Goal: Task Accomplishment & Management: Manage account settings

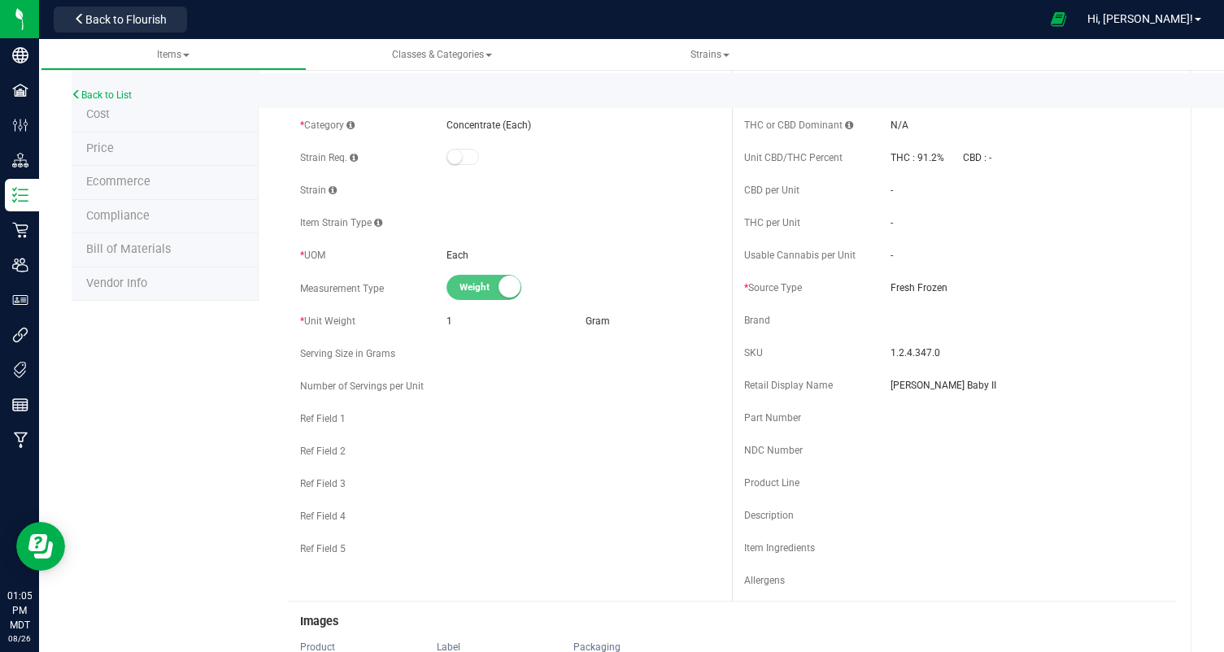
scroll to position [180, 0]
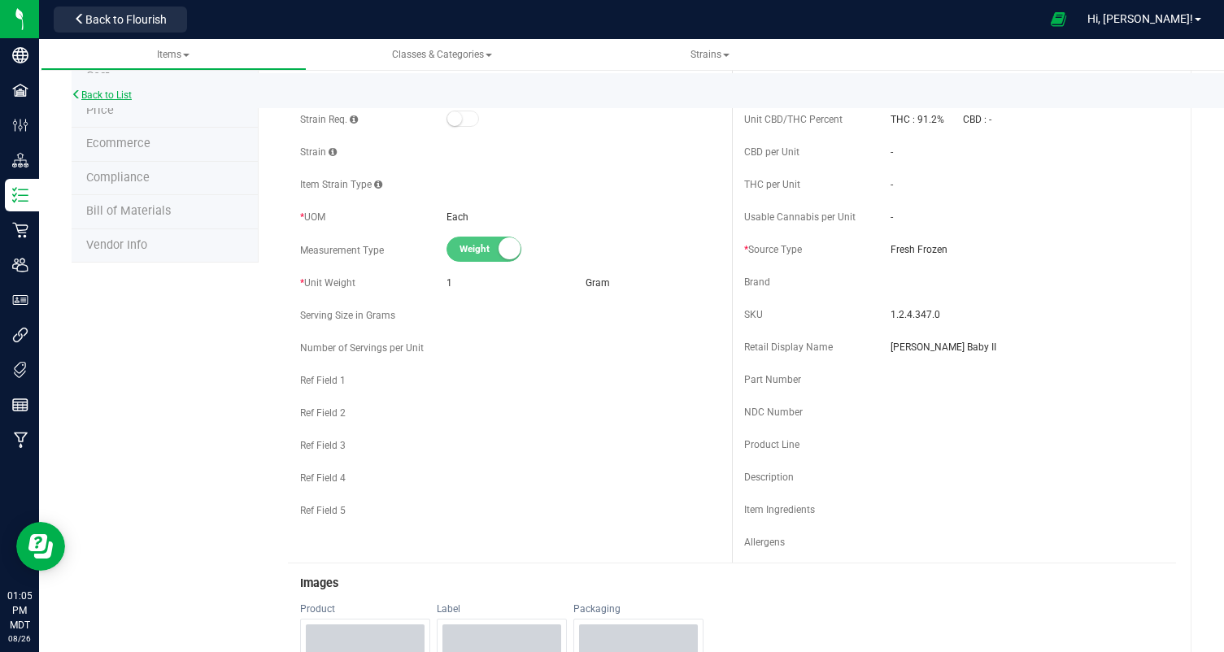
click at [77, 96] on icon at bounding box center [77, 94] width 10 height 10
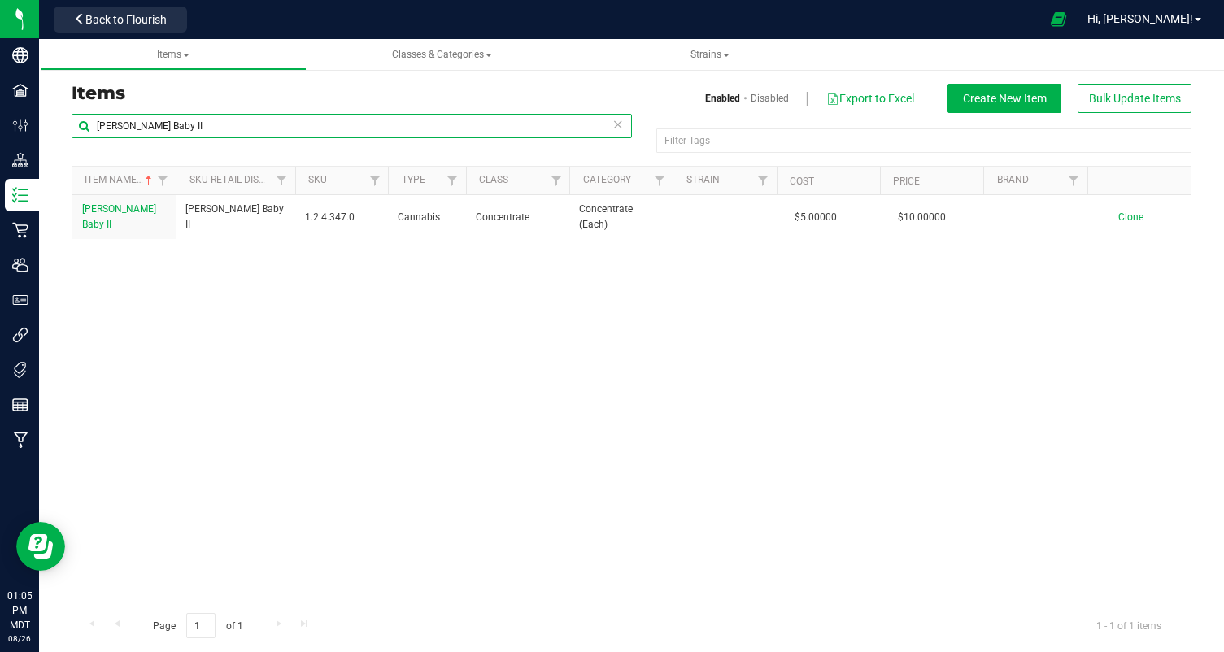
click at [205, 133] on input "[PERSON_NAME] Baby II" at bounding box center [352, 126] width 560 height 24
type input "free"
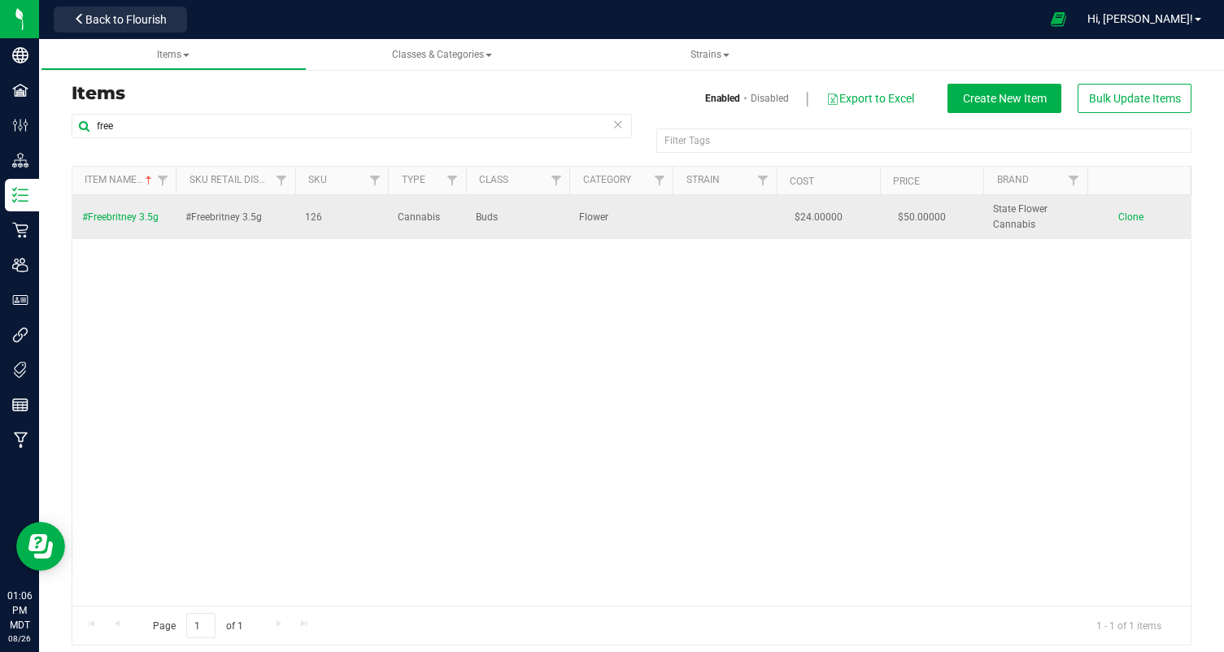
click at [113, 211] on span "#Freebritney 3.5g" at bounding box center [120, 216] width 76 height 11
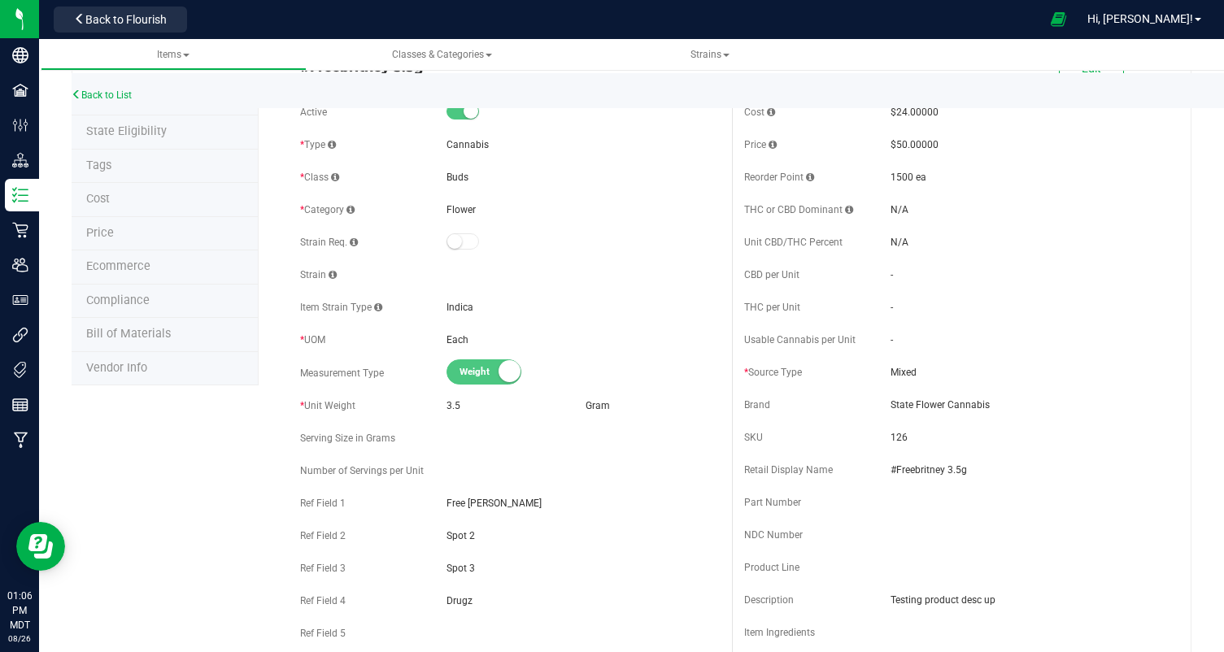
scroll to position [59, 0]
click at [124, 277] on li "Ecommerce" at bounding box center [165, 266] width 187 height 34
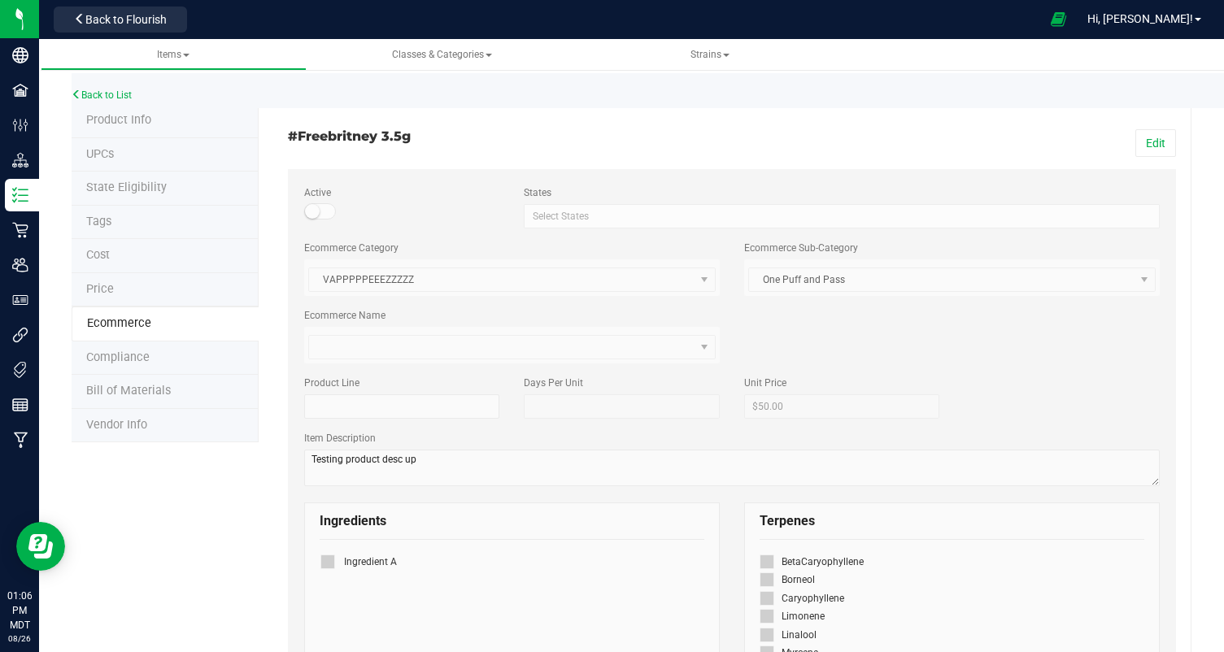
click at [115, 117] on span "Product Info" at bounding box center [118, 120] width 65 height 14
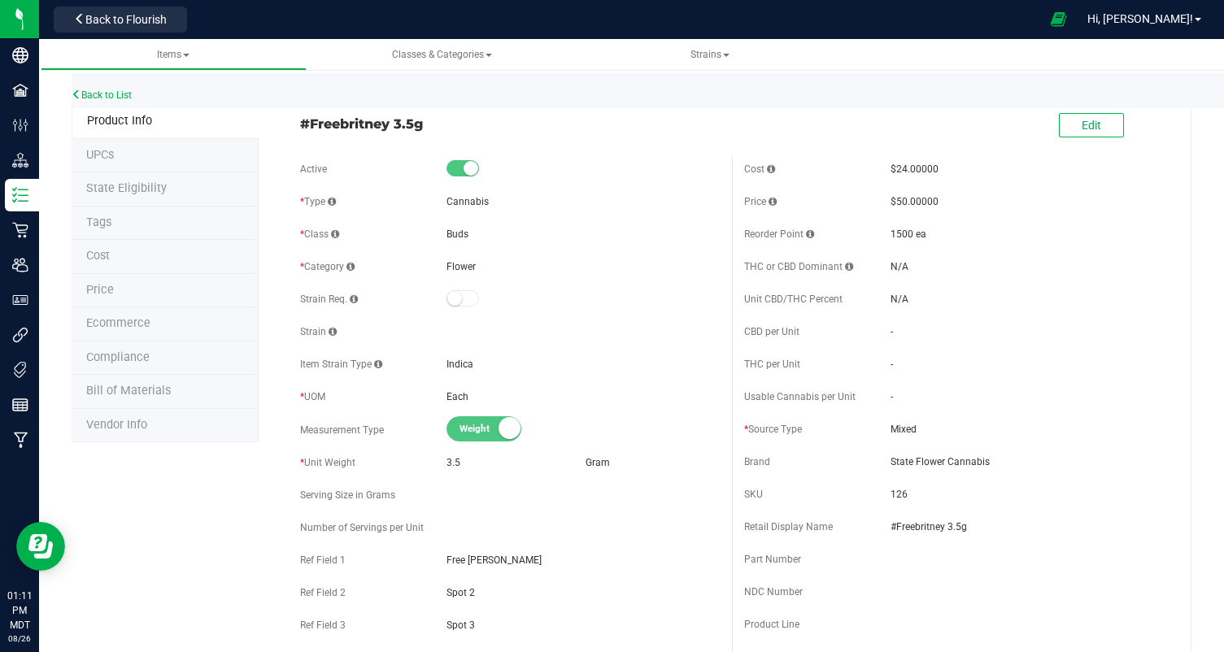
click at [124, 155] on li "UPCs" at bounding box center [165, 156] width 187 height 34
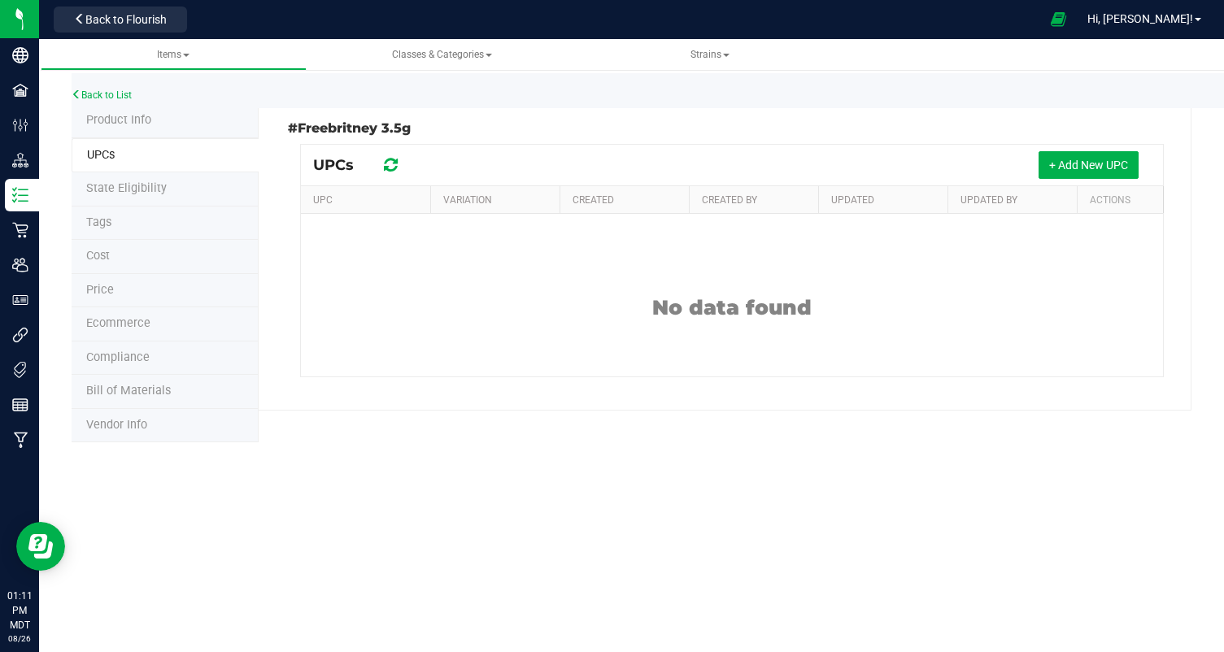
click at [117, 185] on span "State Eligibility" at bounding box center [126, 188] width 81 height 14
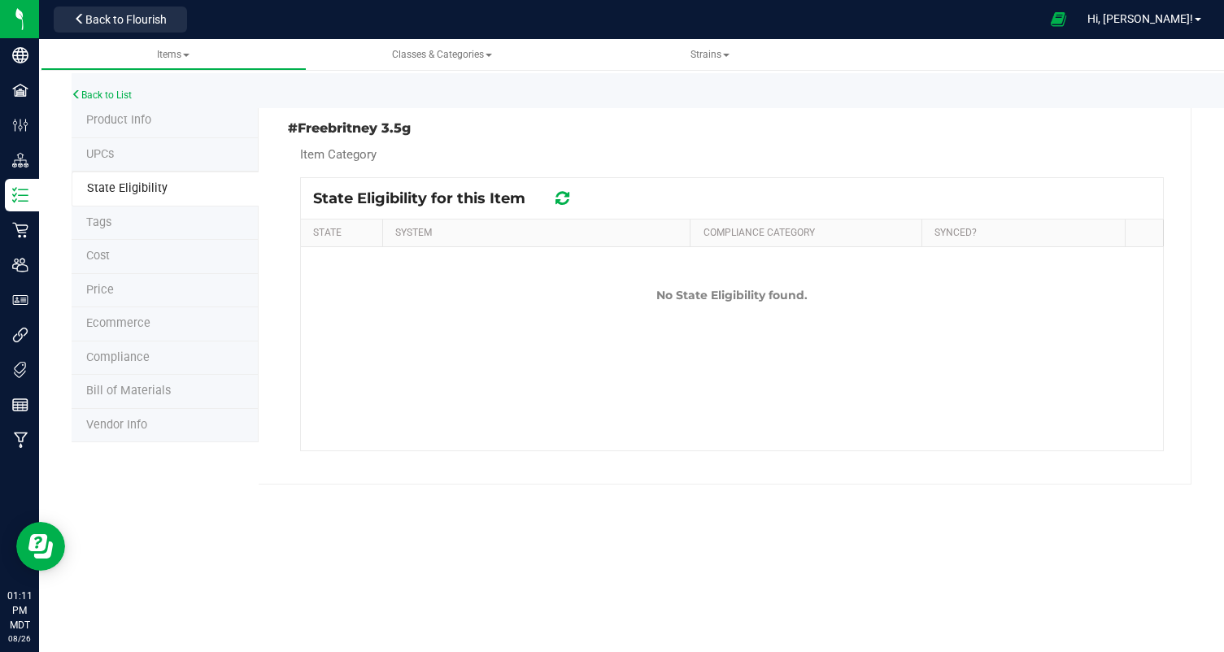
click at [107, 229] on li "Tags" at bounding box center [165, 224] width 187 height 34
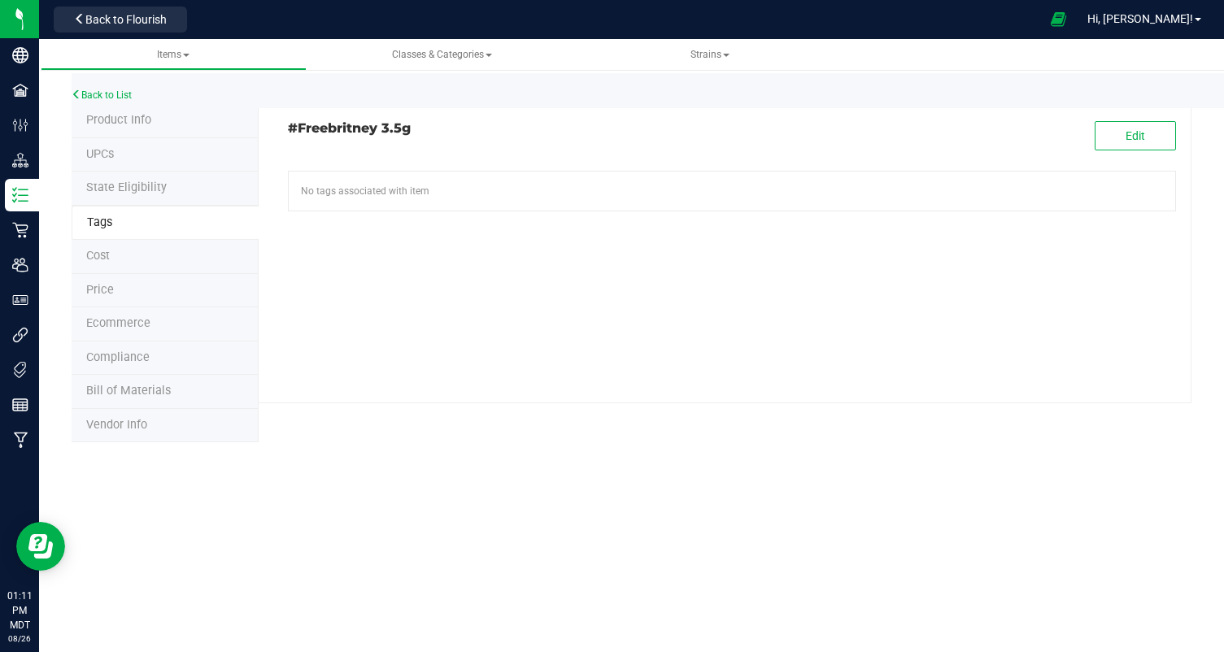
click at [107, 324] on span "Ecommerce" at bounding box center [118, 323] width 64 height 14
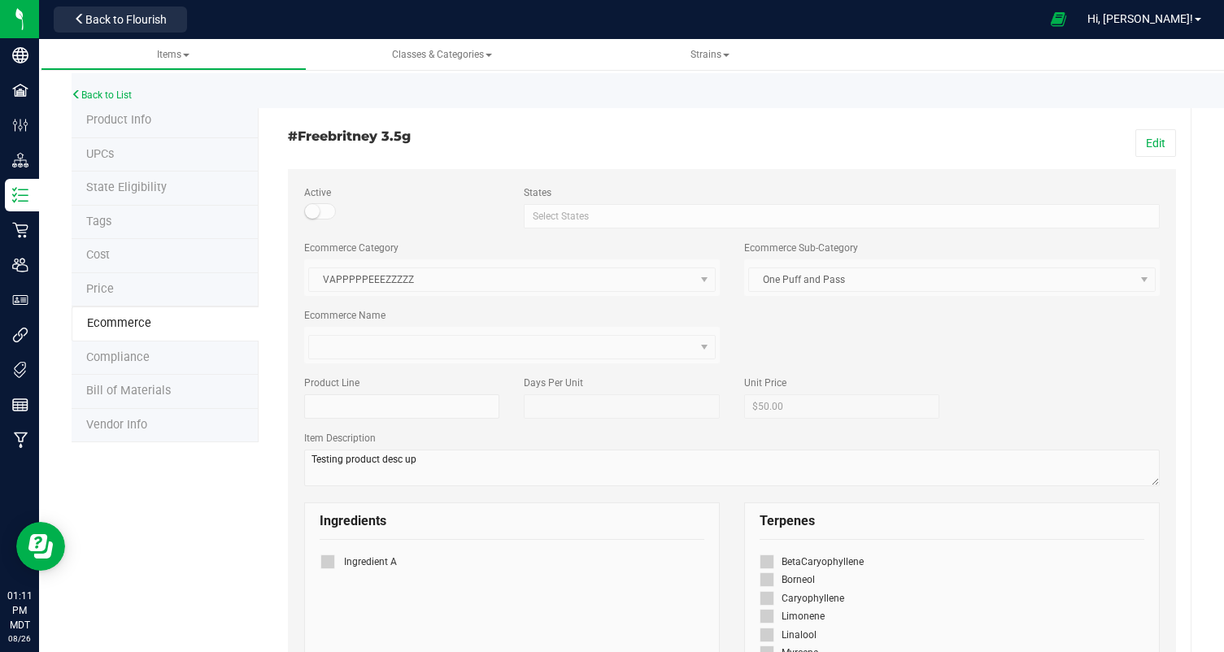
click at [96, 351] on span "Compliance" at bounding box center [117, 358] width 63 height 14
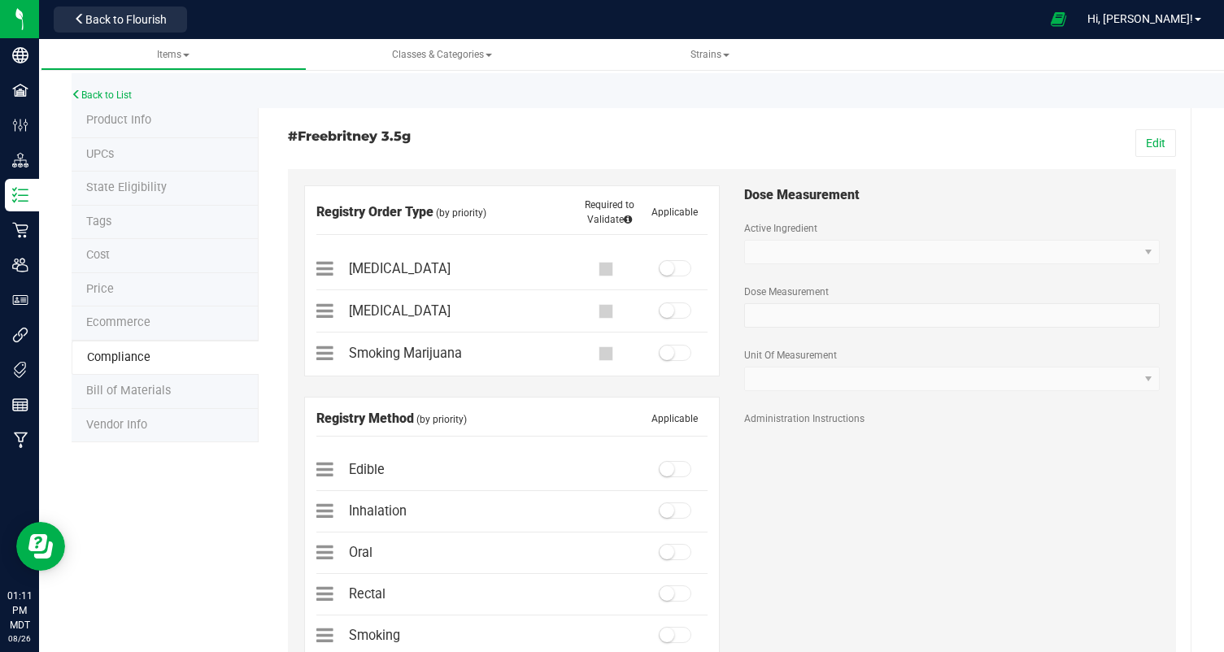
click at [105, 384] on span "Bill of Materials" at bounding box center [128, 391] width 85 height 14
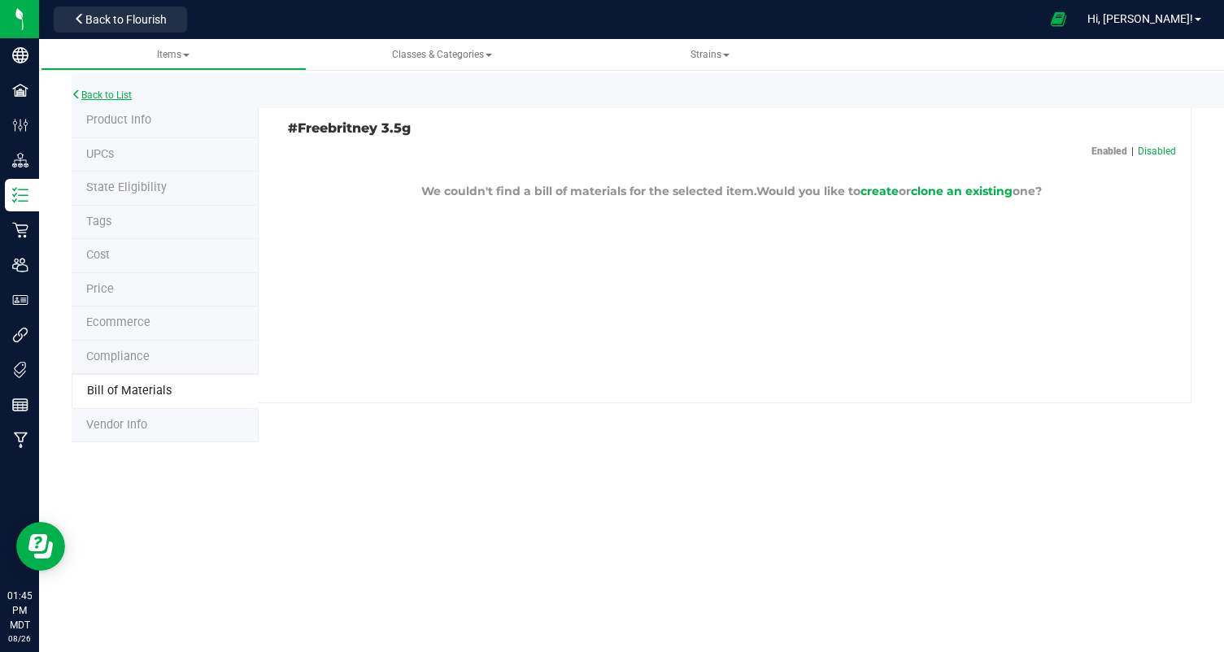
click at [79, 89] on icon at bounding box center [77, 94] width 10 height 10
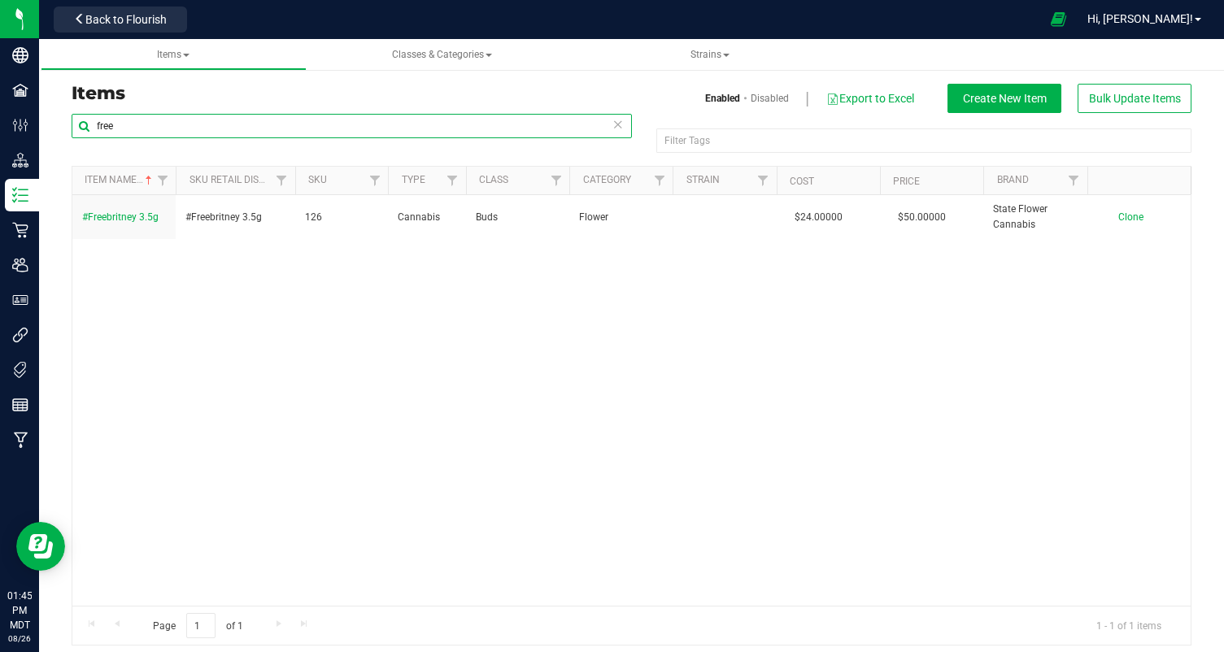
click at [108, 125] on input "free" at bounding box center [352, 126] width 560 height 24
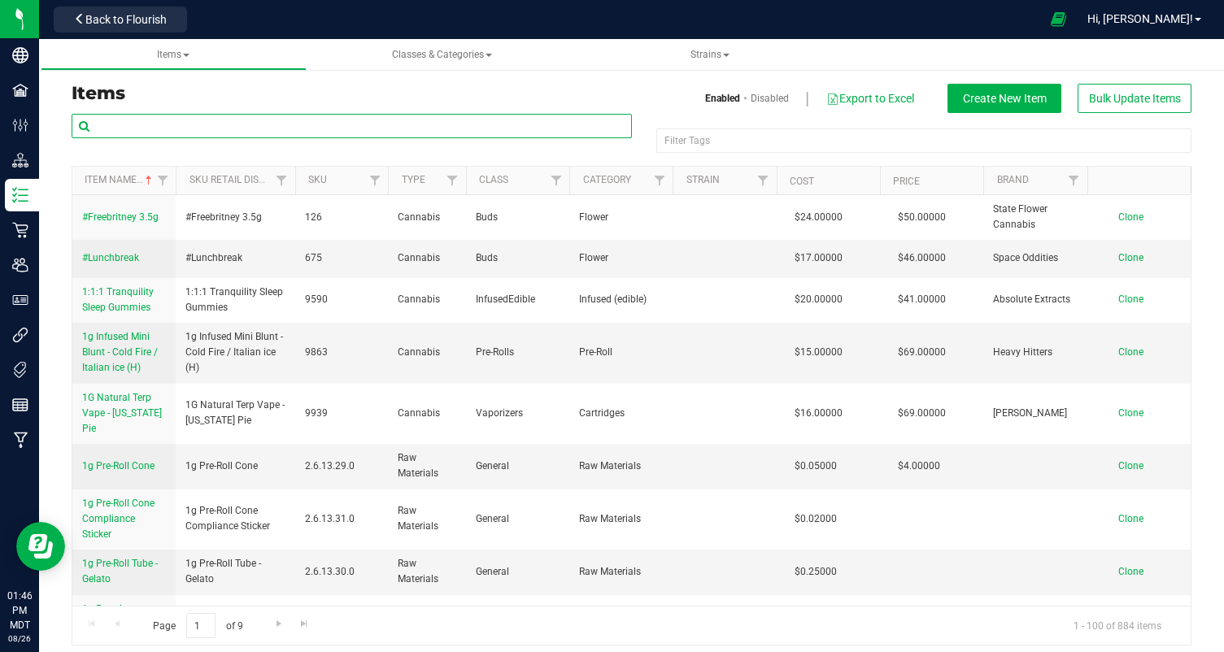
click at [211, 116] on input "text" at bounding box center [352, 126] width 560 height 24
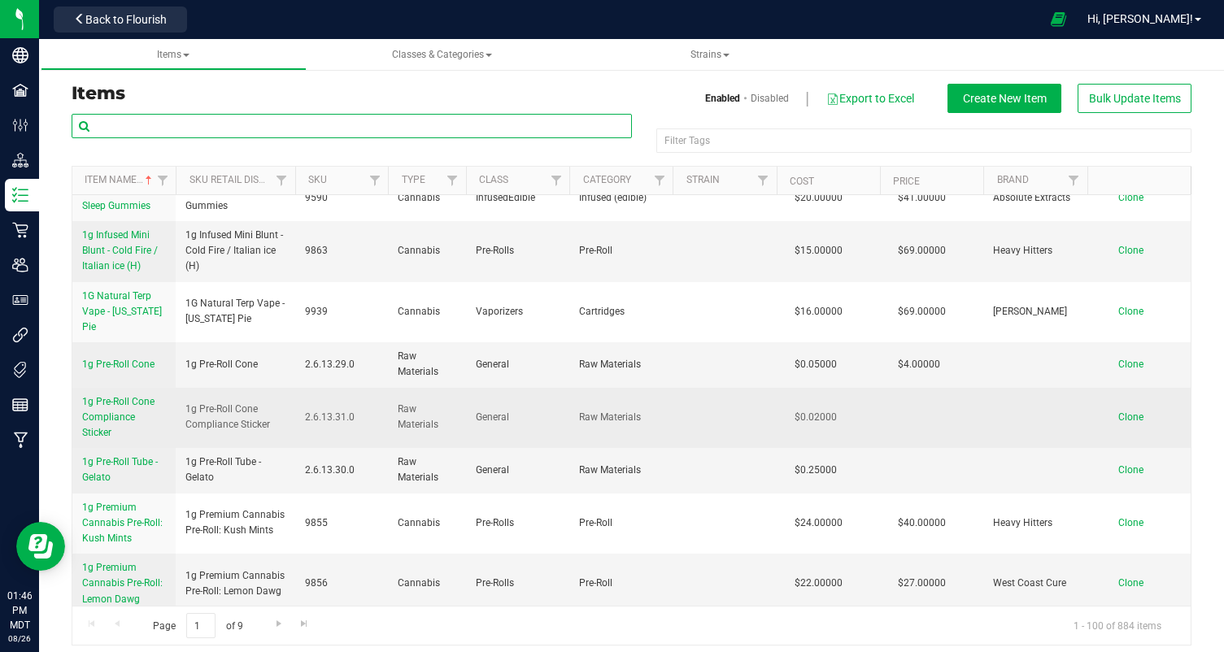
scroll to position [128, 0]
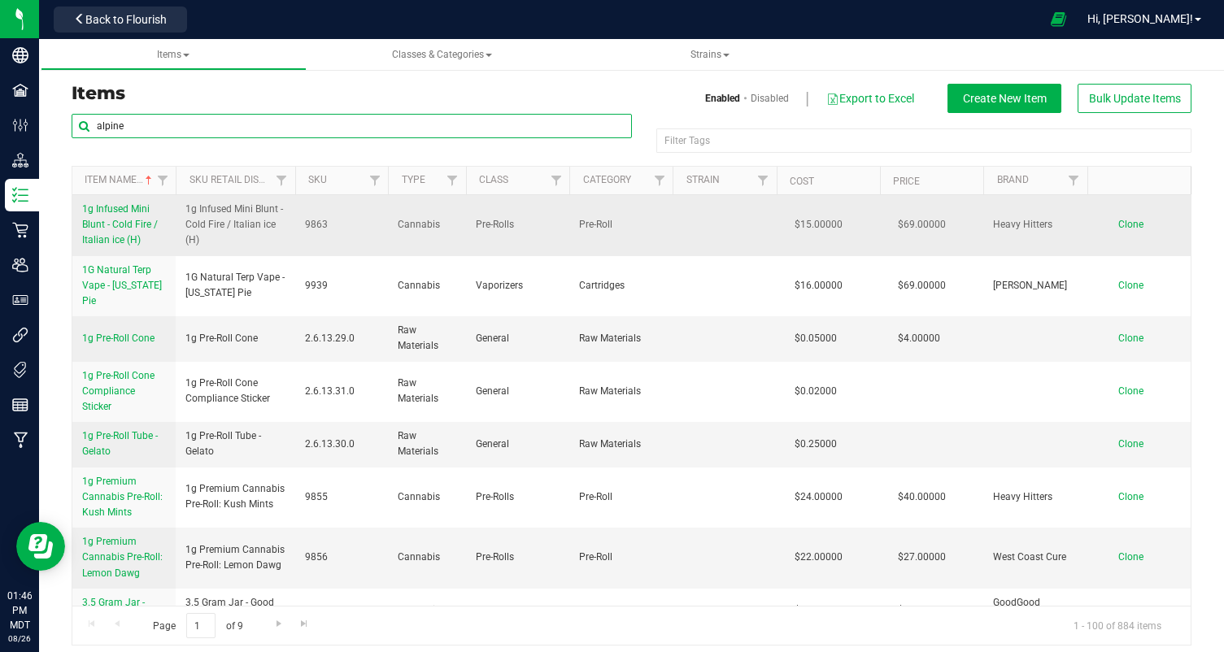
type input "alpine"
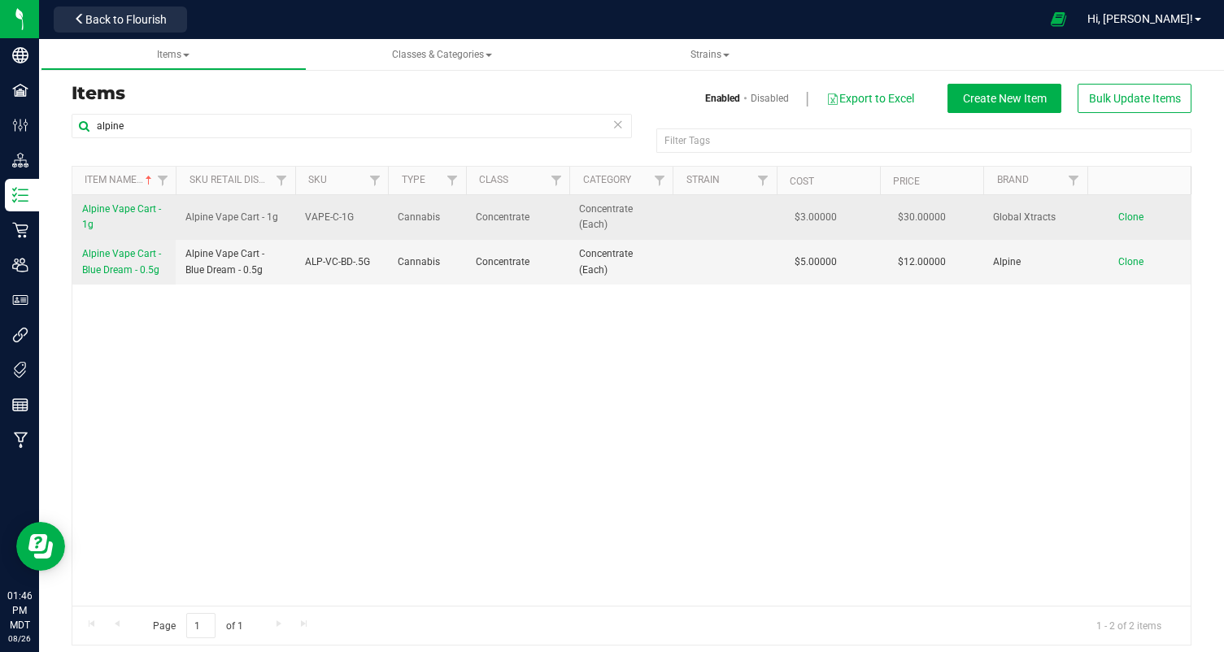
click at [104, 211] on span "Alpine Vape Cart - 1g" at bounding box center [121, 216] width 79 height 27
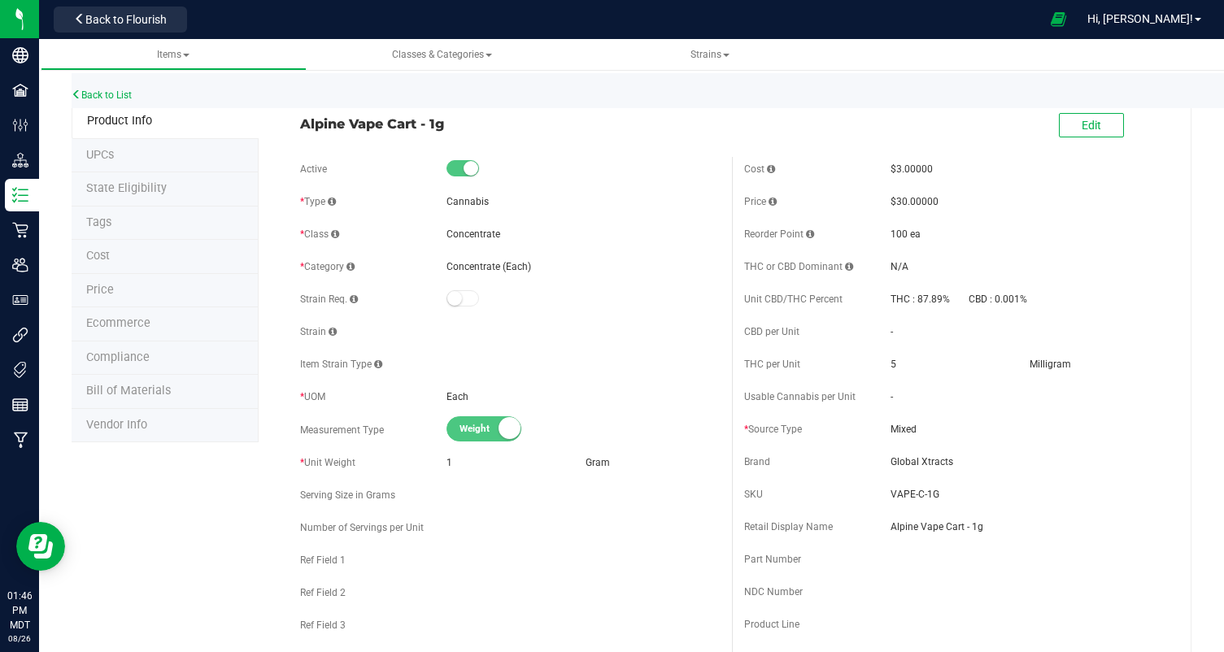
click at [137, 320] on span "Ecommerce" at bounding box center [118, 323] width 64 height 14
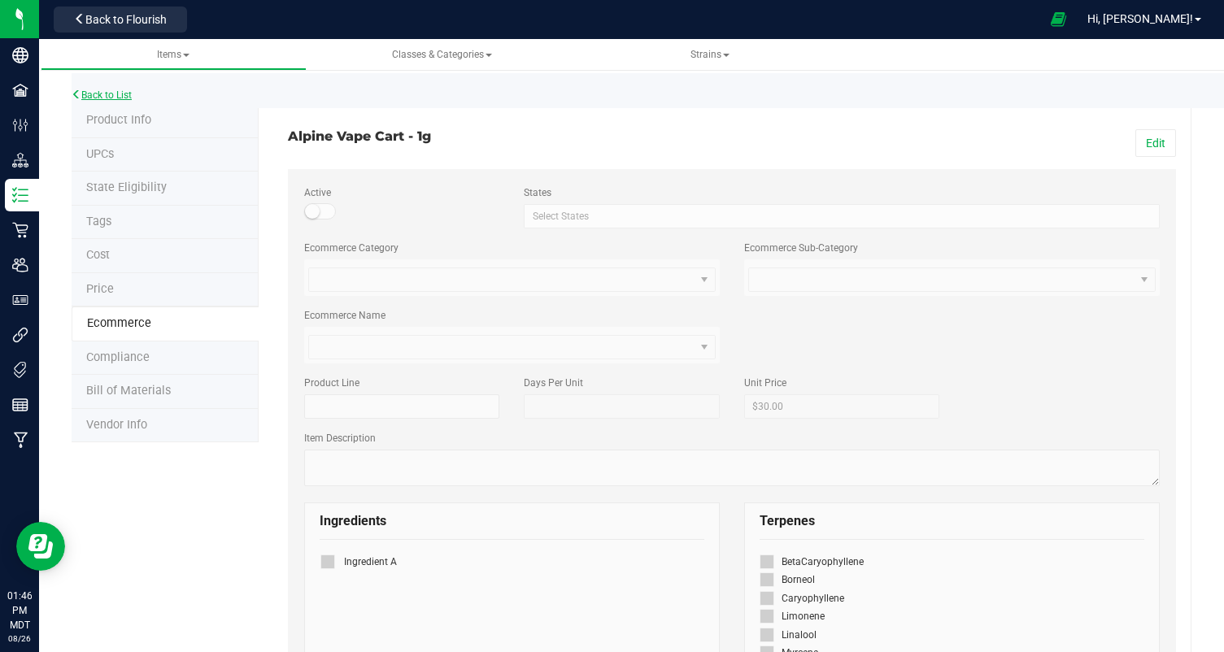
click at [80, 93] on icon at bounding box center [77, 94] width 10 height 10
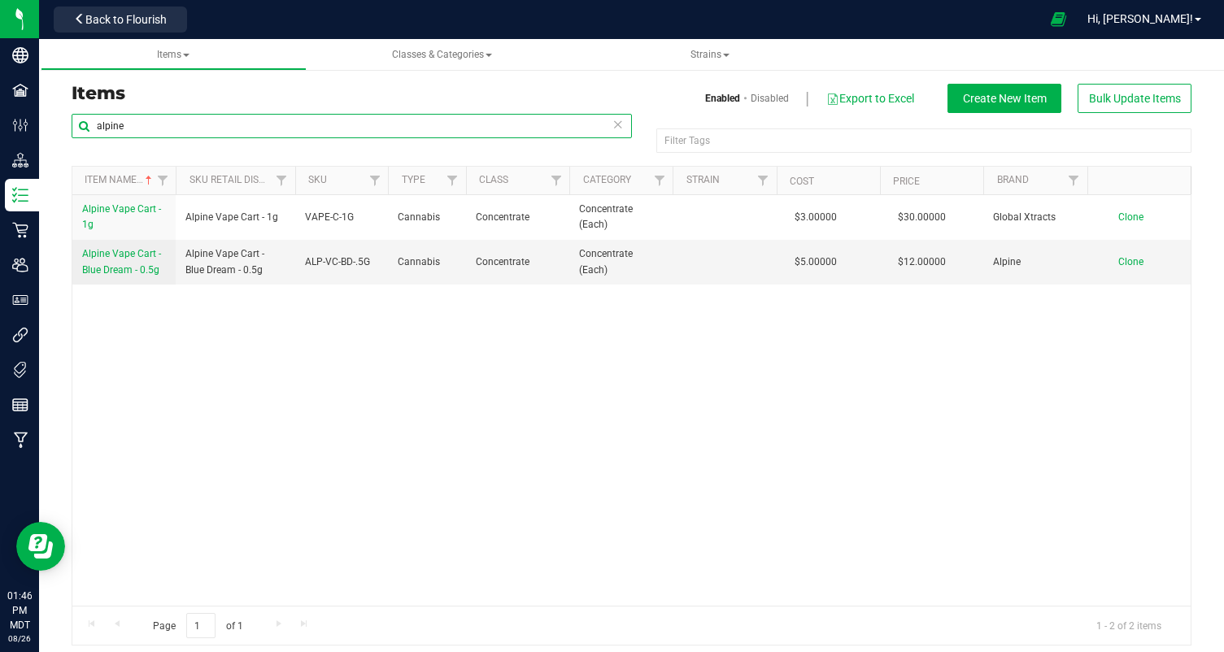
click at [116, 125] on input "alpine" at bounding box center [352, 126] width 560 height 24
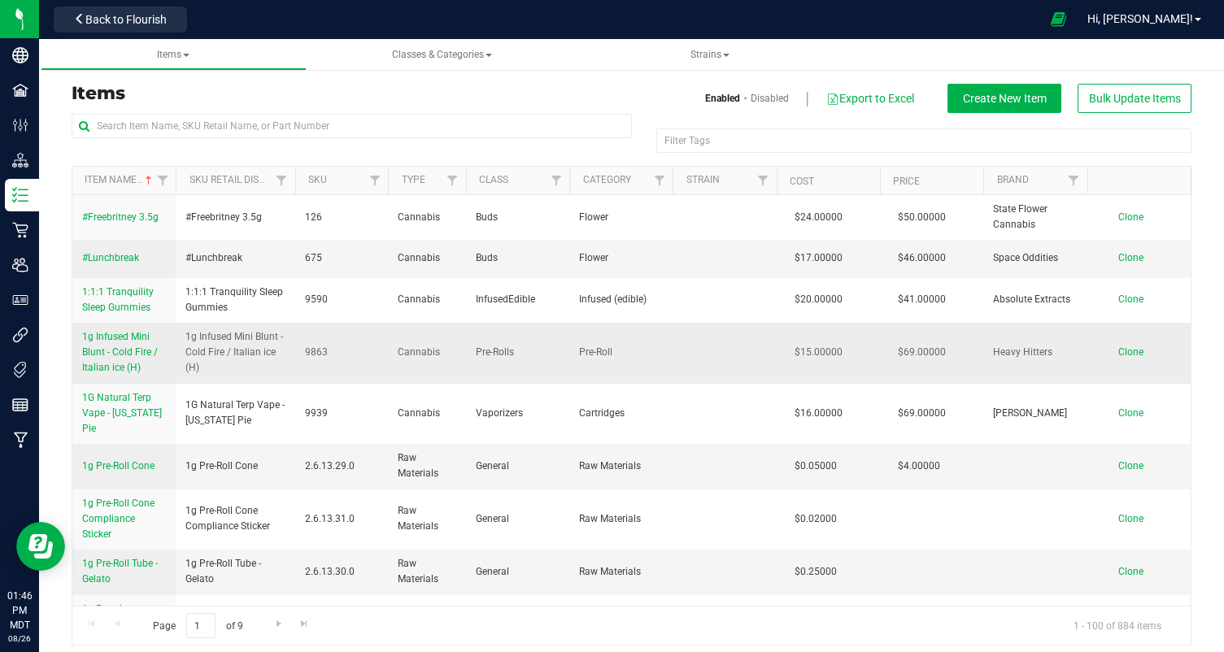
click at [120, 349] on span "1g Infused Mini Blunt - Cold Fire / Italian ice (H)" at bounding box center [120, 352] width 76 height 42
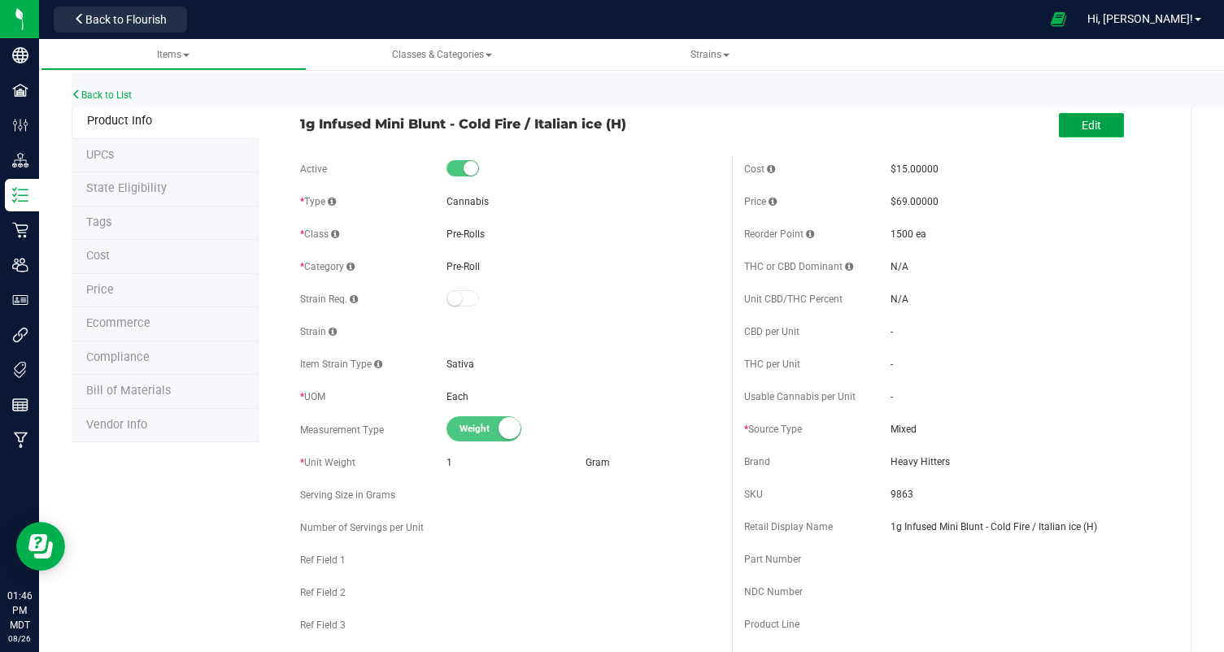
click at [1104, 130] on button "Edit" at bounding box center [1091, 125] width 65 height 24
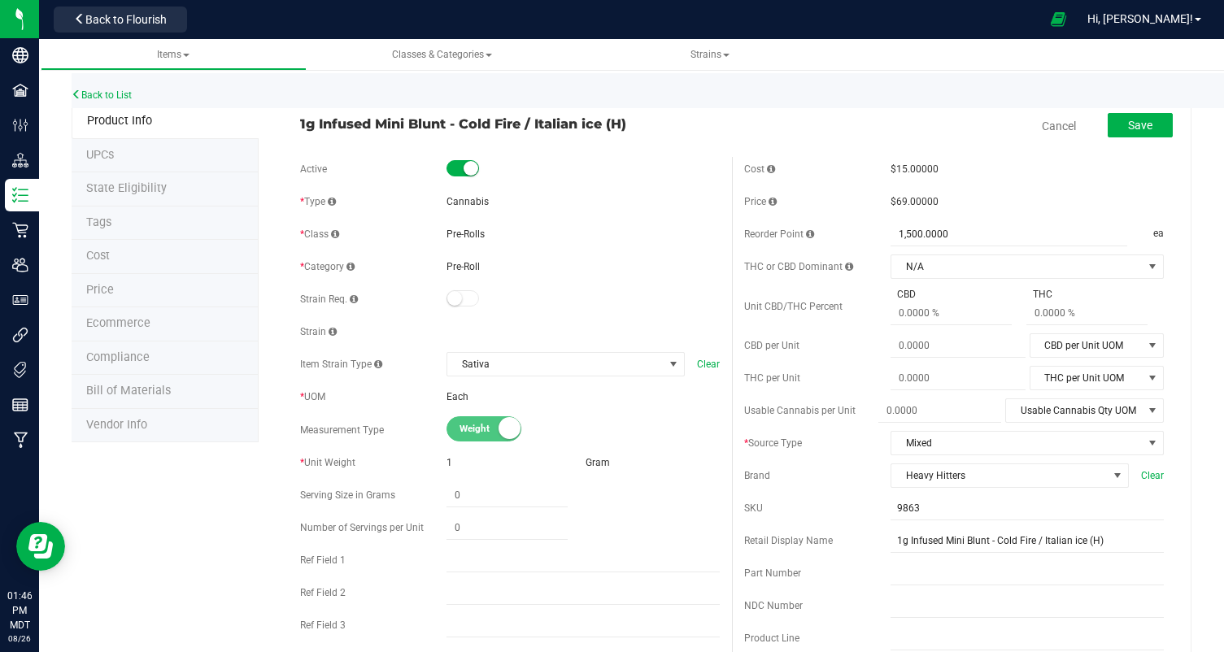
click at [159, 324] on li "Ecommerce" at bounding box center [165, 324] width 187 height 34
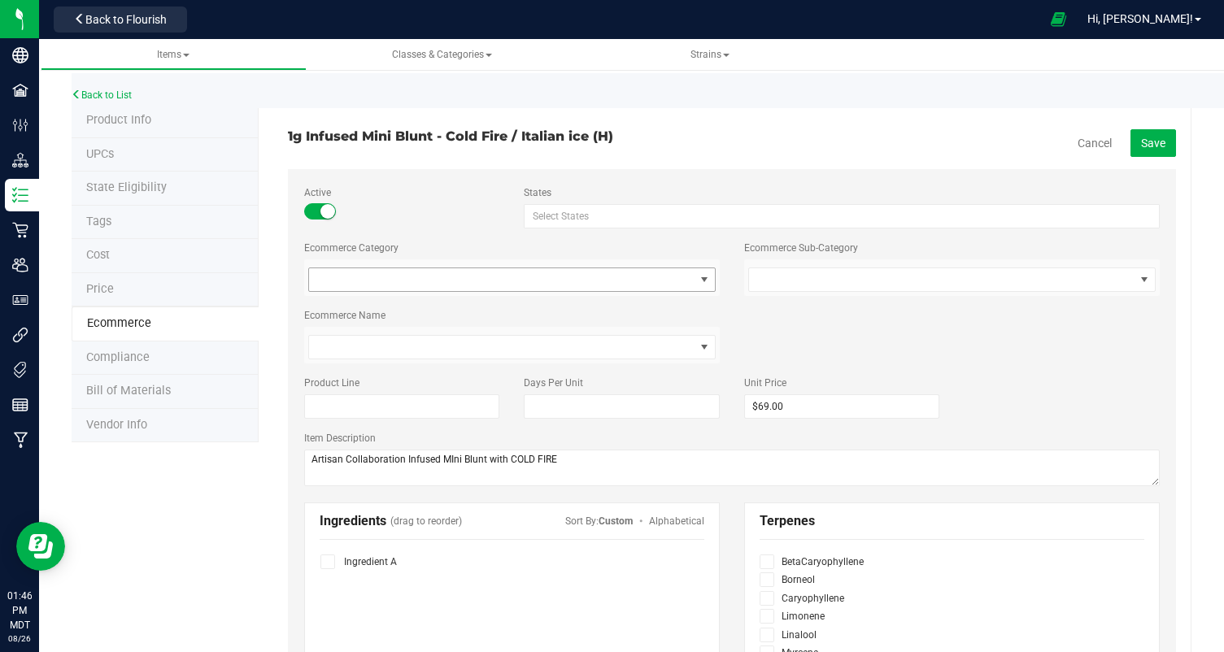
click at [396, 278] on span at bounding box center [502, 279] width 386 height 23
click at [629, 211] on div at bounding box center [842, 216] width 636 height 24
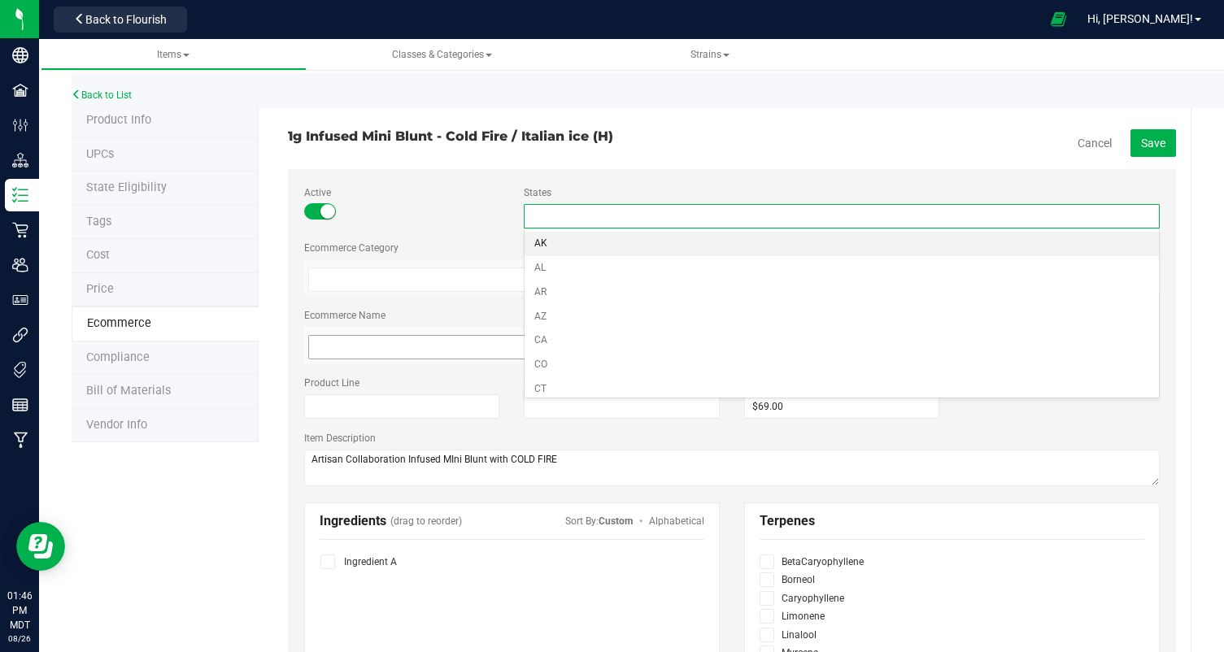
type input "Select States"
click at [348, 350] on span at bounding box center [502, 347] width 386 height 23
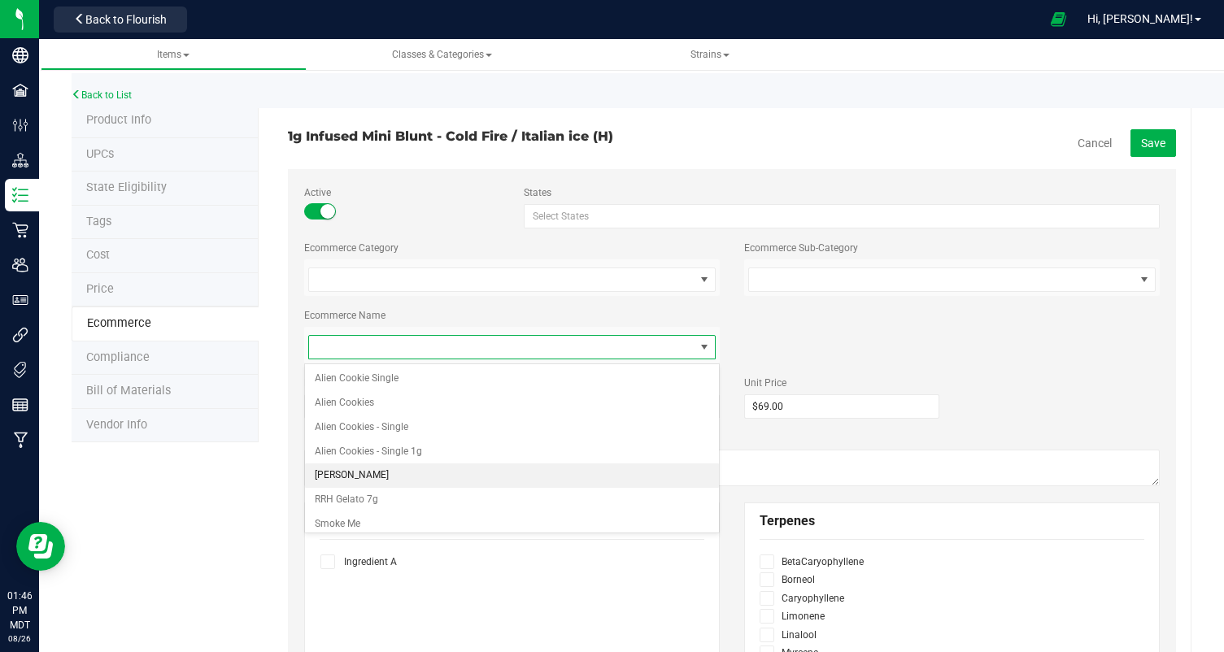
scroll to position [31, 0]
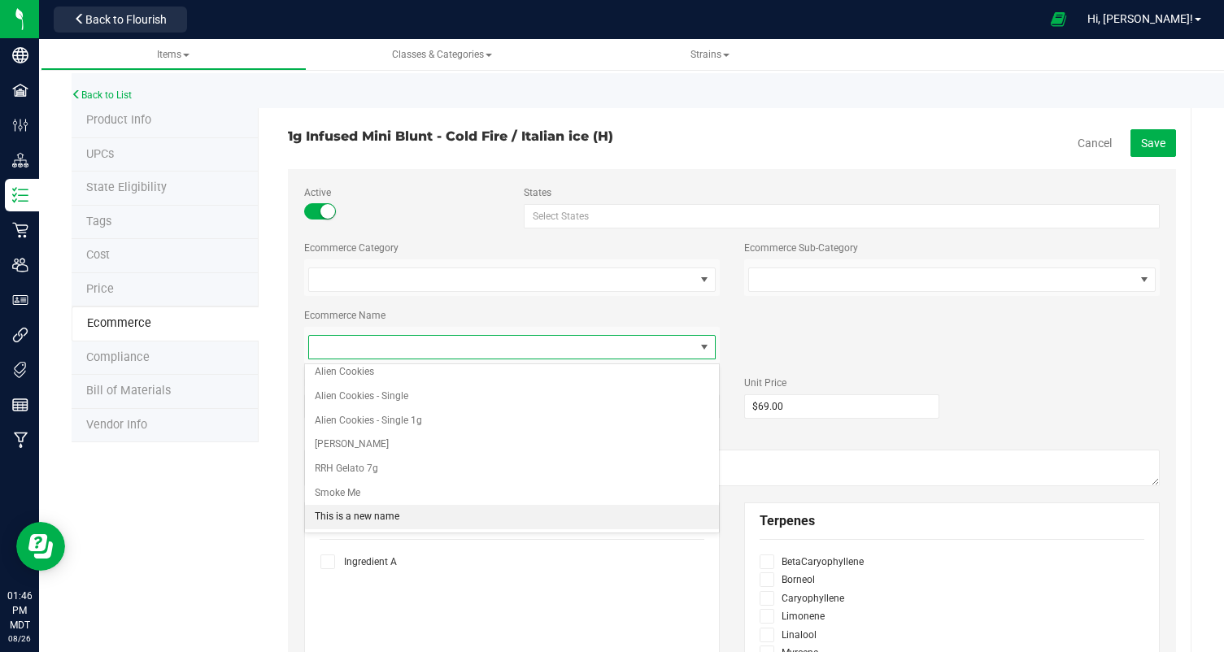
click at [346, 517] on li "This is a new name" at bounding box center [512, 517] width 414 height 24
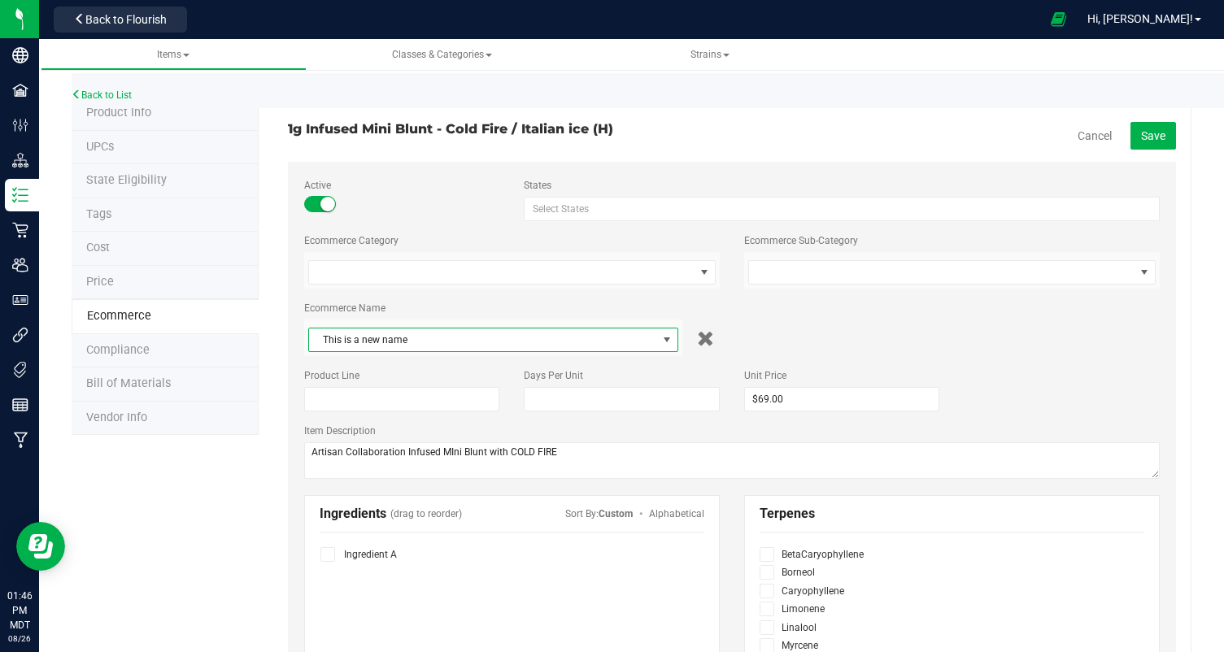
scroll to position [2, 0]
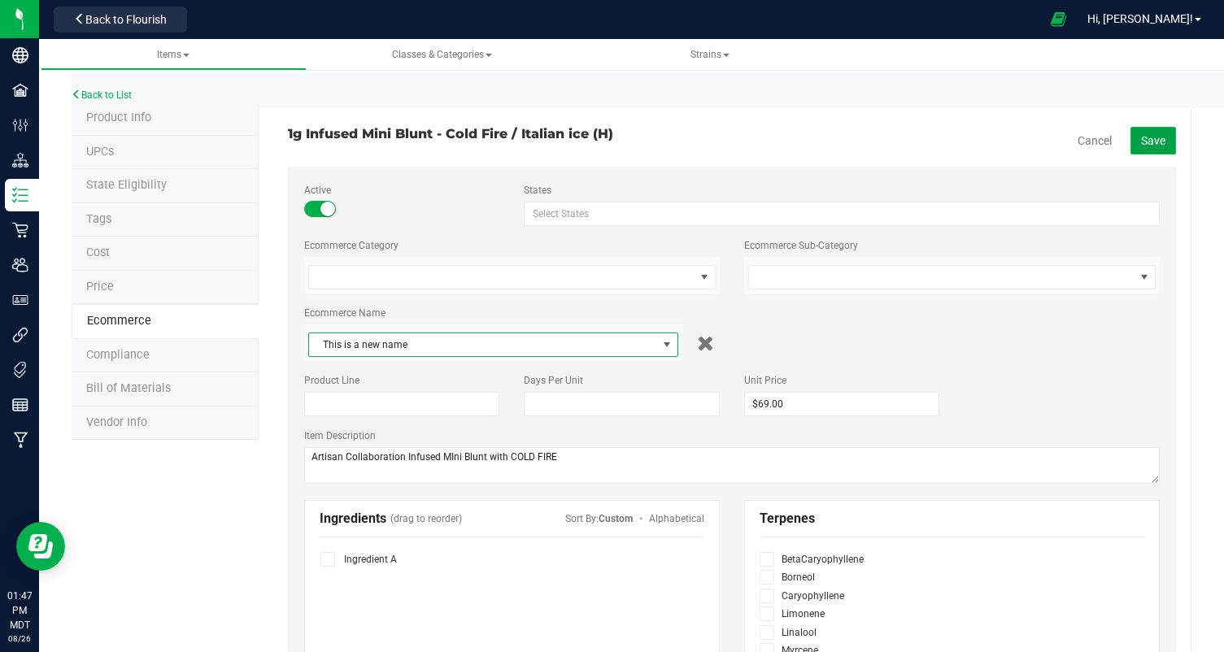
click at [1163, 136] on span "Save" at bounding box center [1153, 140] width 24 height 13
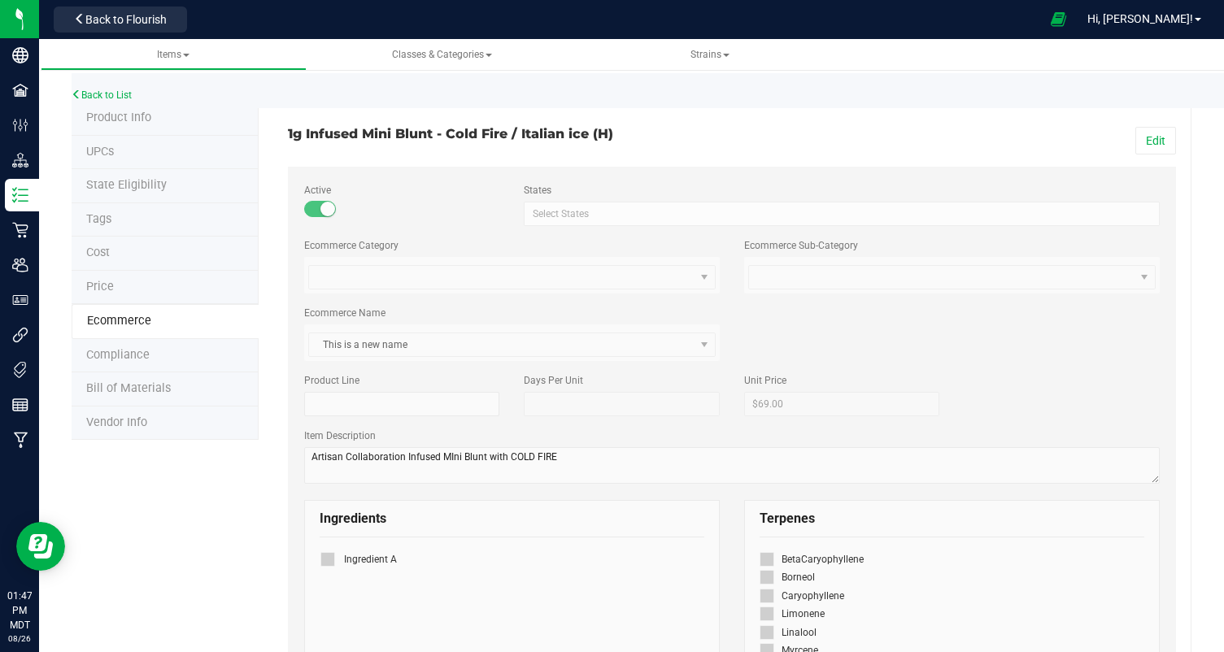
click at [418, 133] on h3 "1g Infused Mini Blunt - Cold Fire / Italian ice (H)" at bounding box center [504, 134] width 432 height 15
click at [1148, 146] on button "Edit" at bounding box center [1156, 141] width 41 height 28
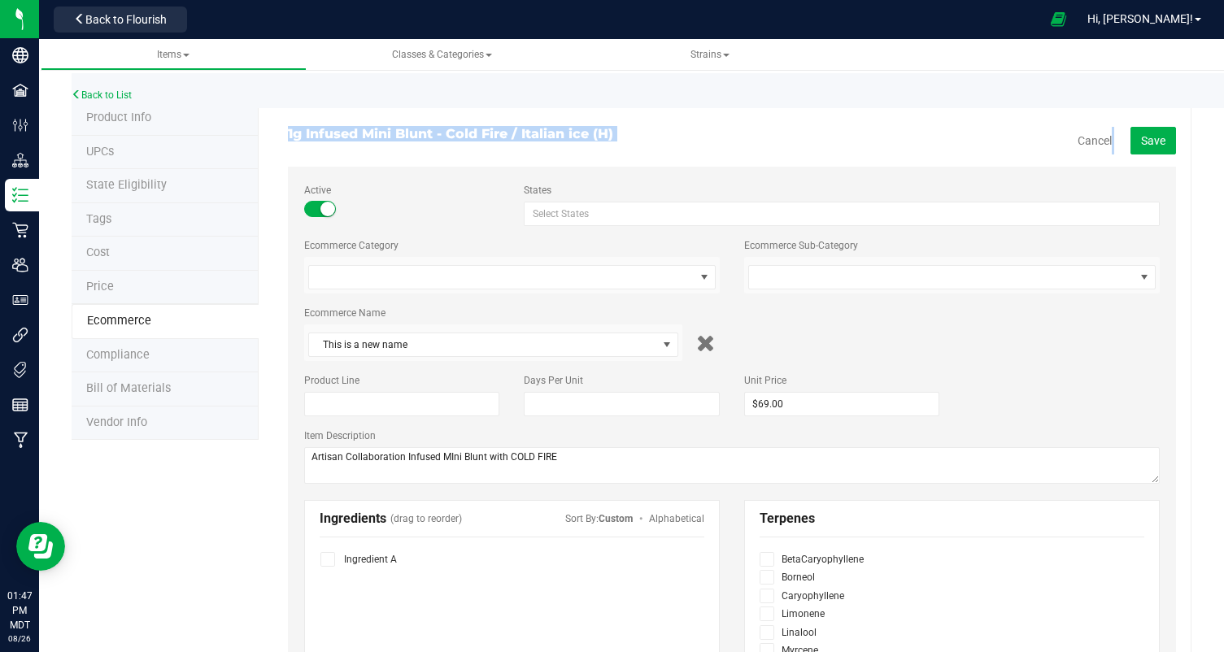
click at [699, 345] on icon at bounding box center [705, 343] width 18 height 24
click at [1160, 147] on button "Save" at bounding box center [1154, 141] width 46 height 28
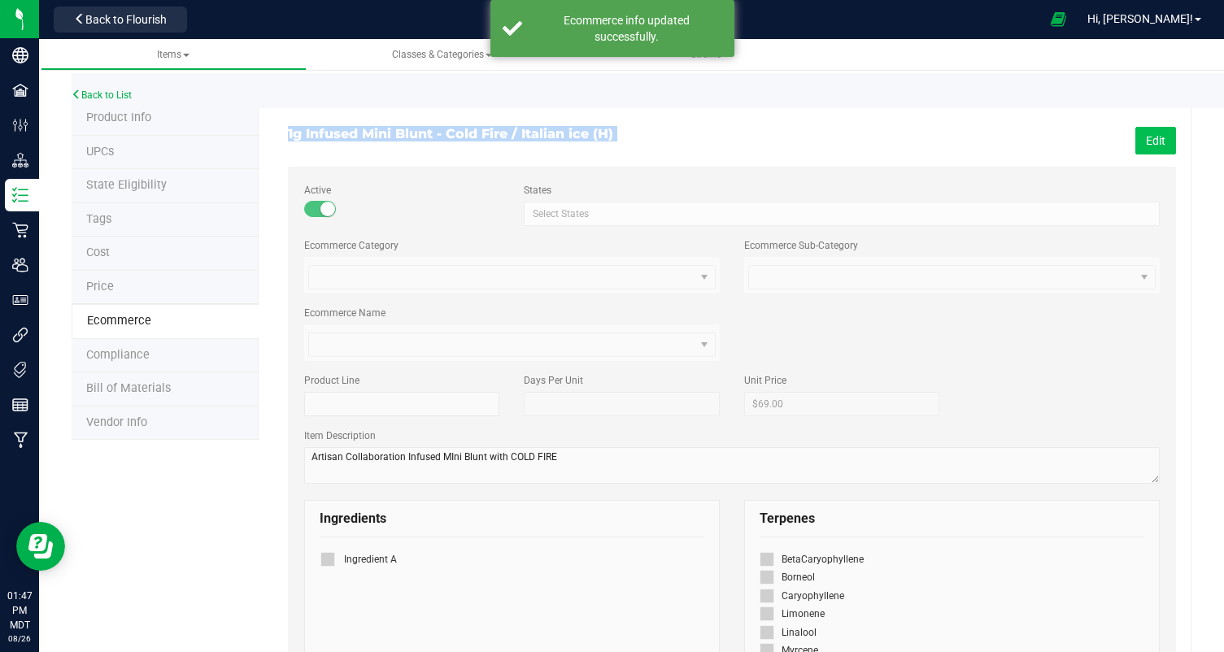
click at [1157, 136] on button "Edit" at bounding box center [1156, 141] width 41 height 28
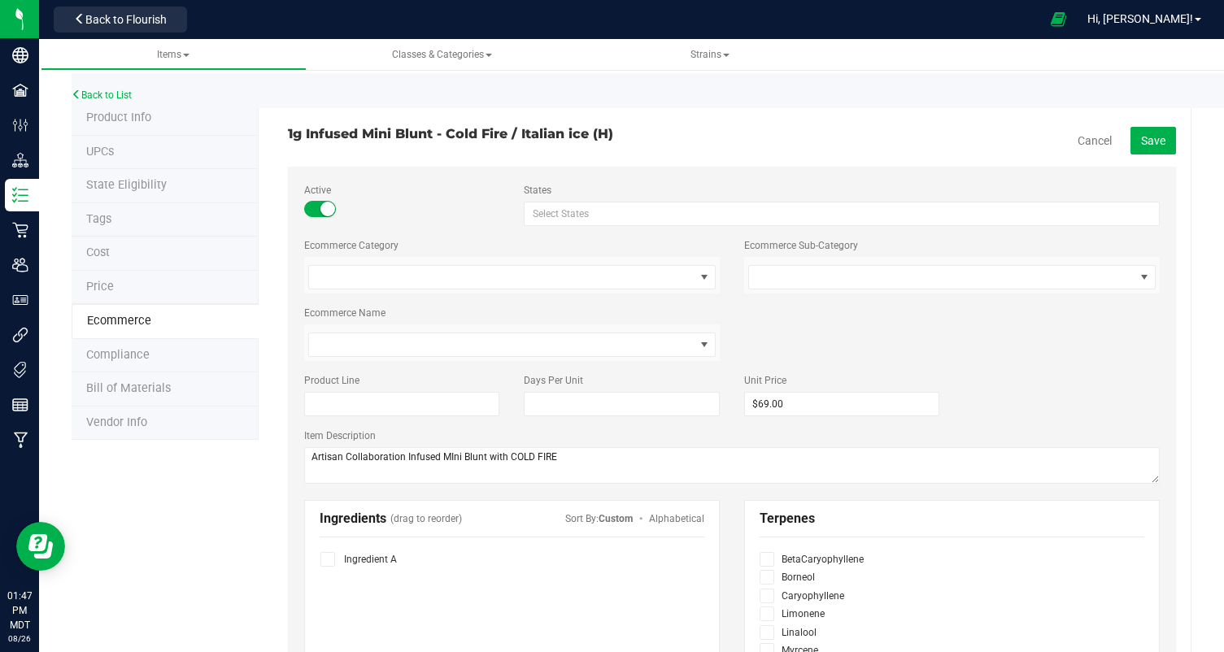
click at [315, 216] on span at bounding box center [320, 209] width 33 height 16
click at [159, 114] on li "Product Info" at bounding box center [165, 121] width 187 height 34
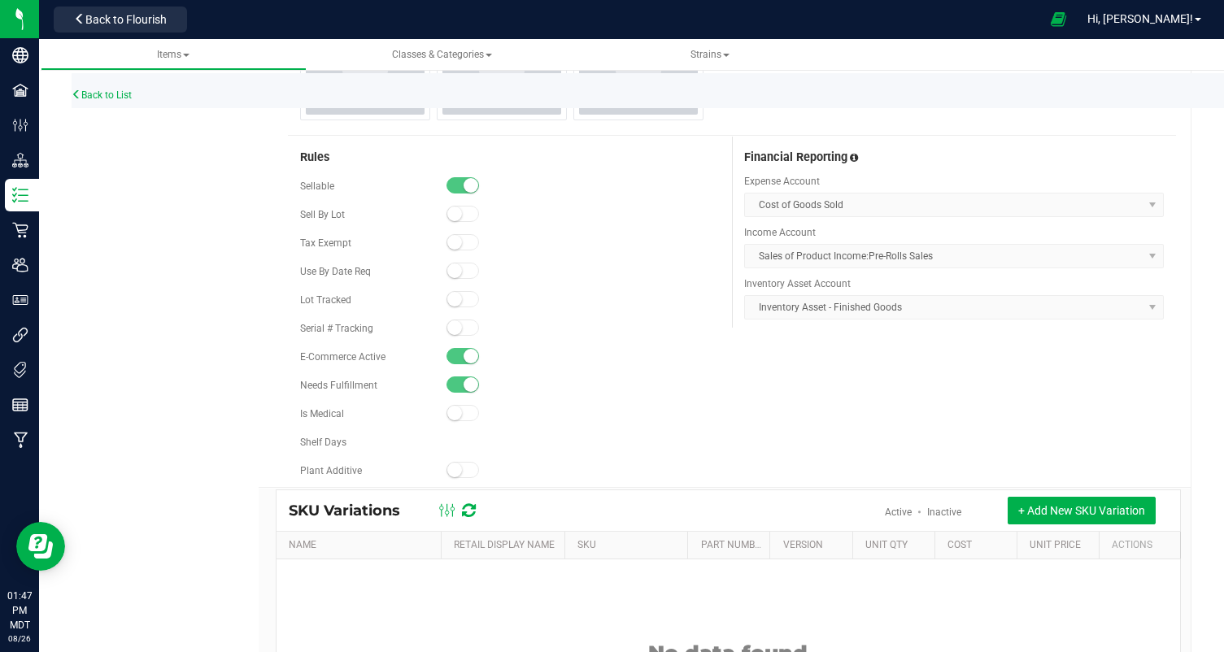
scroll to position [810, 0]
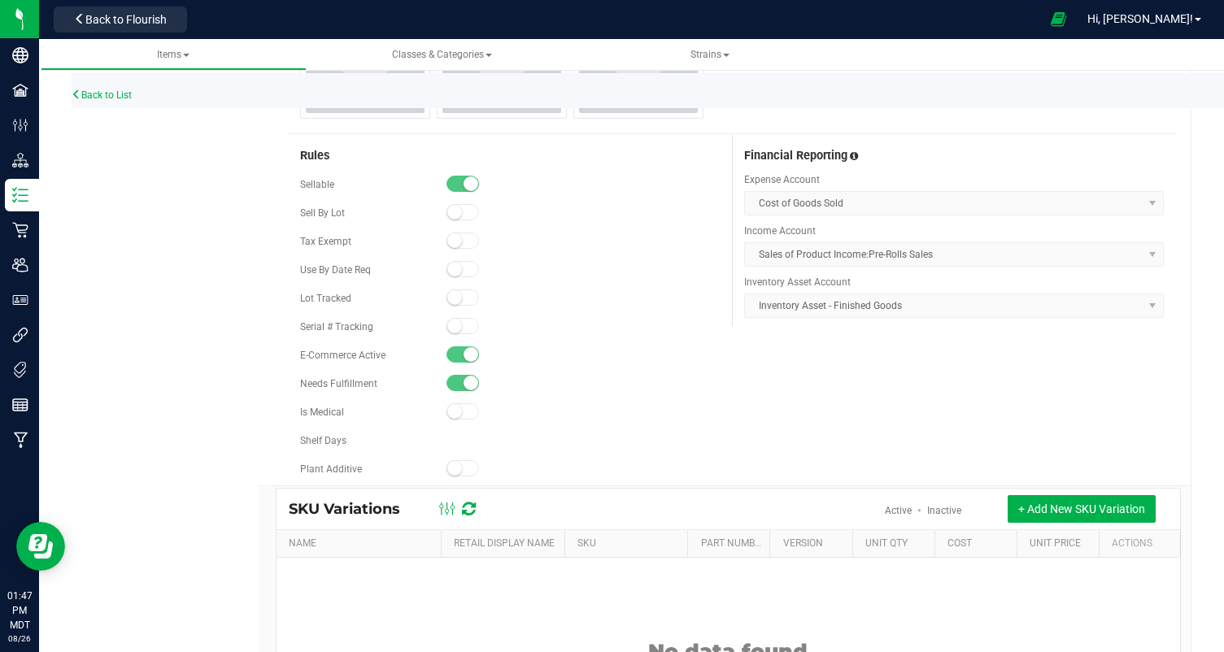
click at [477, 181] on small at bounding box center [471, 184] width 15 height 15
click at [461, 185] on span at bounding box center [463, 184] width 33 height 16
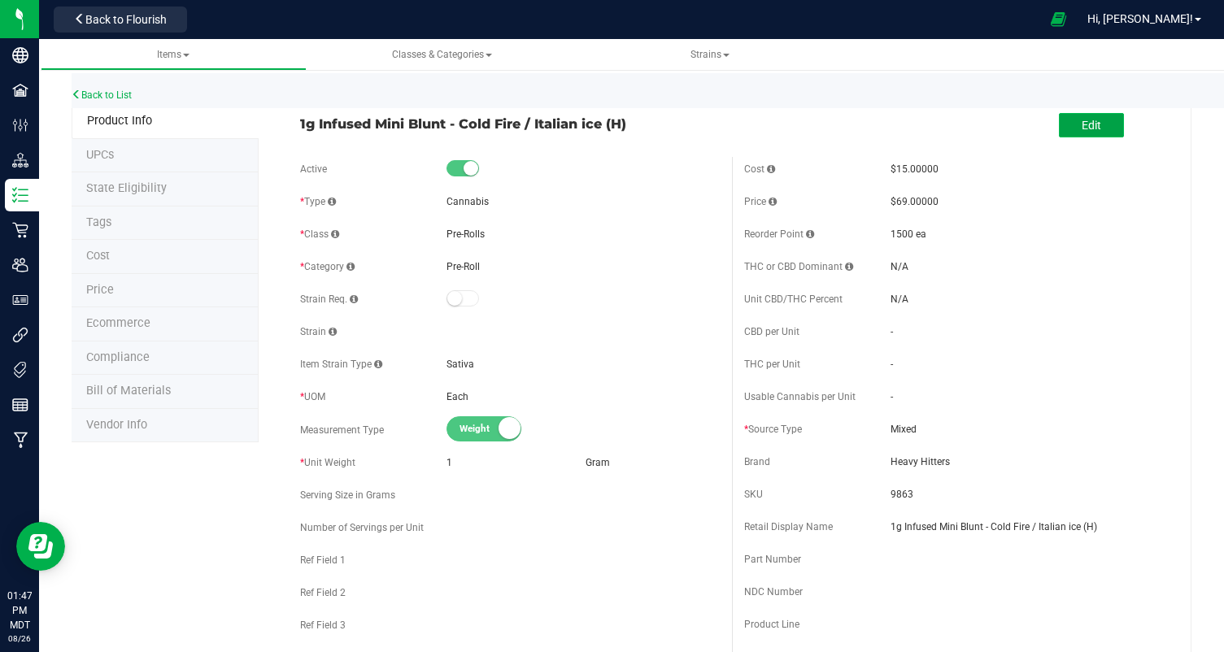
click at [1099, 129] on span "Edit" at bounding box center [1092, 125] width 20 height 13
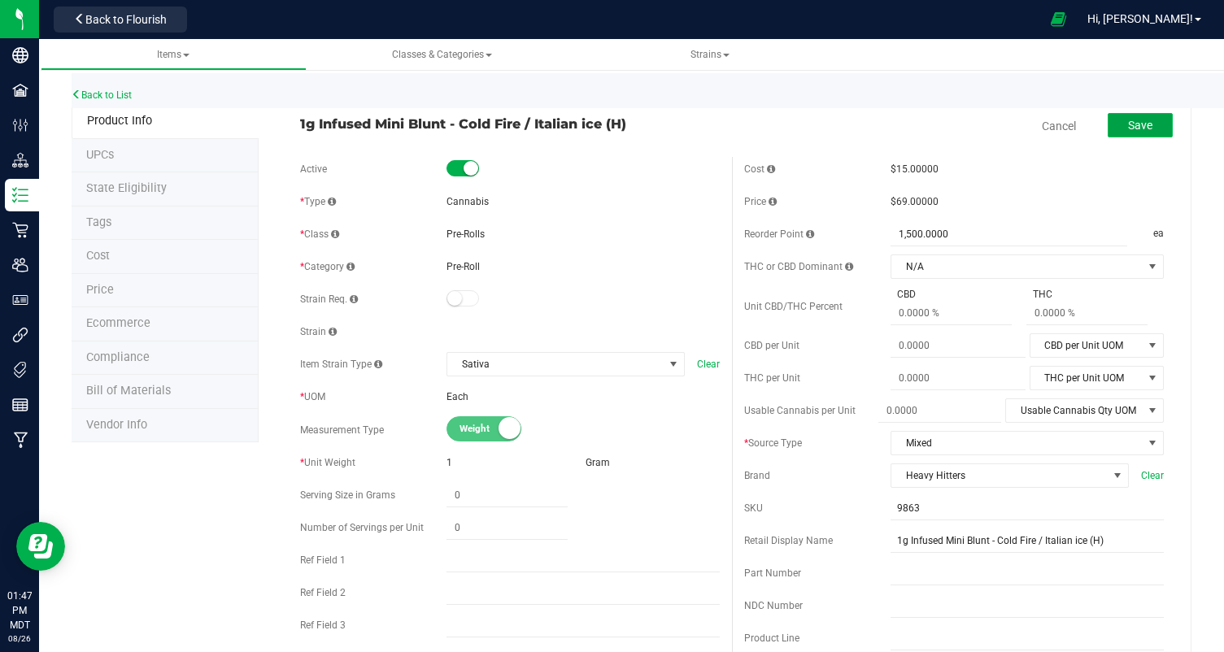
click at [1138, 124] on span "Save" at bounding box center [1140, 125] width 24 height 13
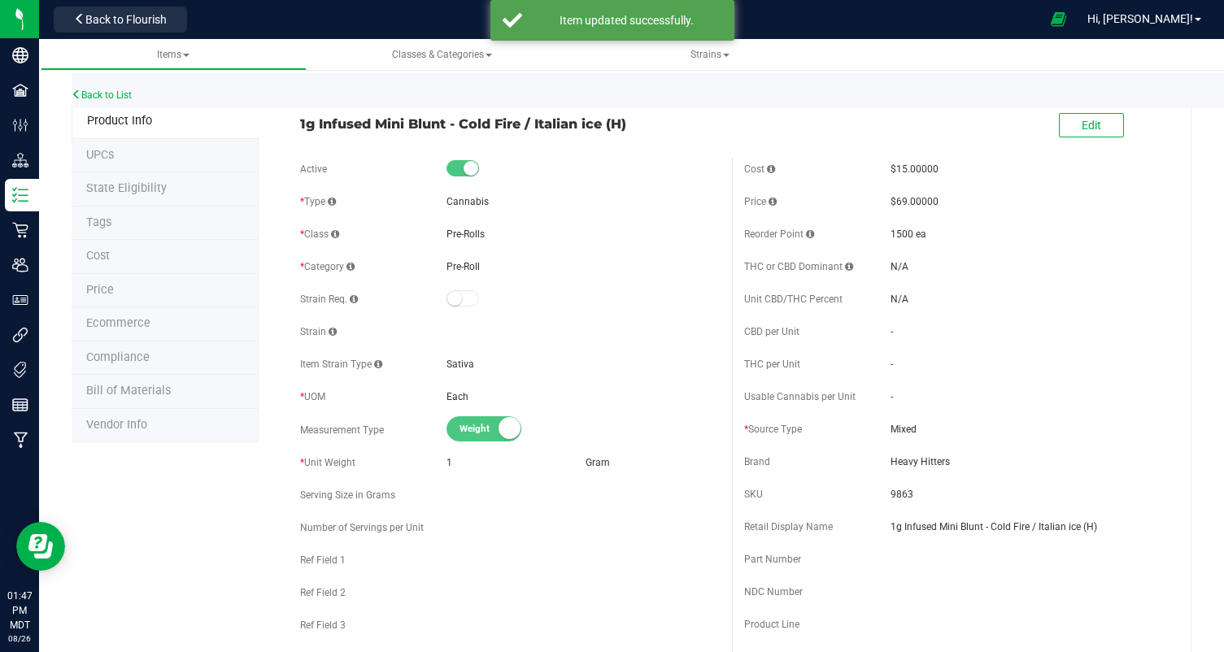
click at [98, 86] on div "Back to List" at bounding box center [684, 90] width 1224 height 35
click at [93, 90] on link "Back to List" at bounding box center [102, 94] width 60 height 11
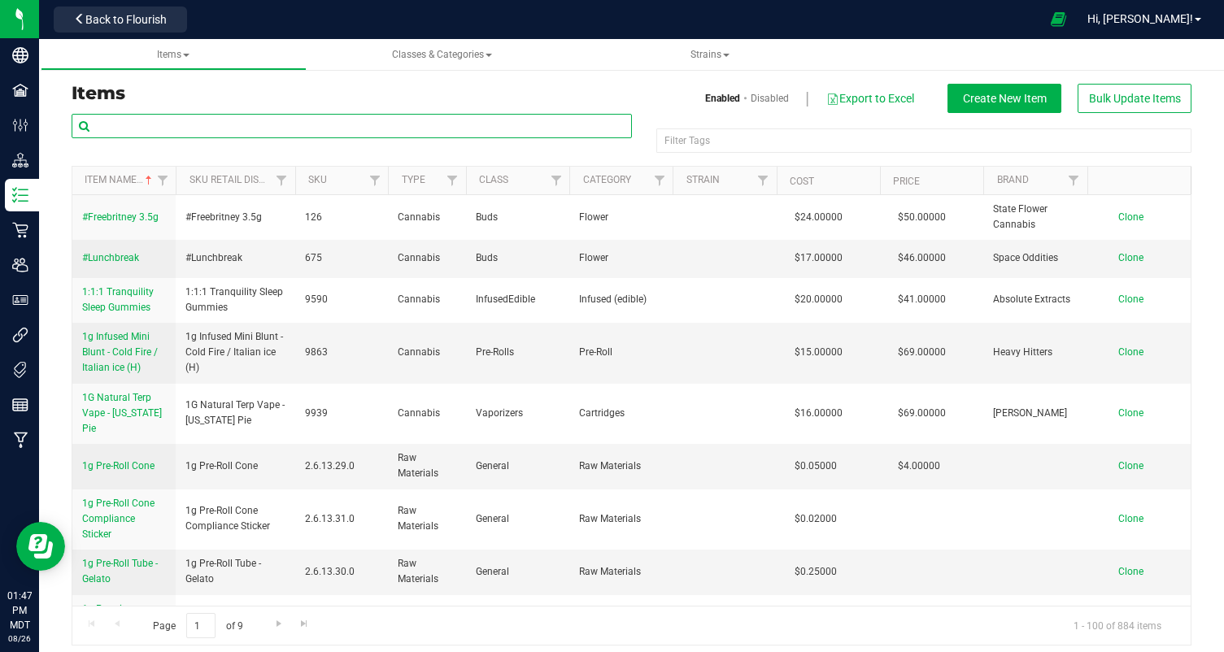
click at [172, 132] on input "text" at bounding box center [352, 126] width 560 height 24
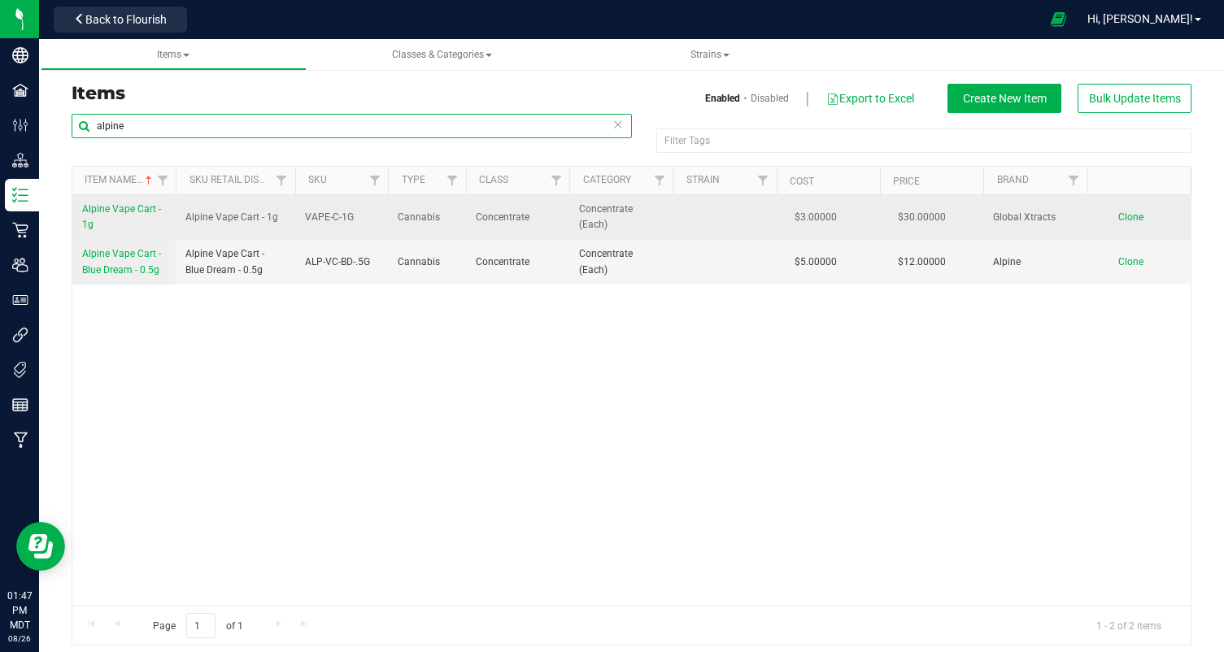
type input "alpine"
click at [97, 207] on span "Alpine Vape Cart - 1g" at bounding box center [121, 216] width 79 height 27
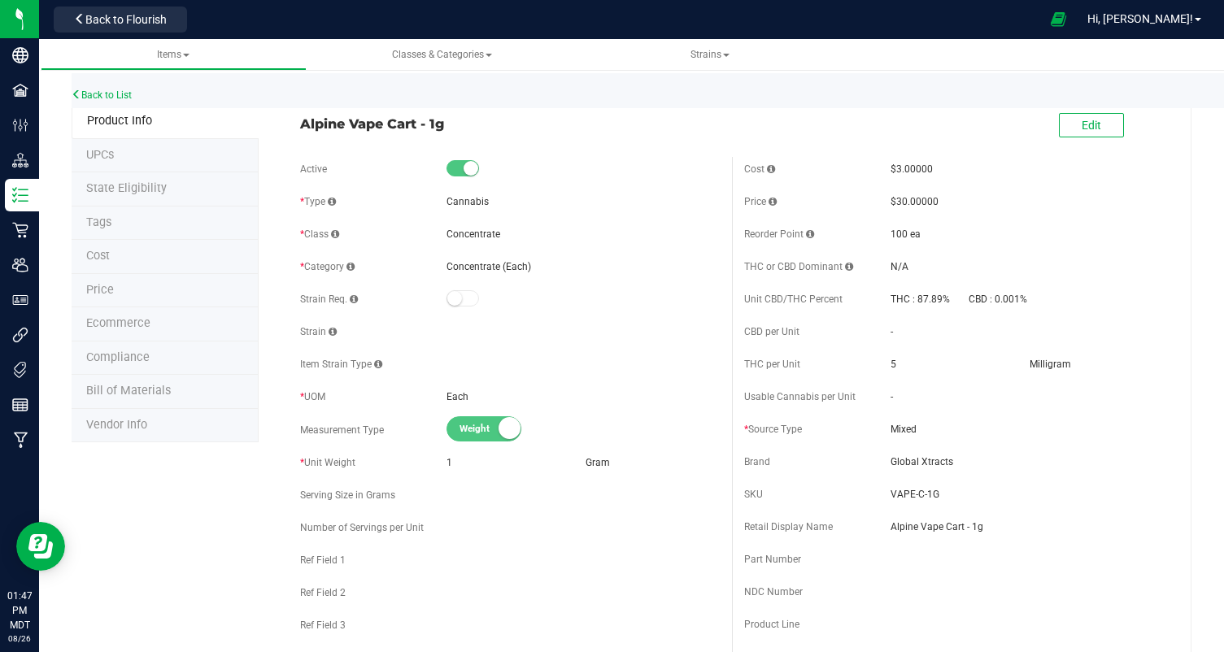
click at [1090, 141] on div "Edit" at bounding box center [1091, 126] width 65 height 33
click at [1092, 125] on span "Edit" at bounding box center [1092, 125] width 20 height 13
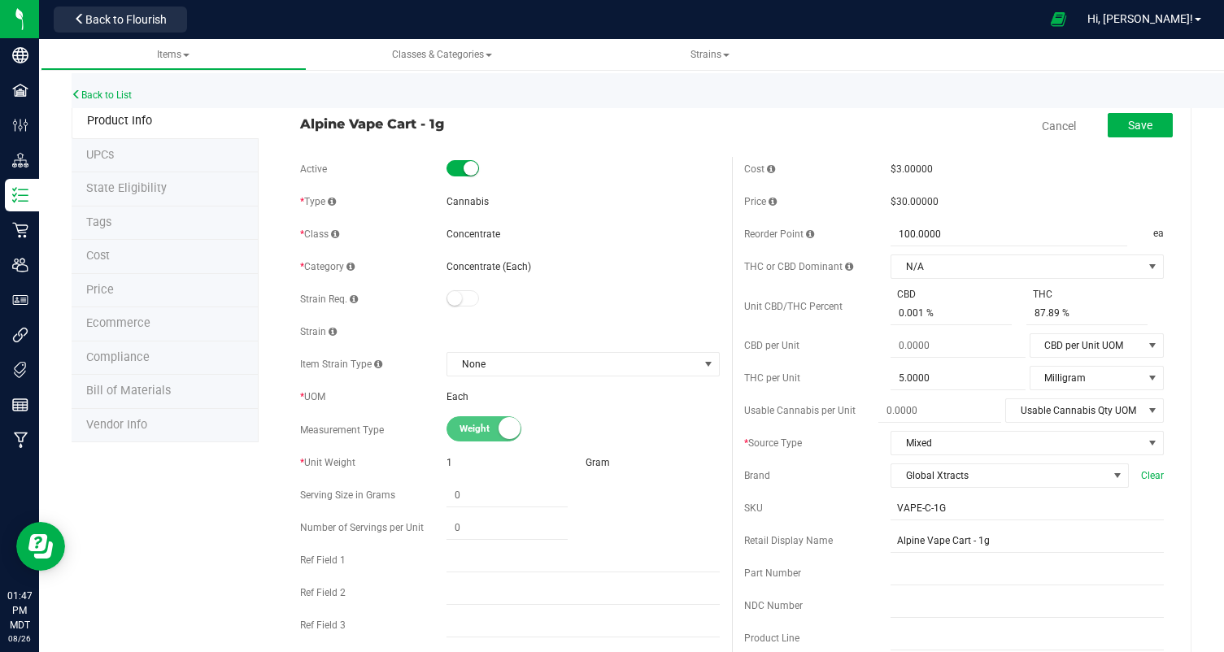
click at [177, 321] on li "Ecommerce" at bounding box center [165, 324] width 187 height 34
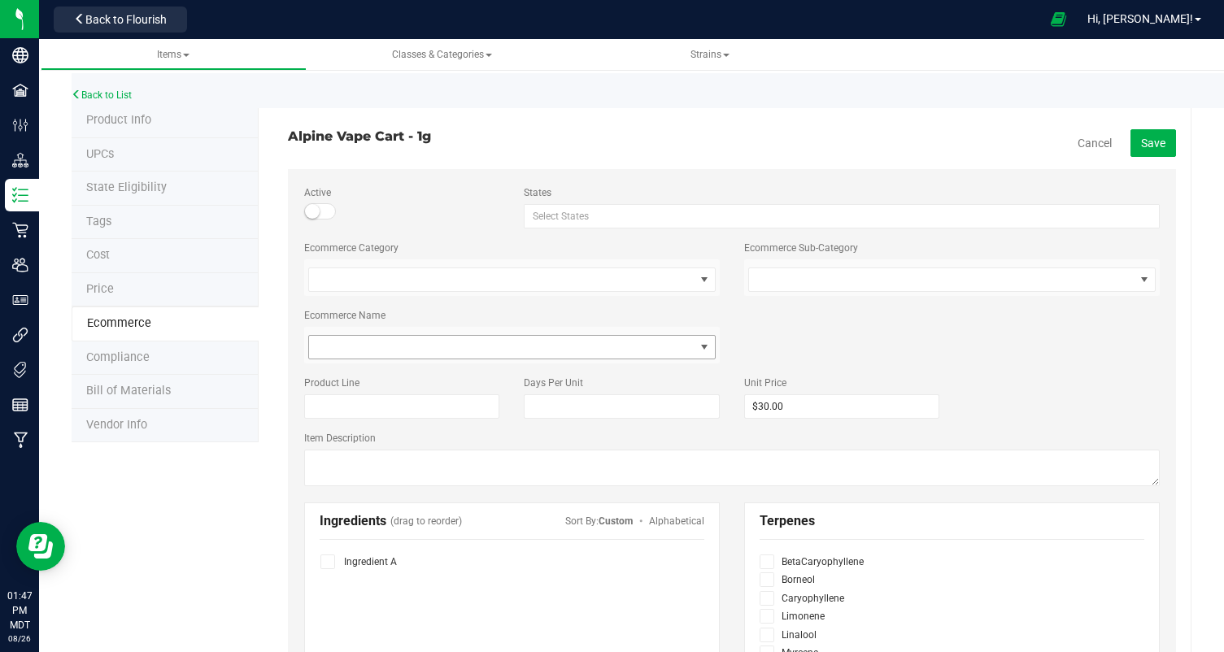
click at [389, 348] on span at bounding box center [502, 347] width 386 height 23
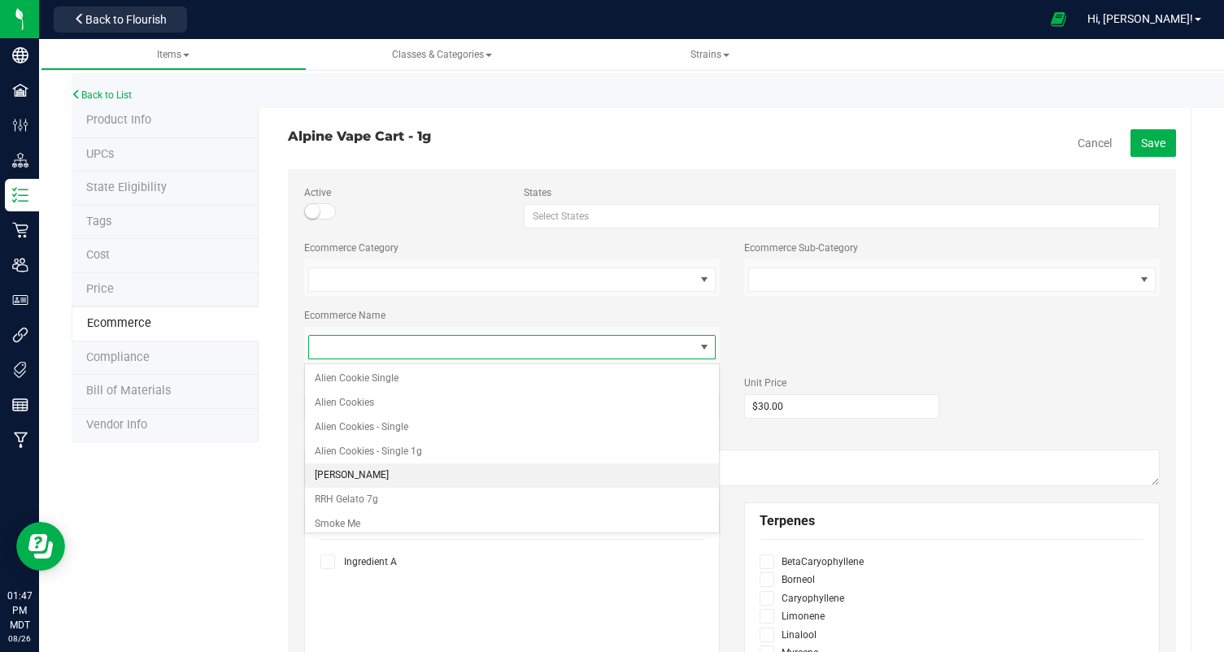
scroll to position [31, 0]
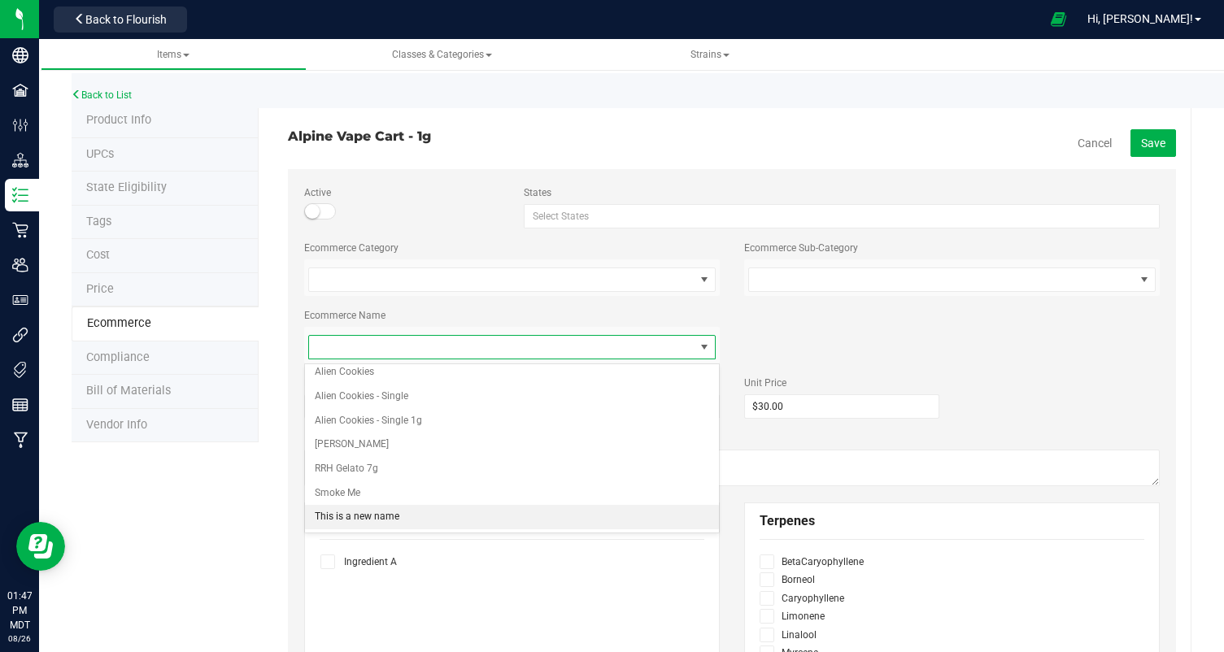
click at [345, 517] on li "This is a new name" at bounding box center [512, 517] width 414 height 24
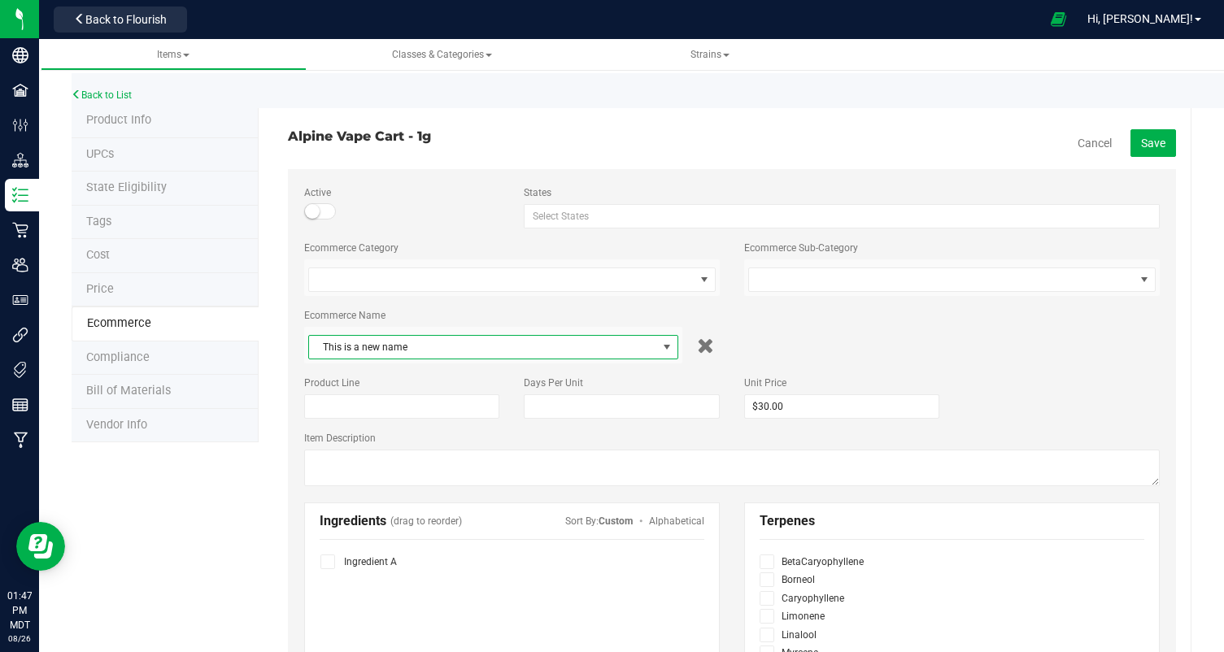
click at [1043, 319] on div "Ecommerce Name This is a new name Alien Cookie Single Alien Cookies Alien Cooki…" at bounding box center [732, 335] width 881 height 55
click at [1162, 137] on span "Save" at bounding box center [1153, 143] width 24 height 13
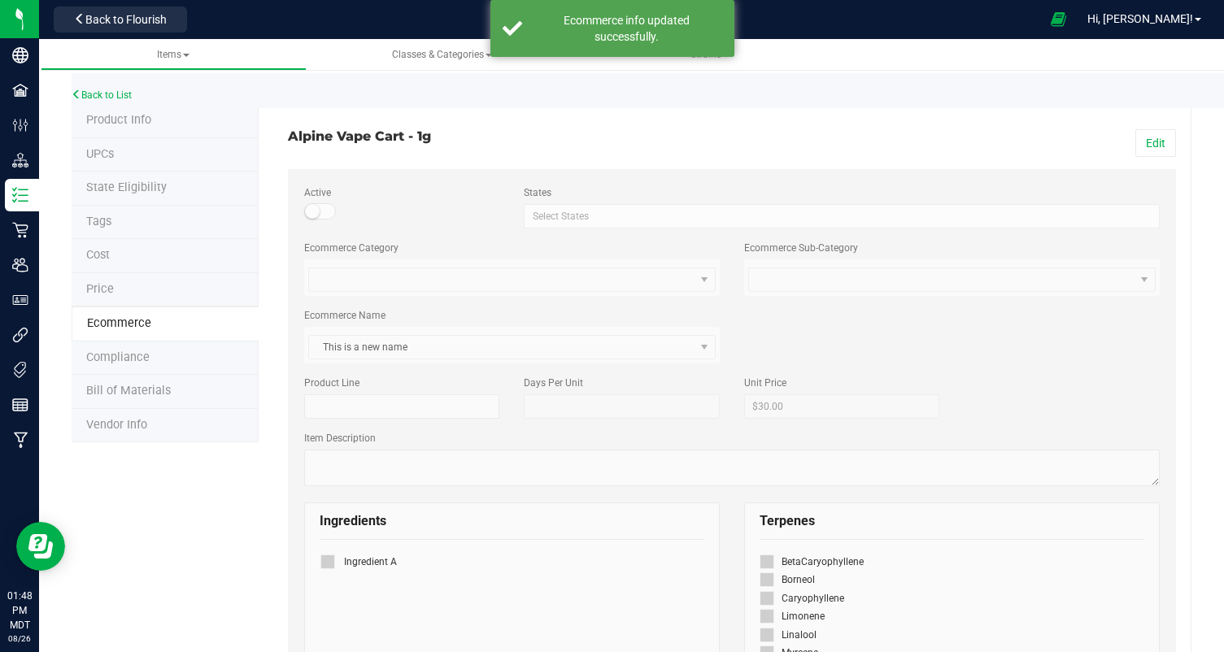
click at [317, 198] on label "Active" at bounding box center [402, 192] width 196 height 15
click at [1152, 141] on button "Edit" at bounding box center [1156, 143] width 41 height 28
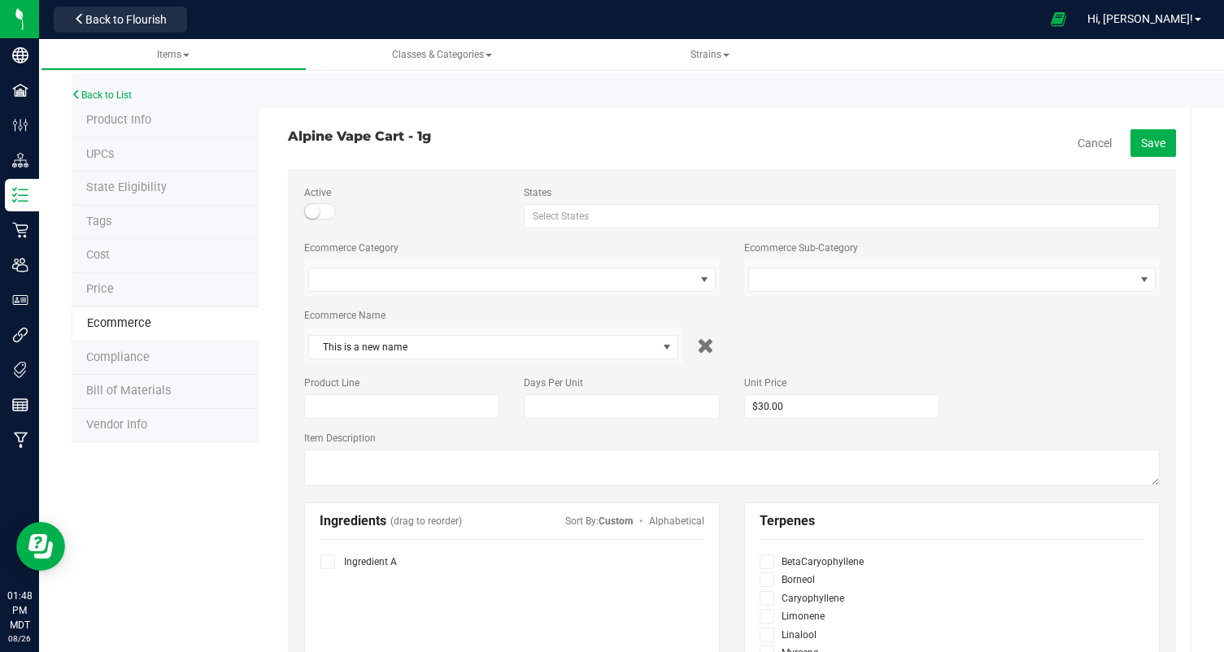
click at [318, 211] on small at bounding box center [312, 211] width 15 height 15
click at [1152, 150] on button "Save" at bounding box center [1154, 143] width 46 height 28
click at [130, 129] on li "Product Info" at bounding box center [165, 121] width 187 height 34
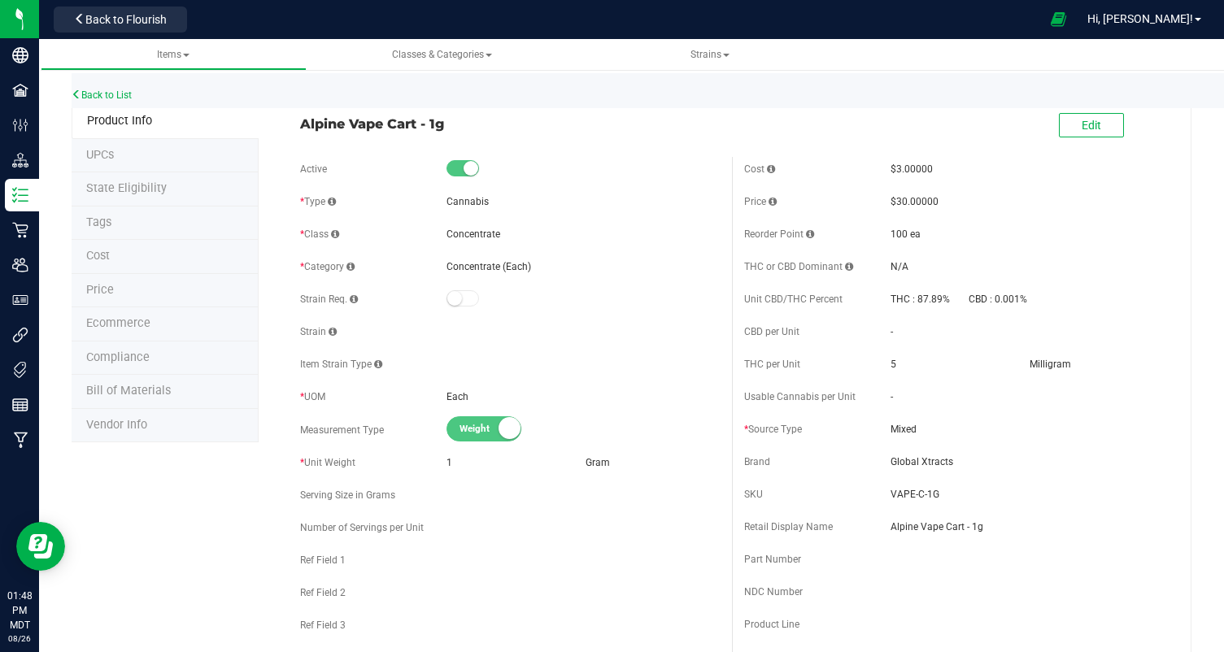
click at [148, 360] on li "Compliance" at bounding box center [165, 359] width 187 height 34
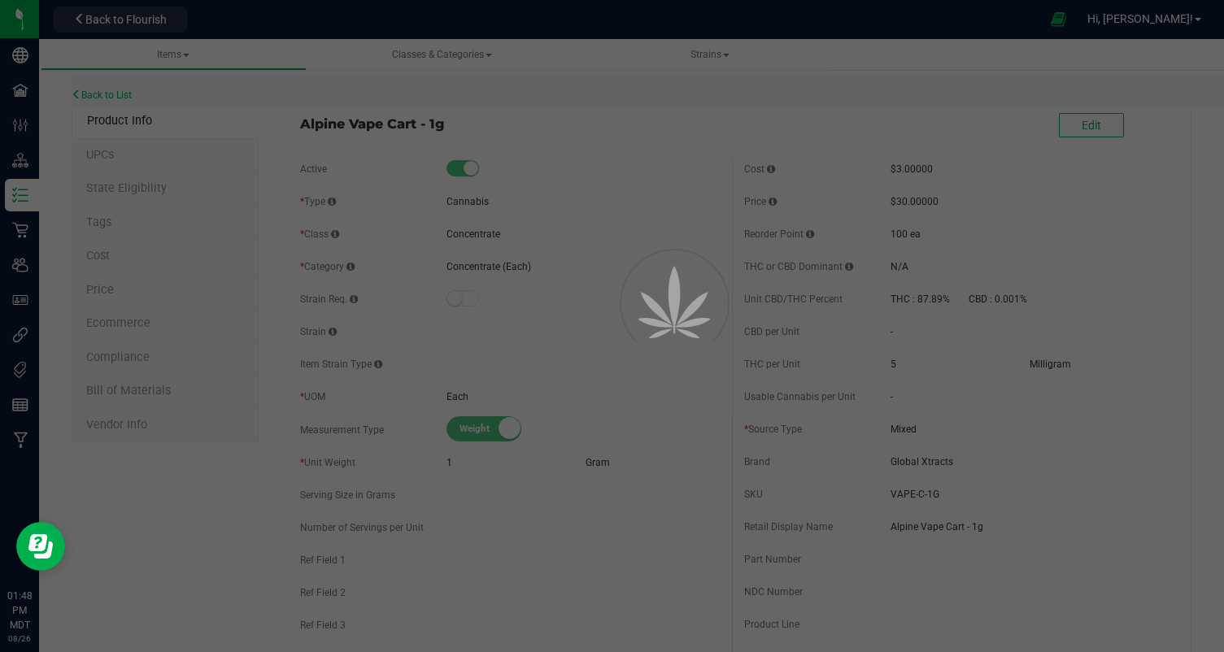
click at [145, 334] on div at bounding box center [612, 326] width 1224 height 652
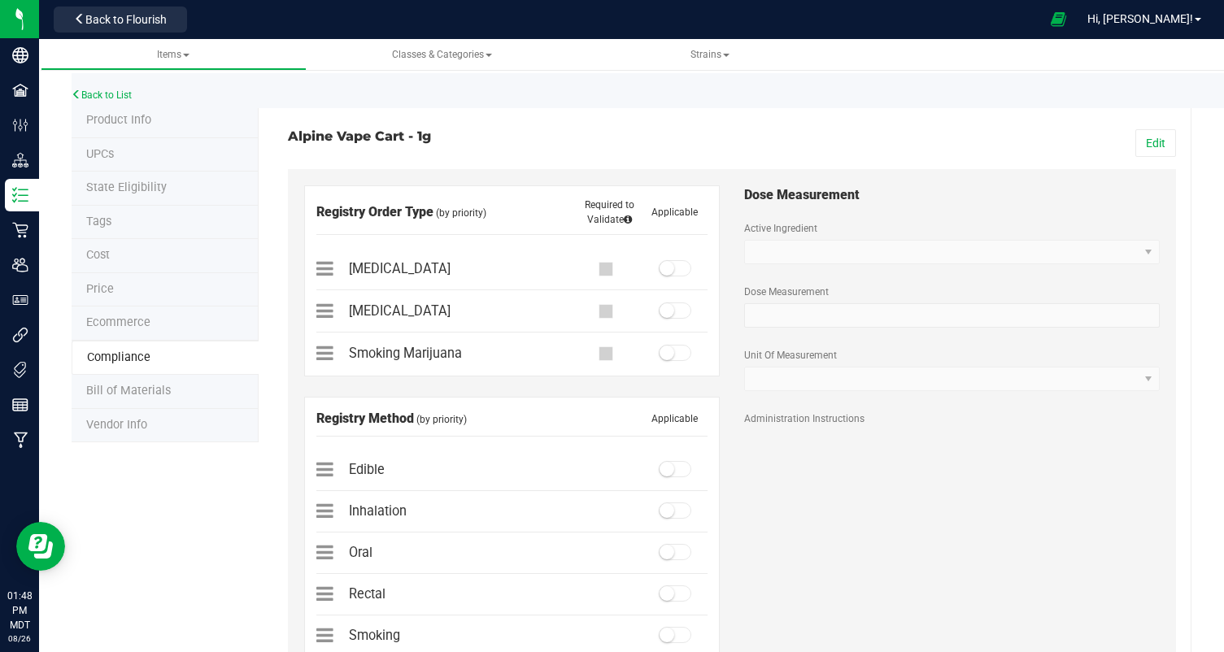
click at [152, 328] on li "Ecommerce" at bounding box center [165, 324] width 187 height 34
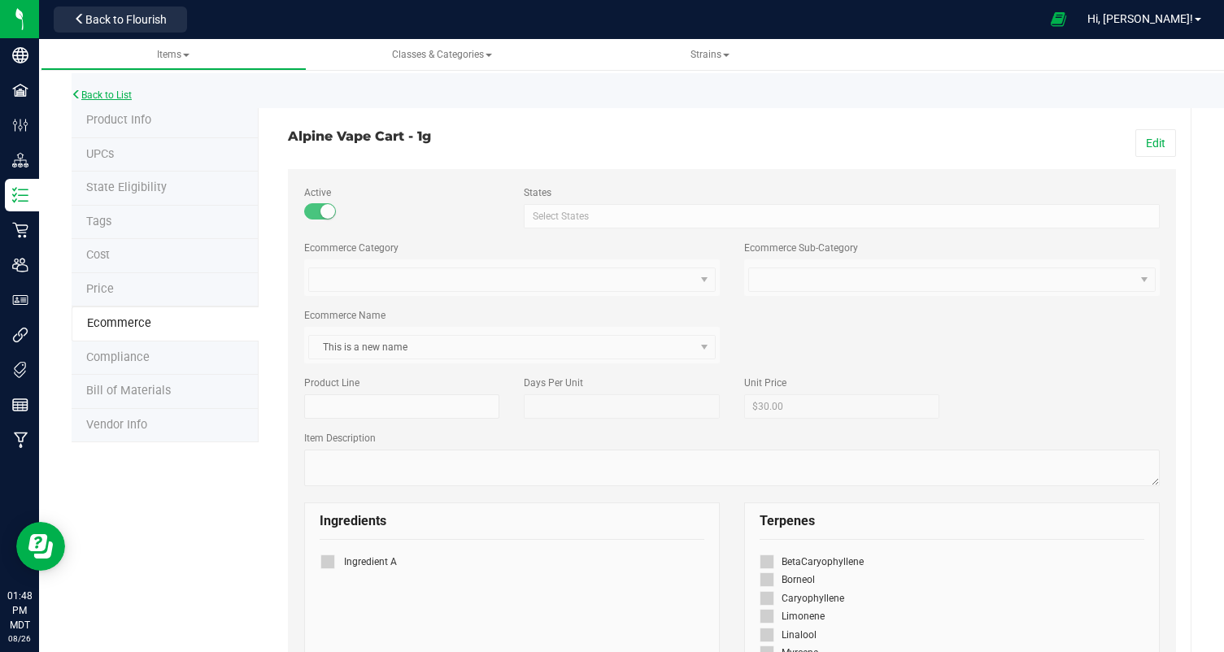
click at [81, 91] on link "Back to List" at bounding box center [102, 94] width 60 height 11
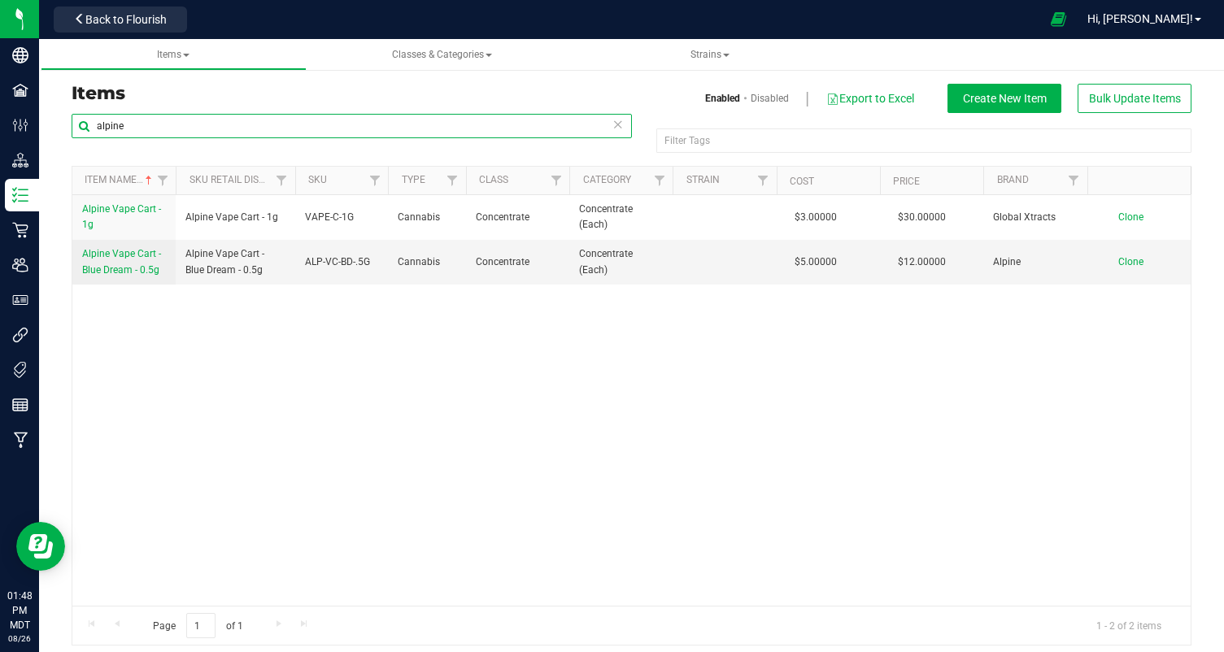
click at [152, 124] on input "alpine" at bounding box center [352, 126] width 560 height 24
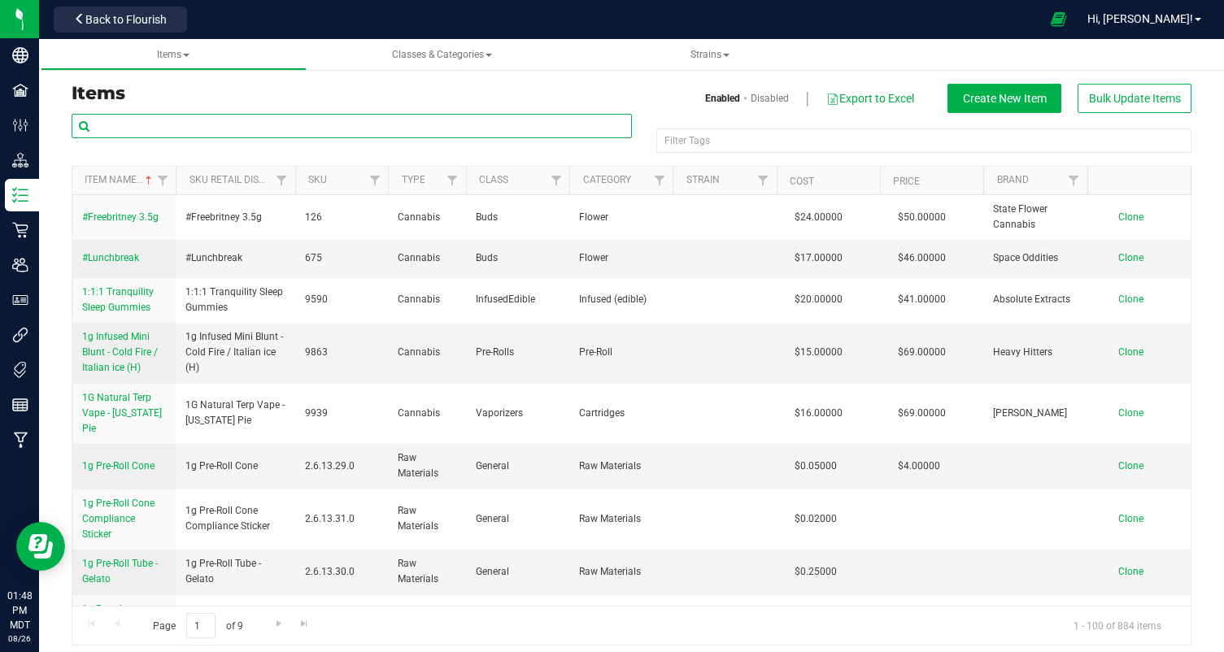
paste input "3.5 Gram Jar - Mochi"
type input "3.5 Gram Jar - Mochi"
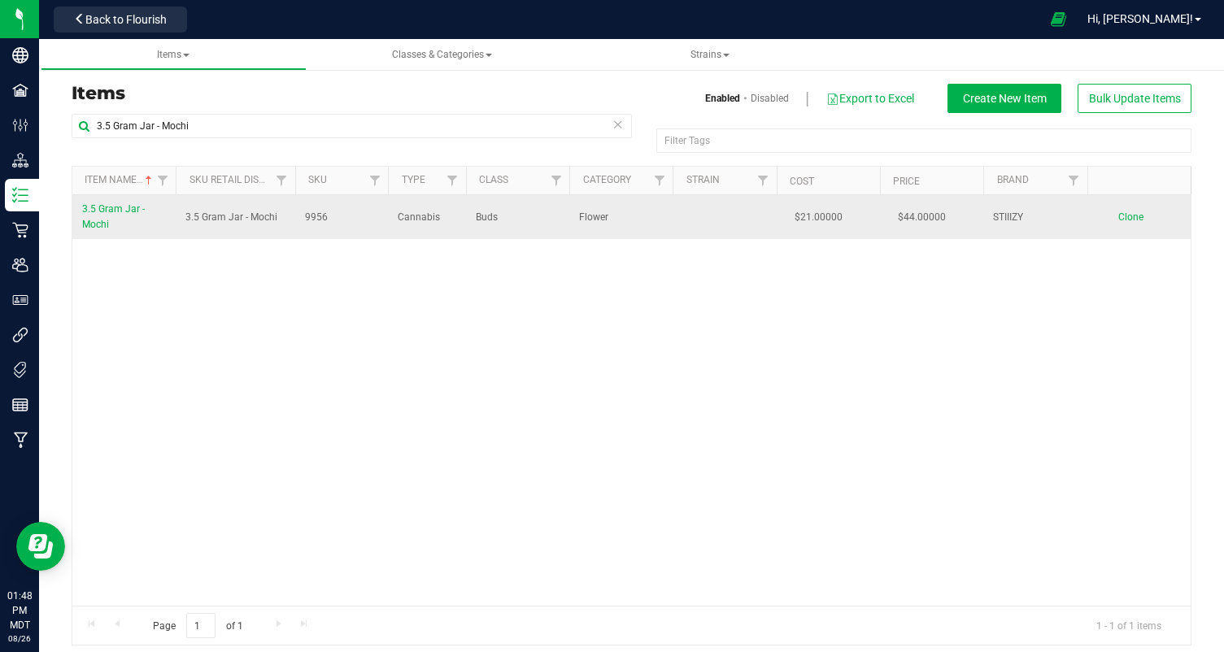
click at [104, 221] on span "3.5 Gram Jar - Mochi" at bounding box center [113, 216] width 63 height 27
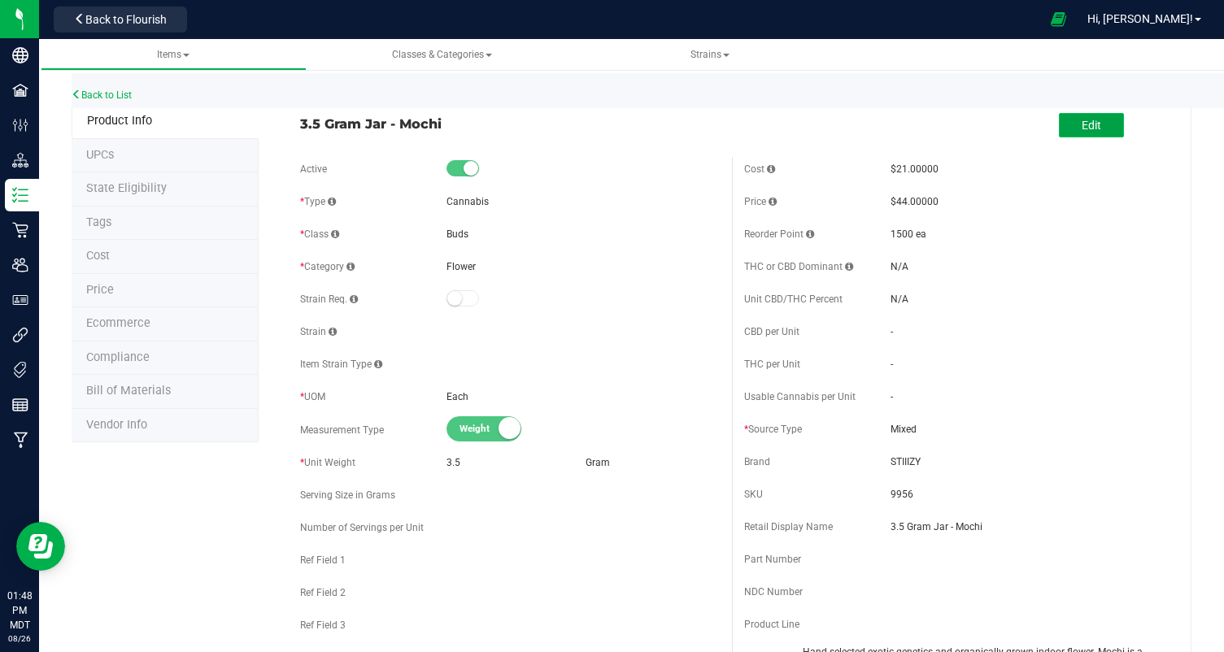
click at [1072, 125] on button "Edit" at bounding box center [1091, 125] width 65 height 24
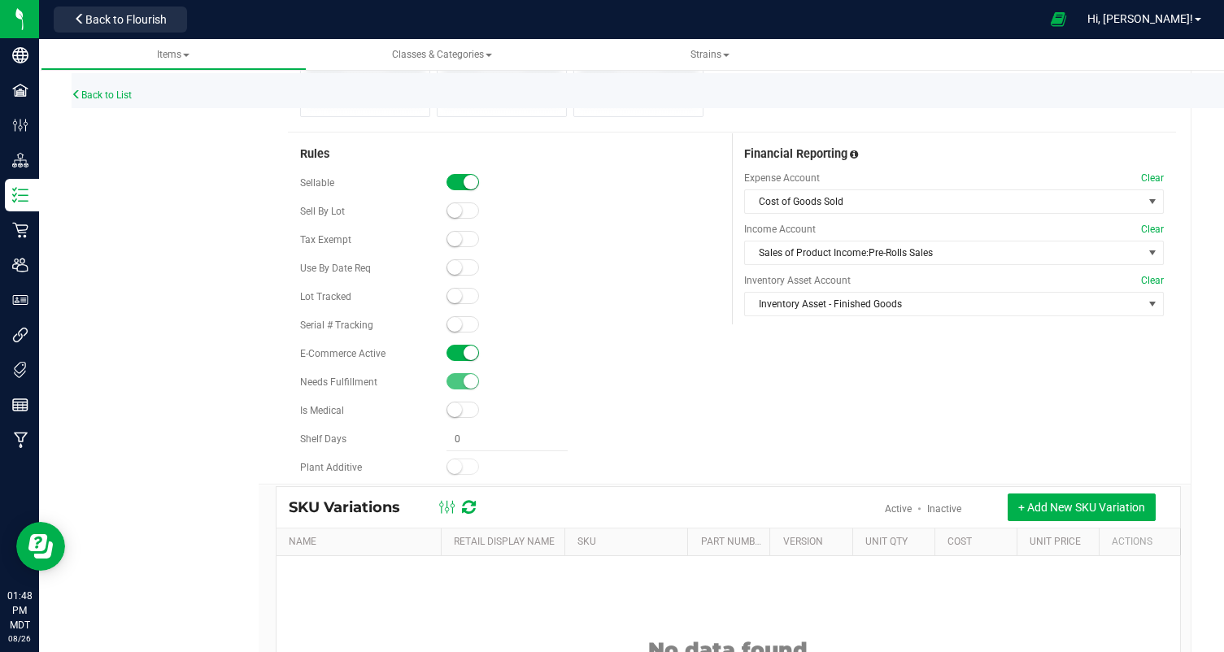
scroll to position [862, 0]
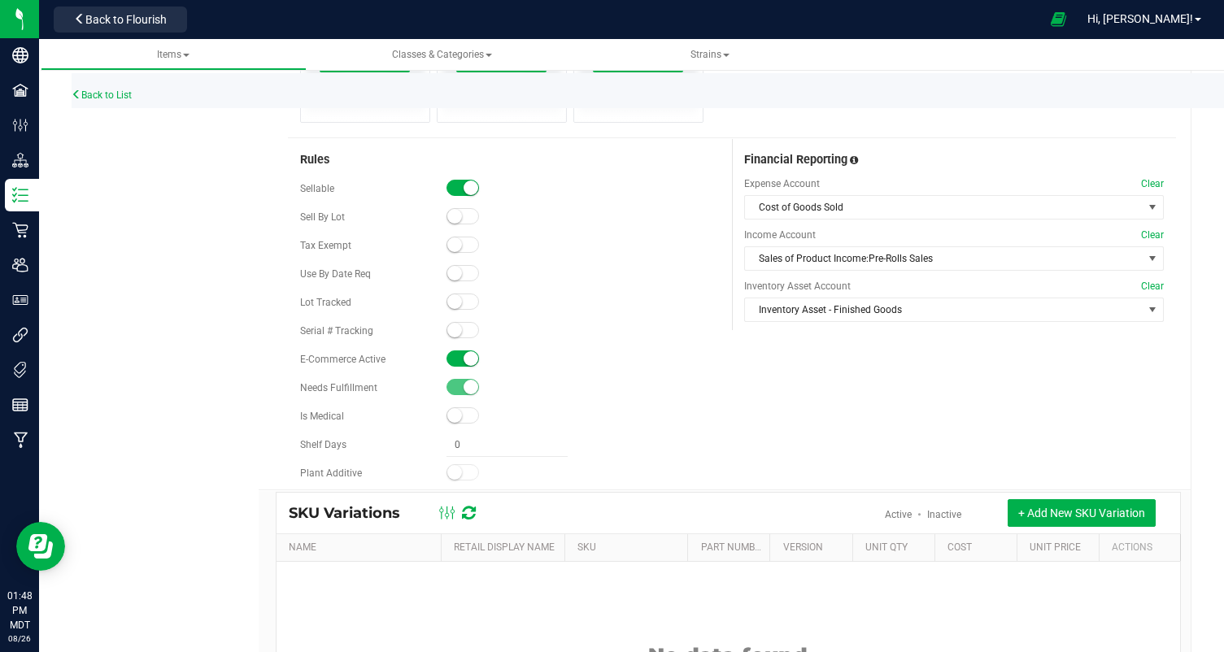
click at [458, 180] on span at bounding box center [463, 188] width 33 height 16
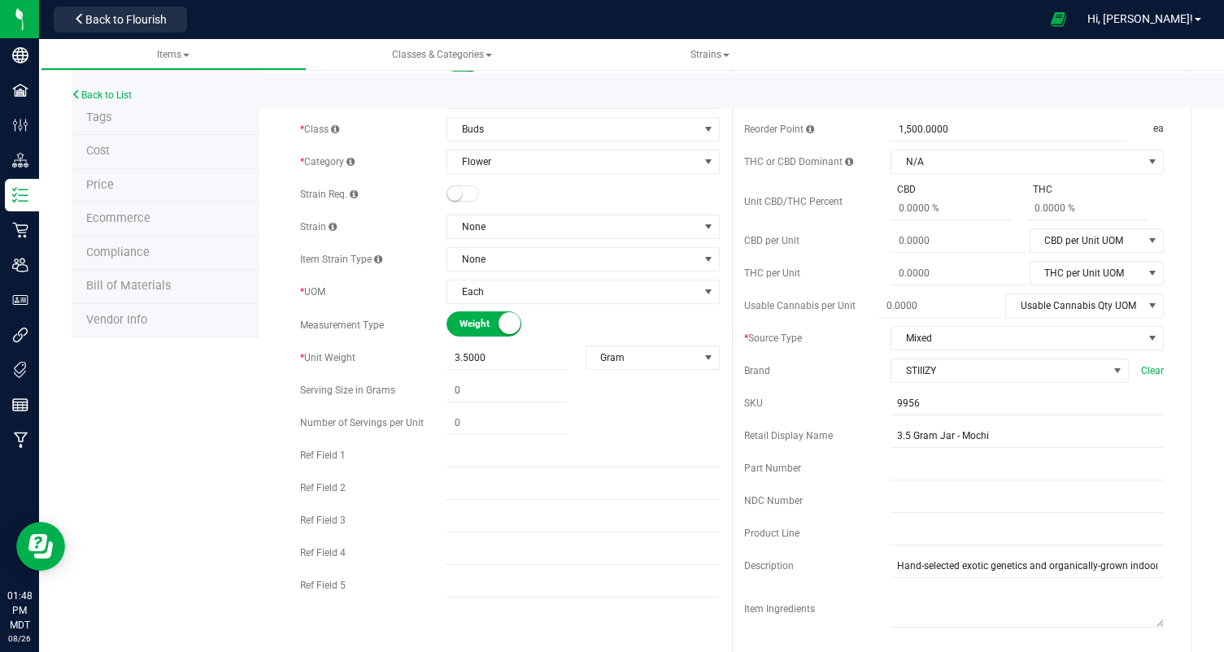
scroll to position [0, 0]
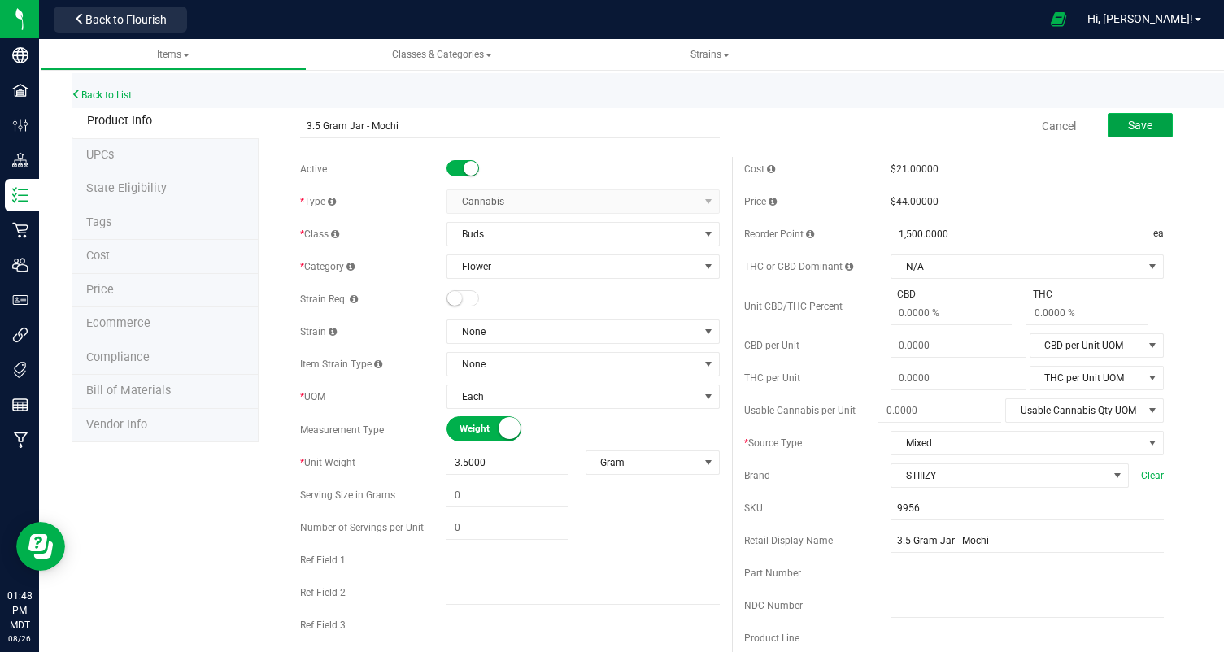
click at [1128, 120] on span "Save" at bounding box center [1140, 125] width 24 height 13
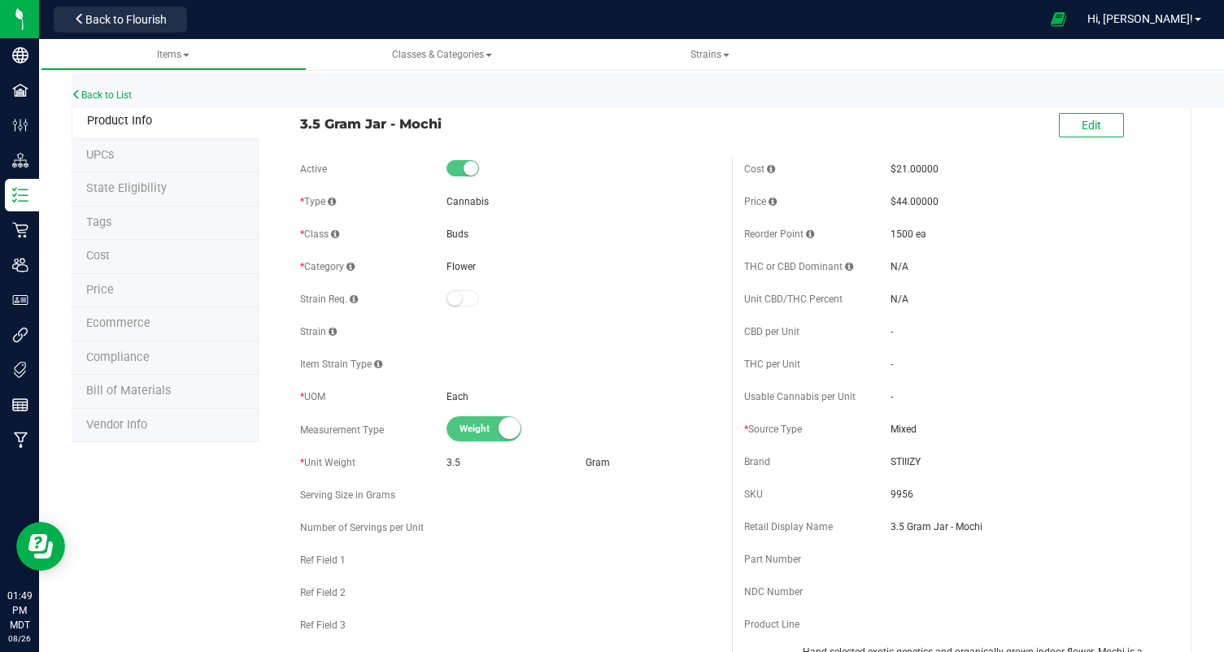
click at [434, 118] on span "3.5 Gram Jar - Mochi" at bounding box center [510, 124] width 420 height 20
click at [94, 92] on link "Back to List" at bounding box center [102, 94] width 60 height 11
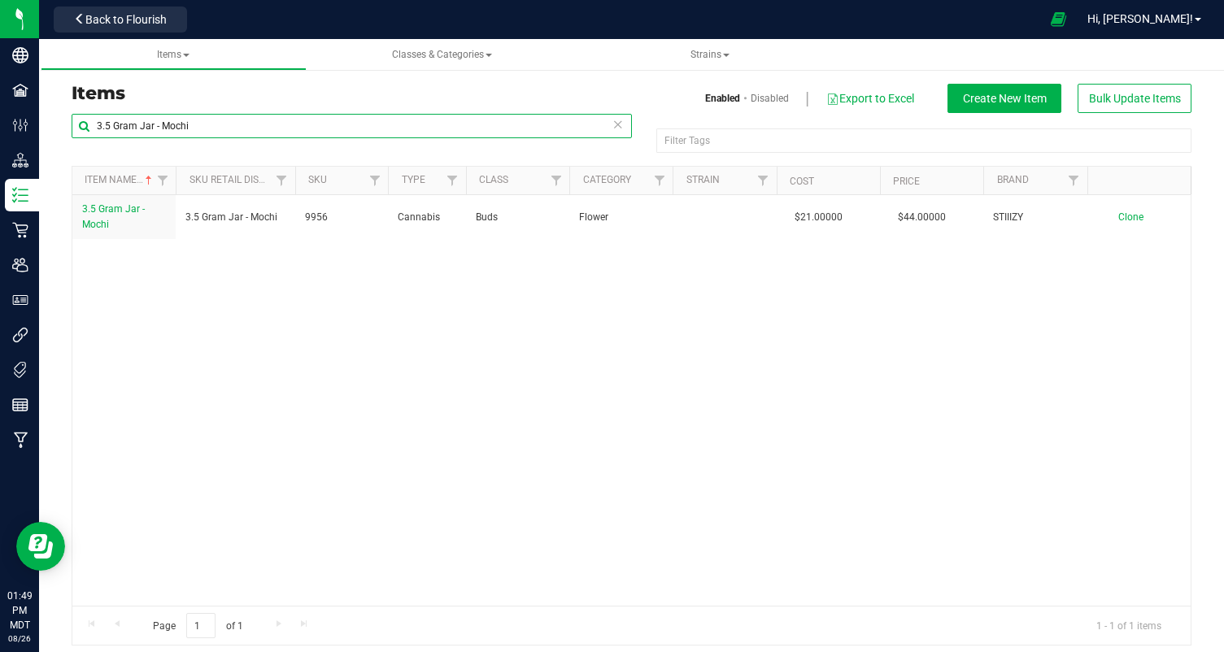
click at [283, 116] on input "3.5 Gram Jar - Mochi" at bounding box center [352, 126] width 560 height 24
click at [283, 119] on input "3.5 Gram Jar - Mochi" at bounding box center [352, 126] width 560 height 24
click at [284, 120] on input "3.5 Gram Jar - Mochi" at bounding box center [352, 126] width 560 height 24
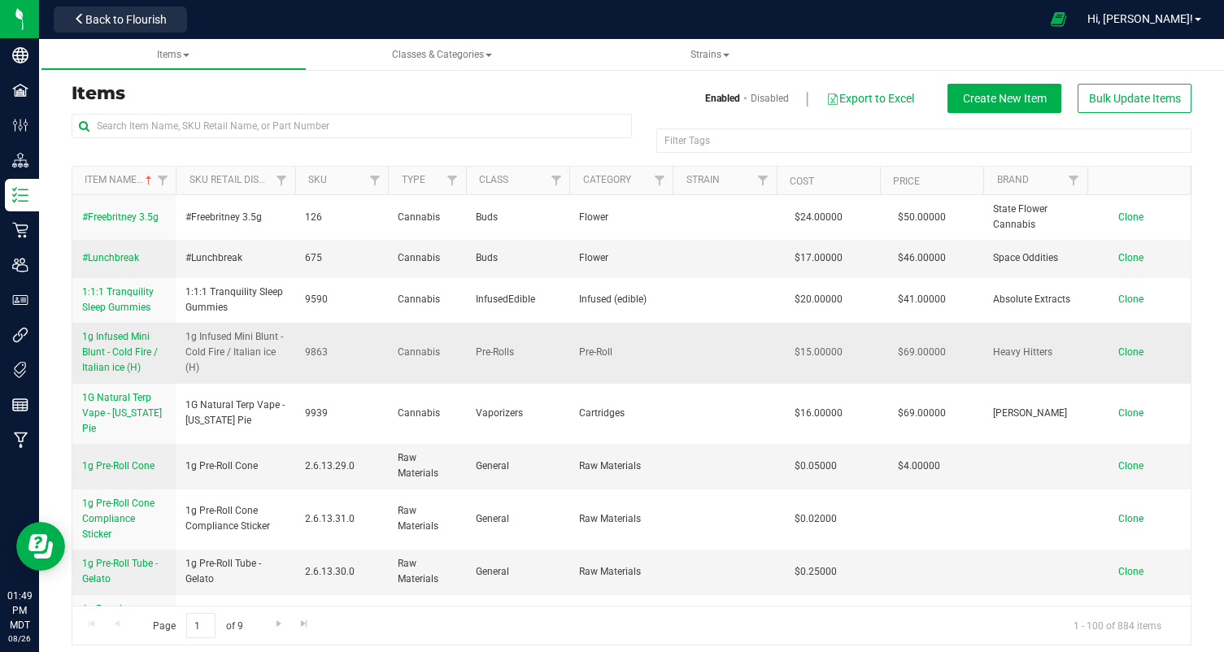
click at [108, 355] on span "1g Infused Mini Blunt - Cold Fire / Italian ice (H)" at bounding box center [120, 352] width 76 height 42
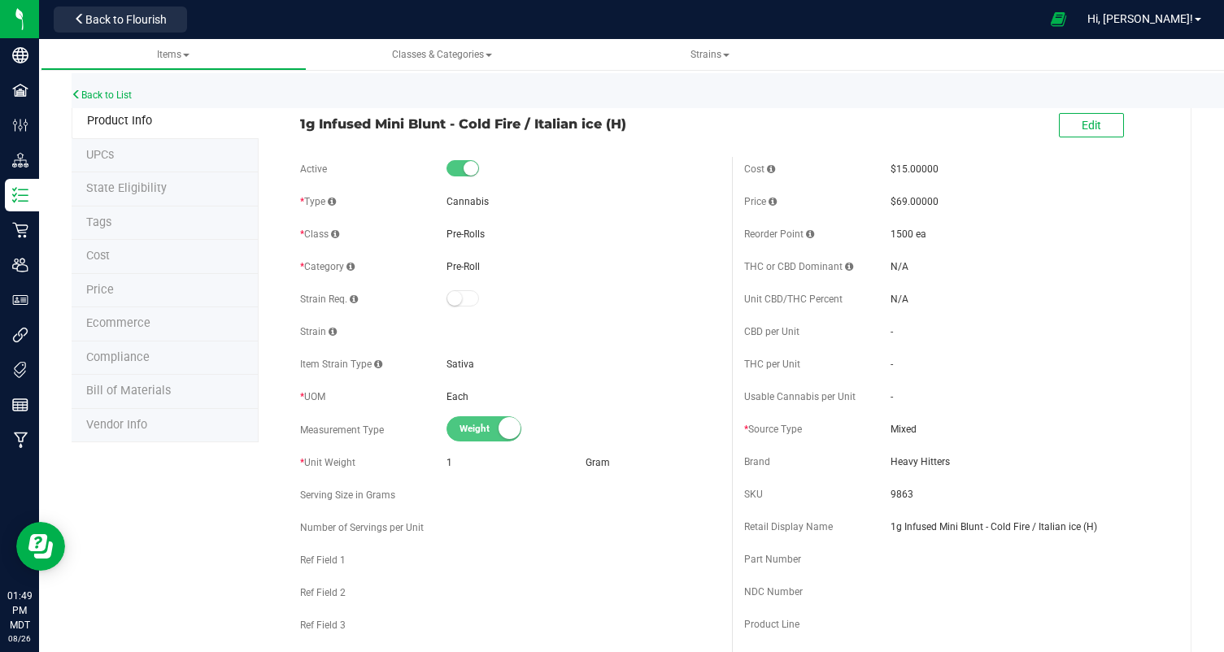
click at [120, 312] on li "Ecommerce" at bounding box center [165, 324] width 187 height 34
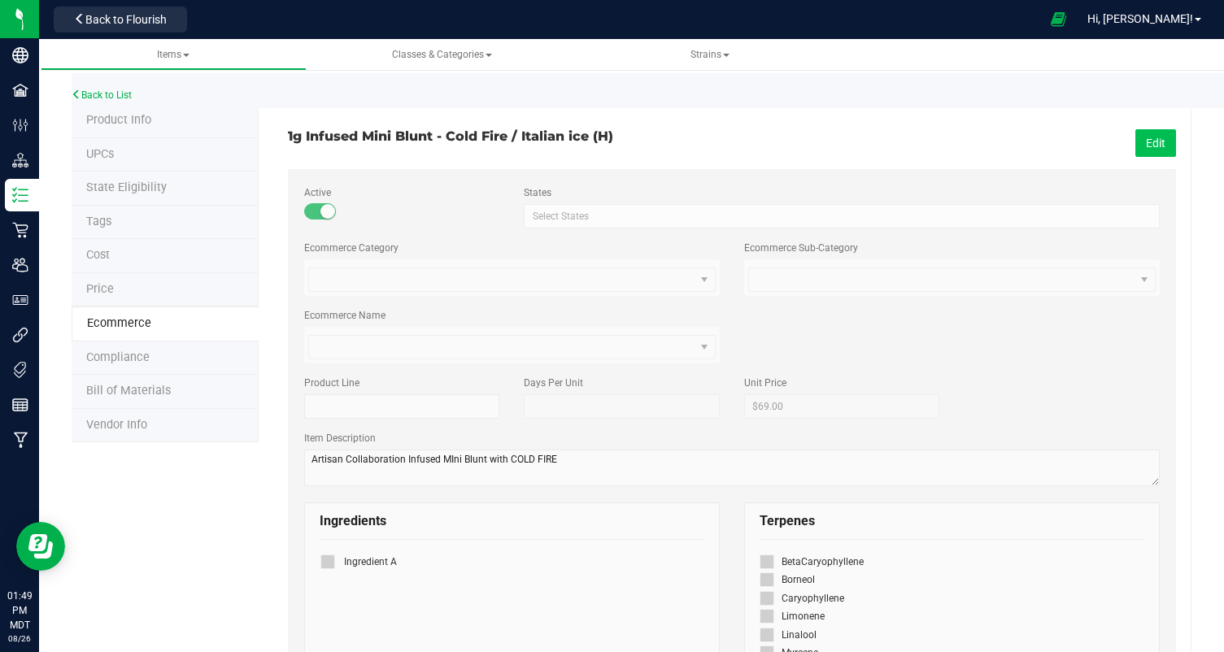
click at [1159, 136] on button "Edit" at bounding box center [1156, 143] width 41 height 28
click at [325, 212] on small at bounding box center [328, 211] width 15 height 15
click at [1157, 141] on span "Save" at bounding box center [1153, 143] width 24 height 13
click at [85, 86] on div "Back to List" at bounding box center [684, 90] width 1224 height 35
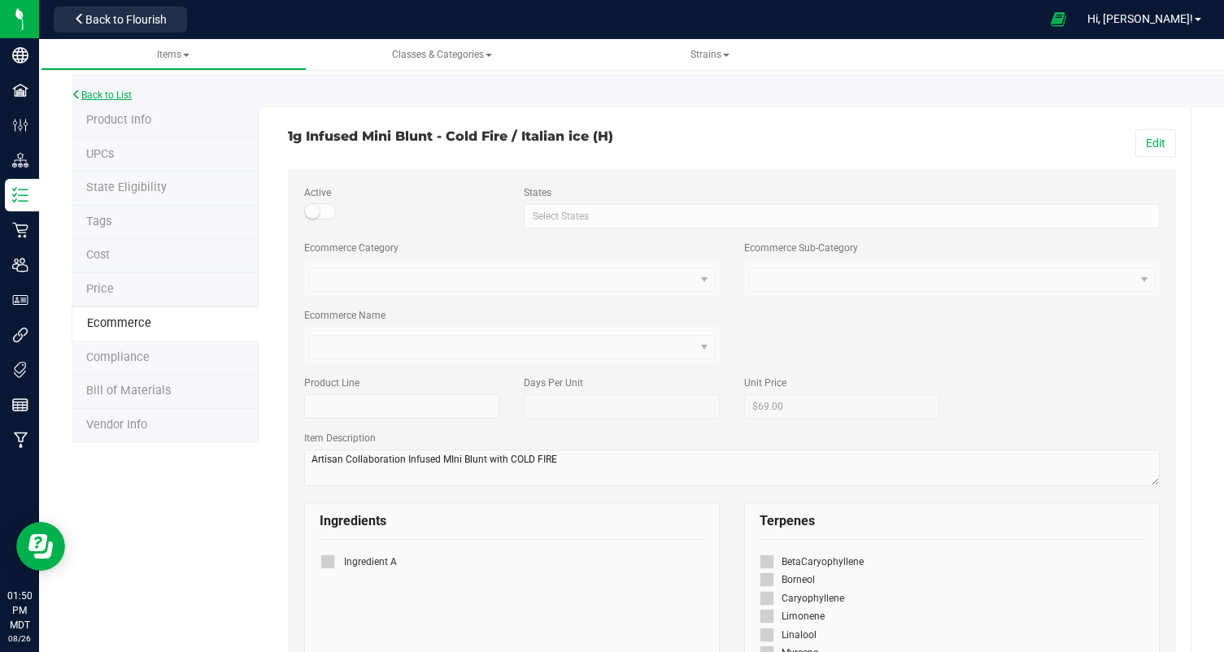
click at [85, 94] on link "Back to List" at bounding box center [102, 94] width 60 height 11
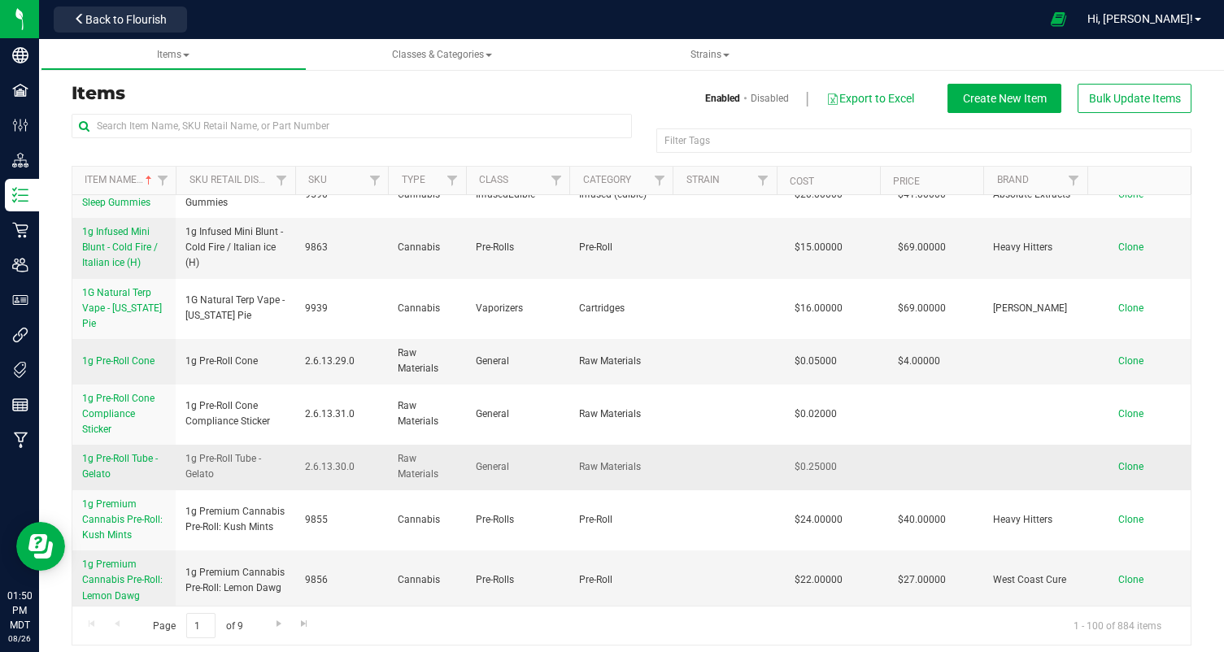
scroll to position [110, 0]
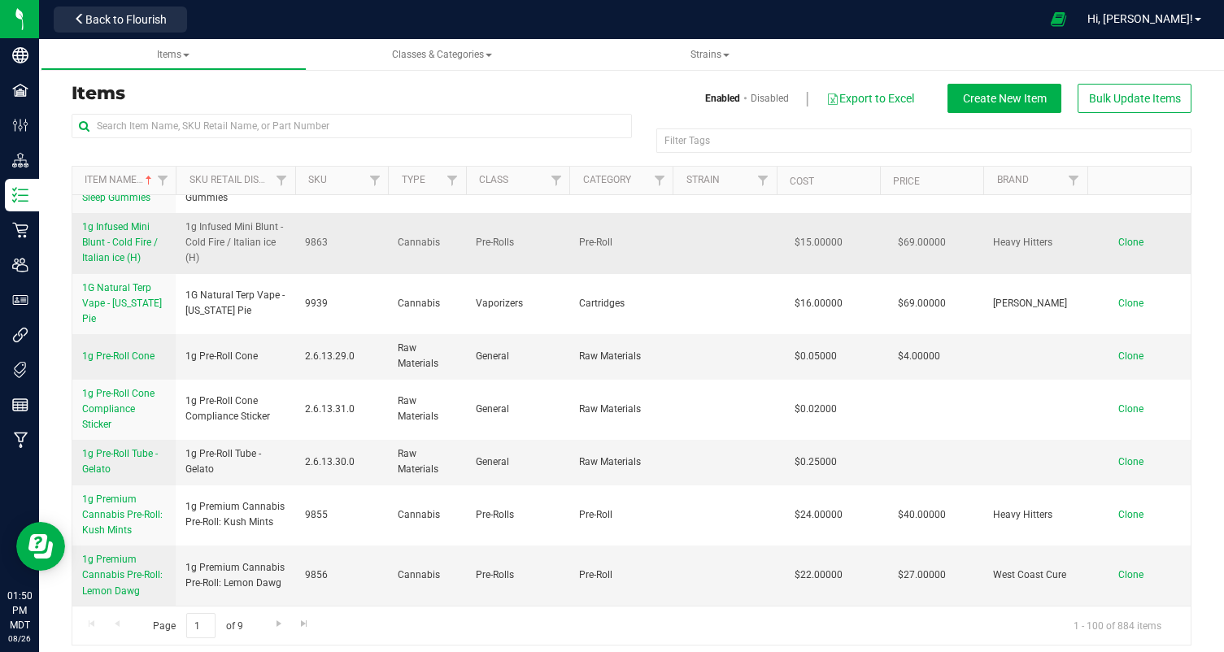
click at [107, 248] on link "1g Infused Mini Blunt - Cold Fire / Italian ice (H)" at bounding box center [124, 243] width 84 height 47
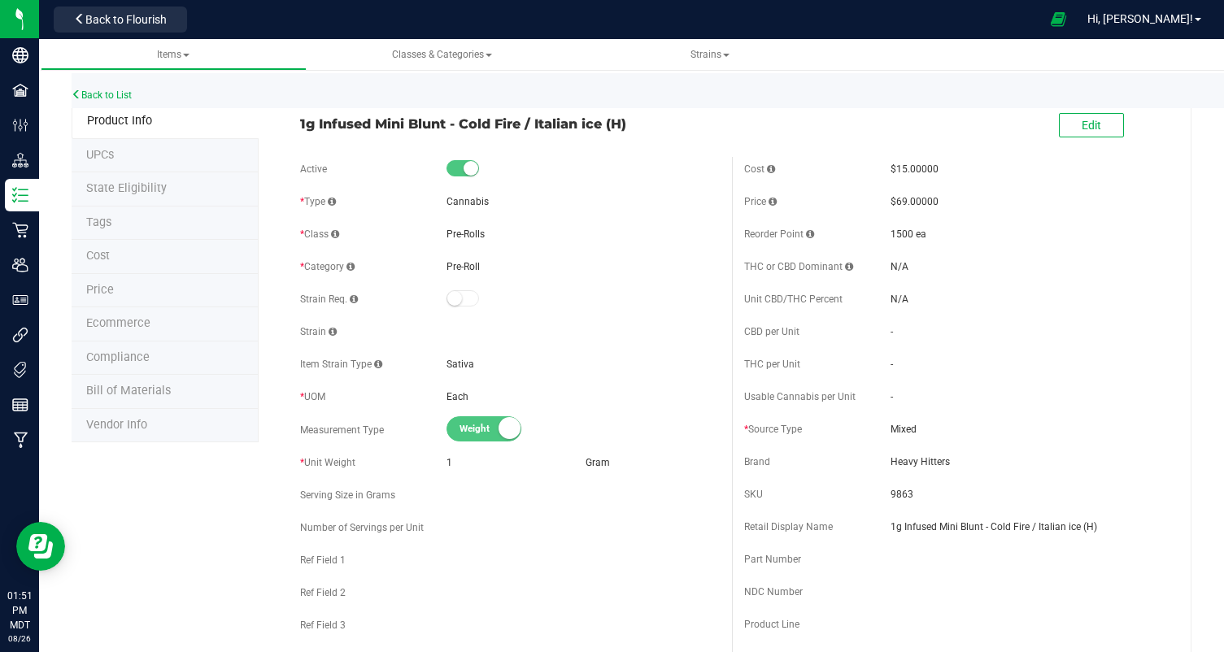
click at [146, 323] on span "Ecommerce" at bounding box center [118, 323] width 64 height 14
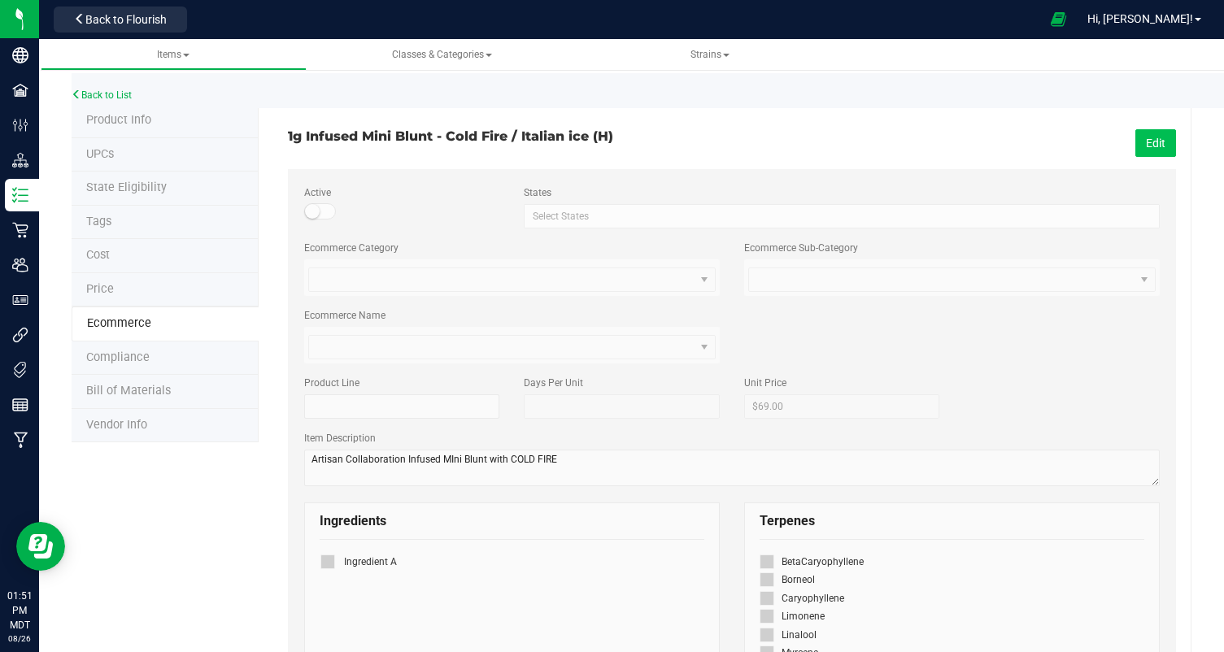
click at [1154, 139] on button "Edit" at bounding box center [1156, 143] width 41 height 28
click at [321, 214] on span at bounding box center [320, 211] width 33 height 16
click at [1156, 131] on button "Save" at bounding box center [1154, 143] width 46 height 28
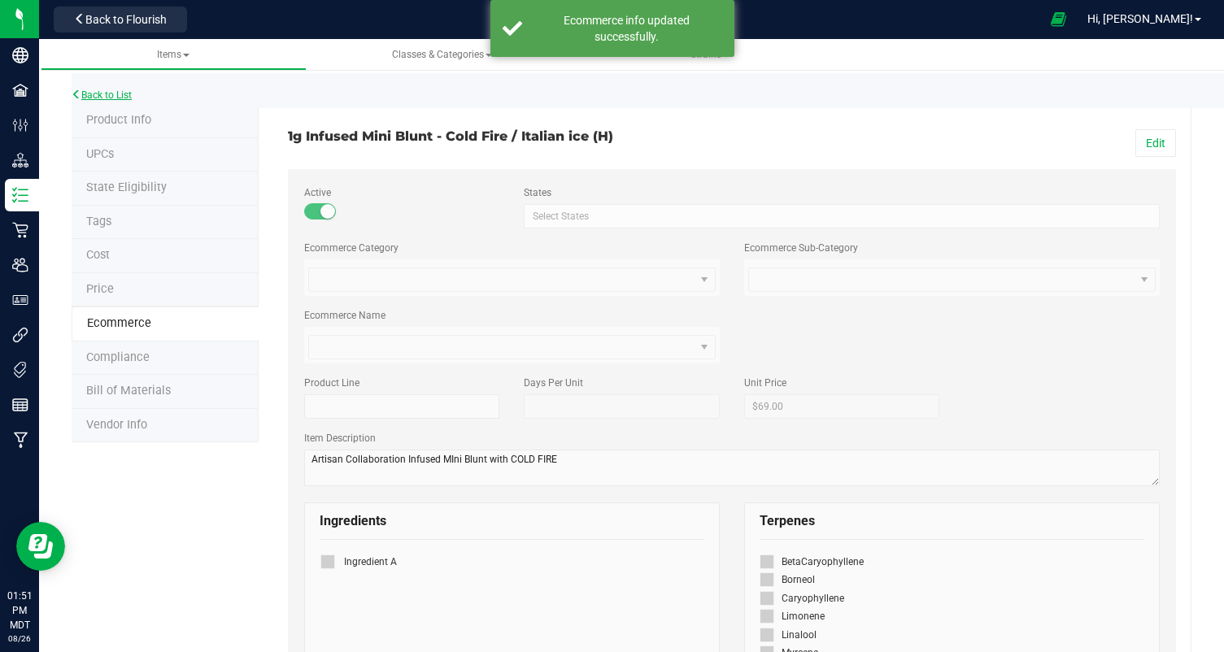
click at [100, 91] on link "Back to List" at bounding box center [102, 94] width 60 height 11
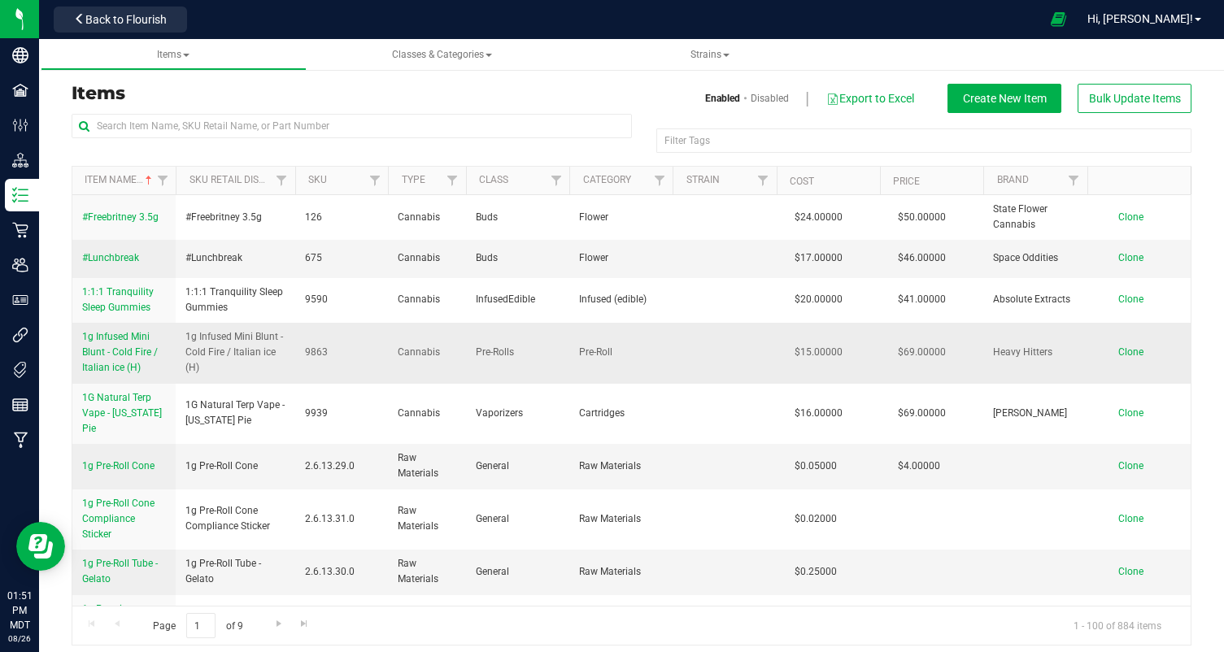
click at [91, 348] on span "1g Infused Mini Blunt - Cold Fire / Italian ice (H)" at bounding box center [120, 352] width 76 height 42
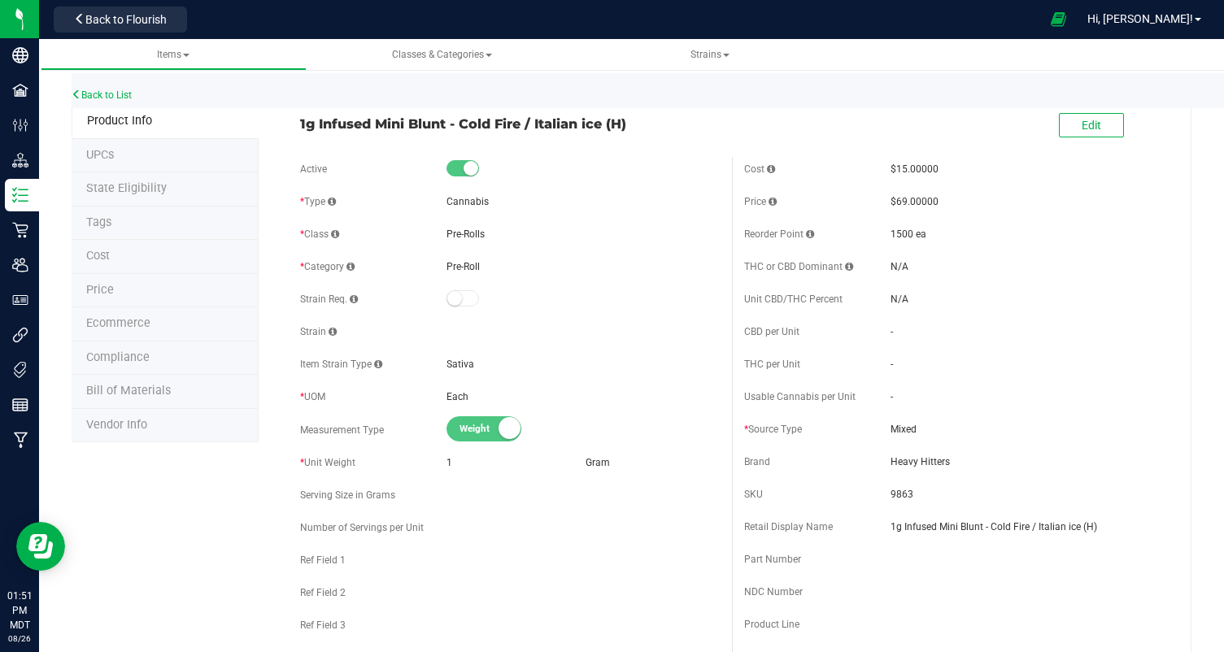
click at [102, 323] on span "Ecommerce" at bounding box center [118, 323] width 64 height 14
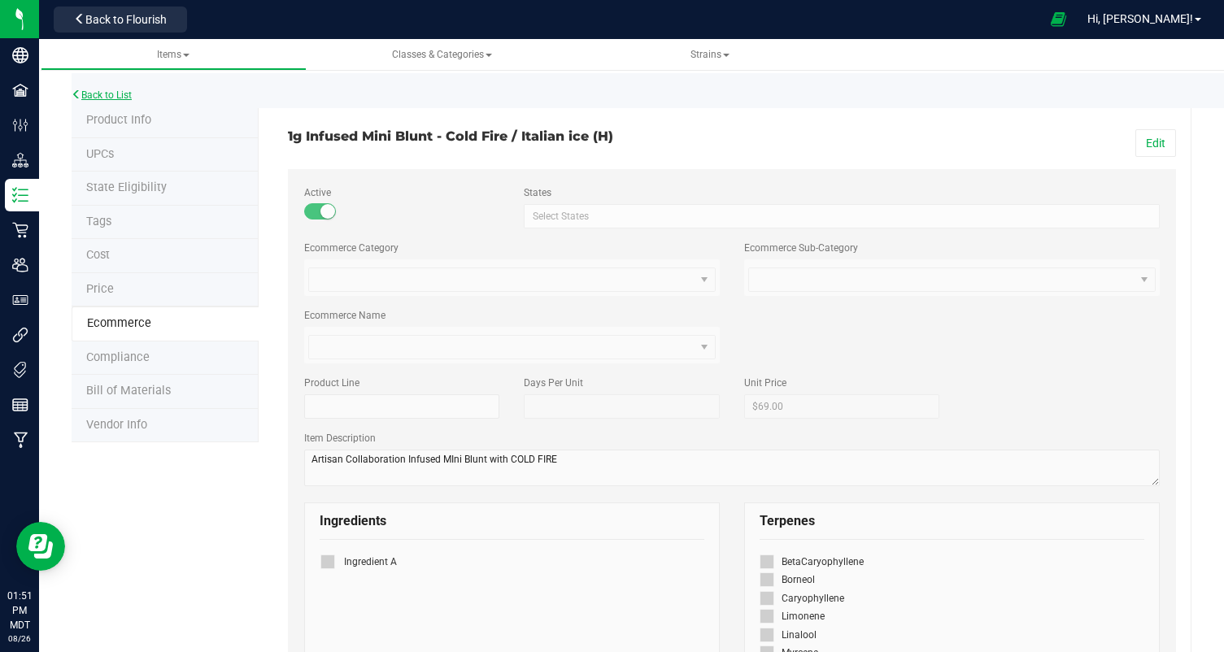
click at [94, 94] on link "Back to List" at bounding box center [102, 94] width 60 height 11
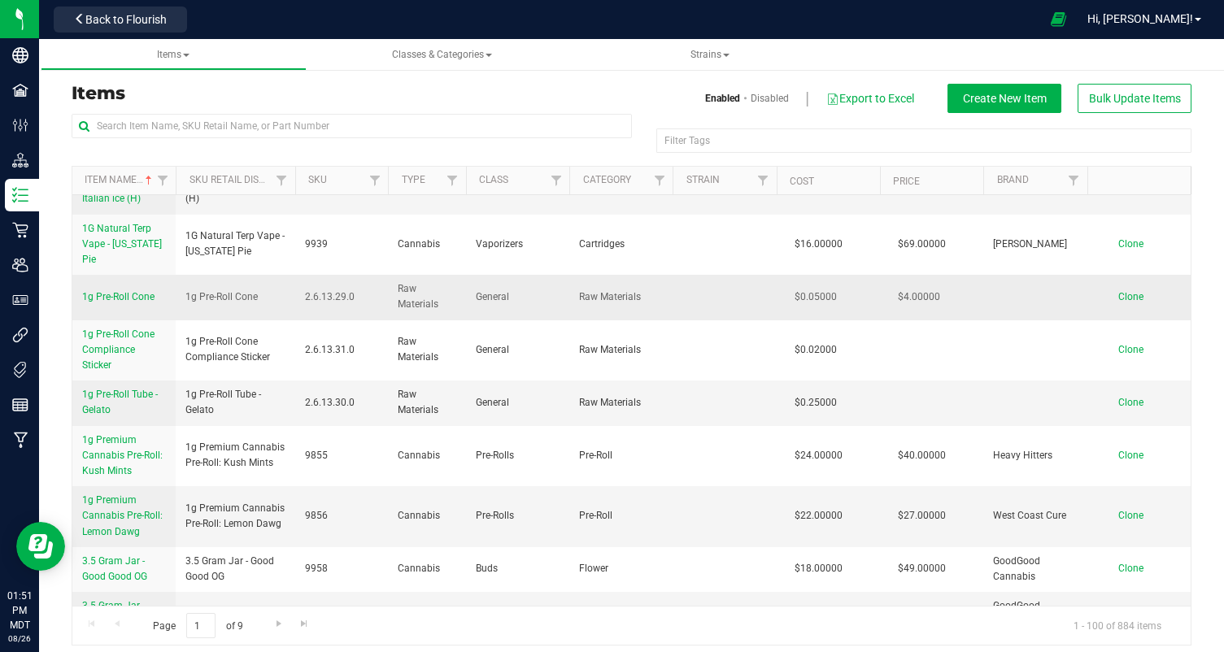
scroll to position [176, 0]
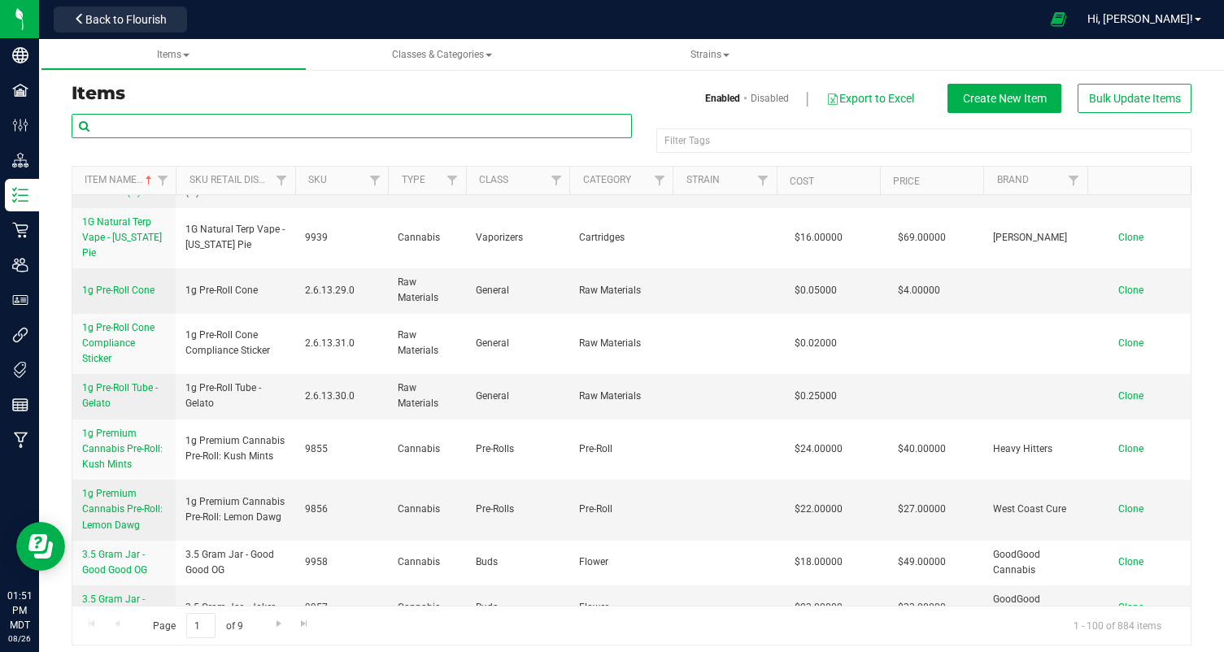
click at [188, 124] on input "text" at bounding box center [352, 126] width 560 height 24
type input ","
type input "mochi"
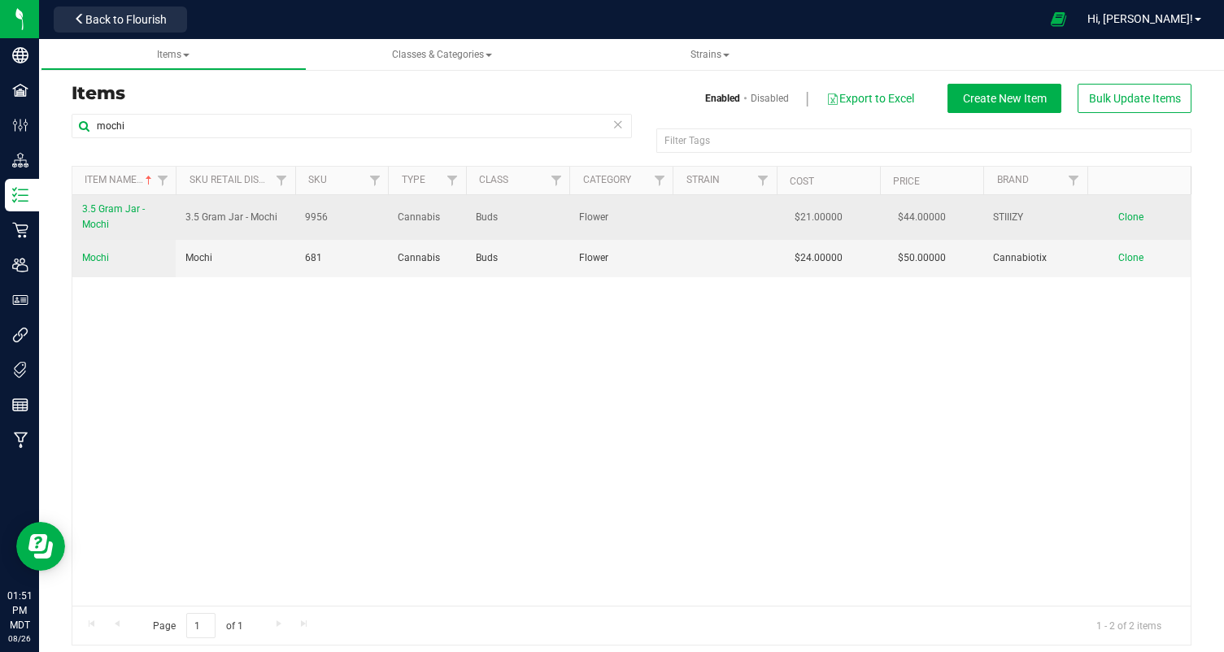
click at [94, 210] on span "3.5 Gram Jar - Mochi" at bounding box center [113, 216] width 63 height 27
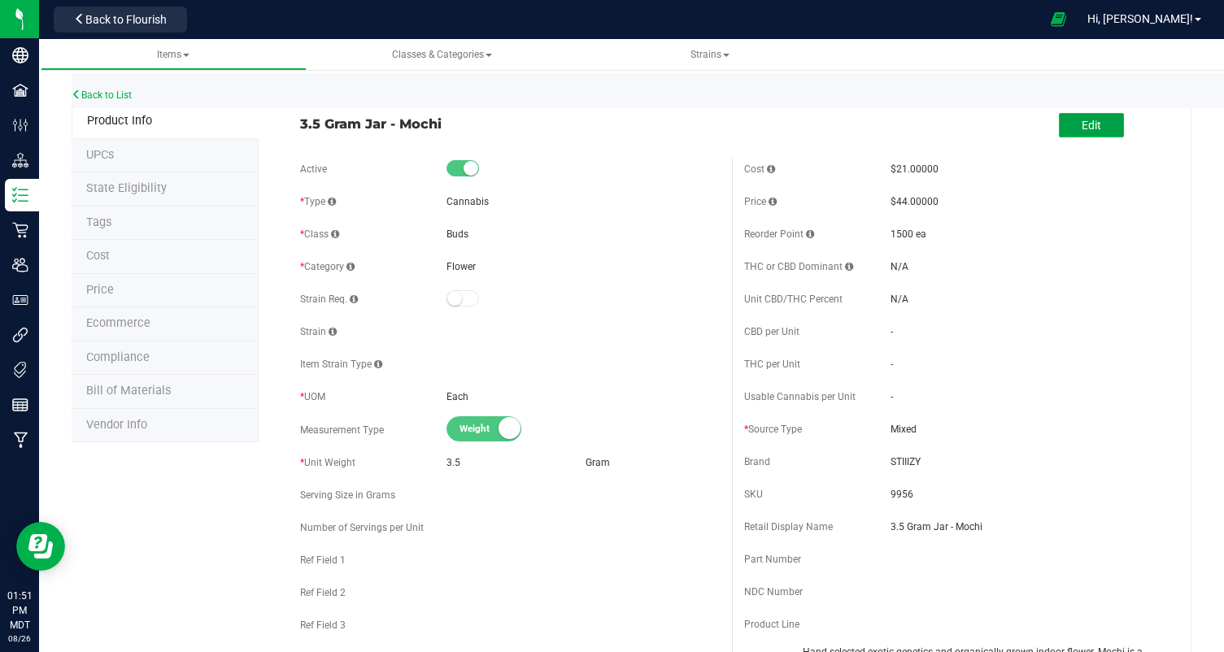
click at [1093, 128] on span "Edit" at bounding box center [1092, 125] width 20 height 13
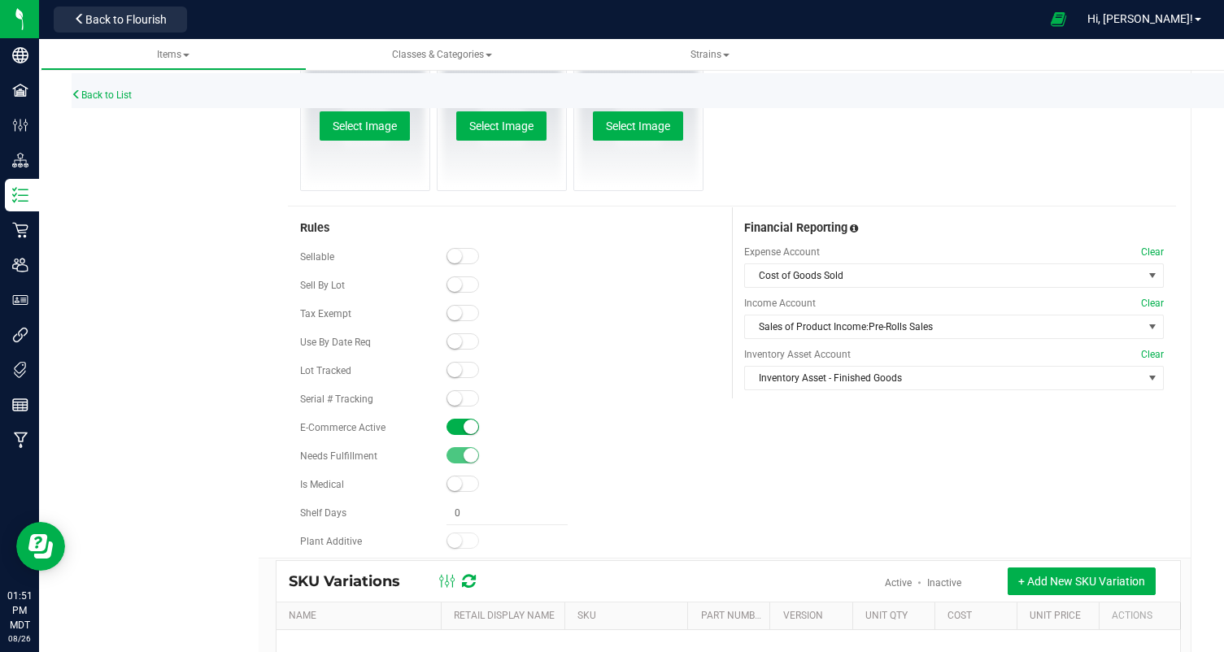
scroll to position [985, 0]
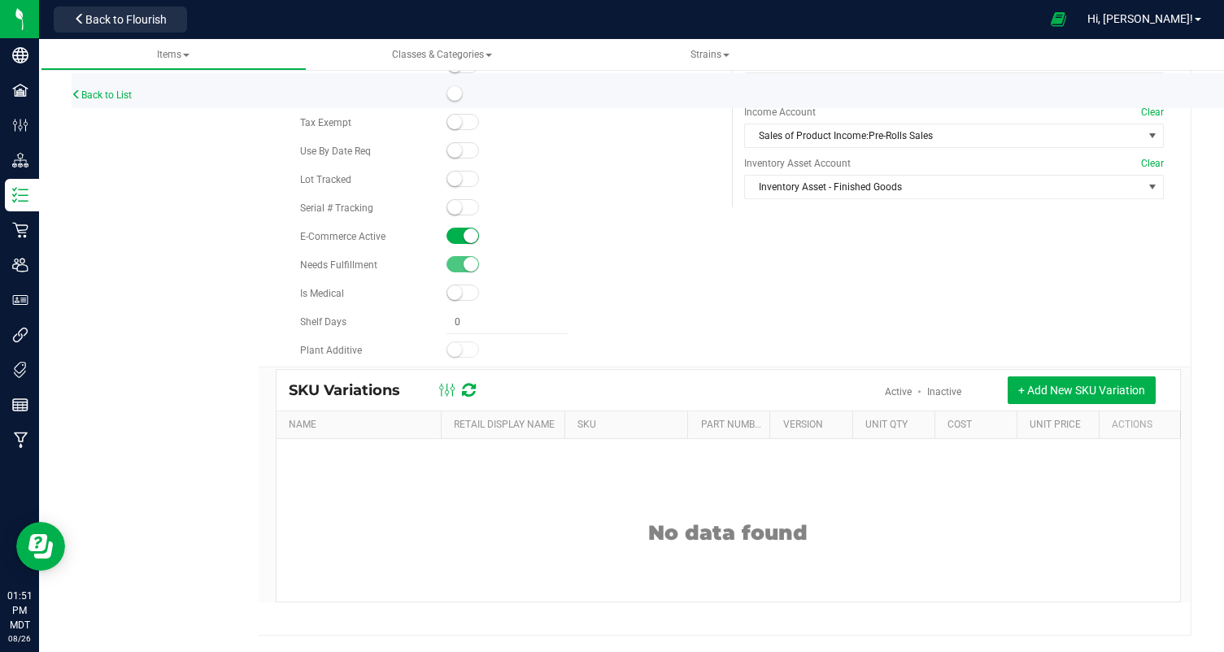
click at [445, 114] on div "Tax Exempt" at bounding box center [510, 123] width 420 height 24
click at [464, 120] on span at bounding box center [463, 122] width 33 height 16
click at [464, 120] on small at bounding box center [471, 122] width 15 height 15
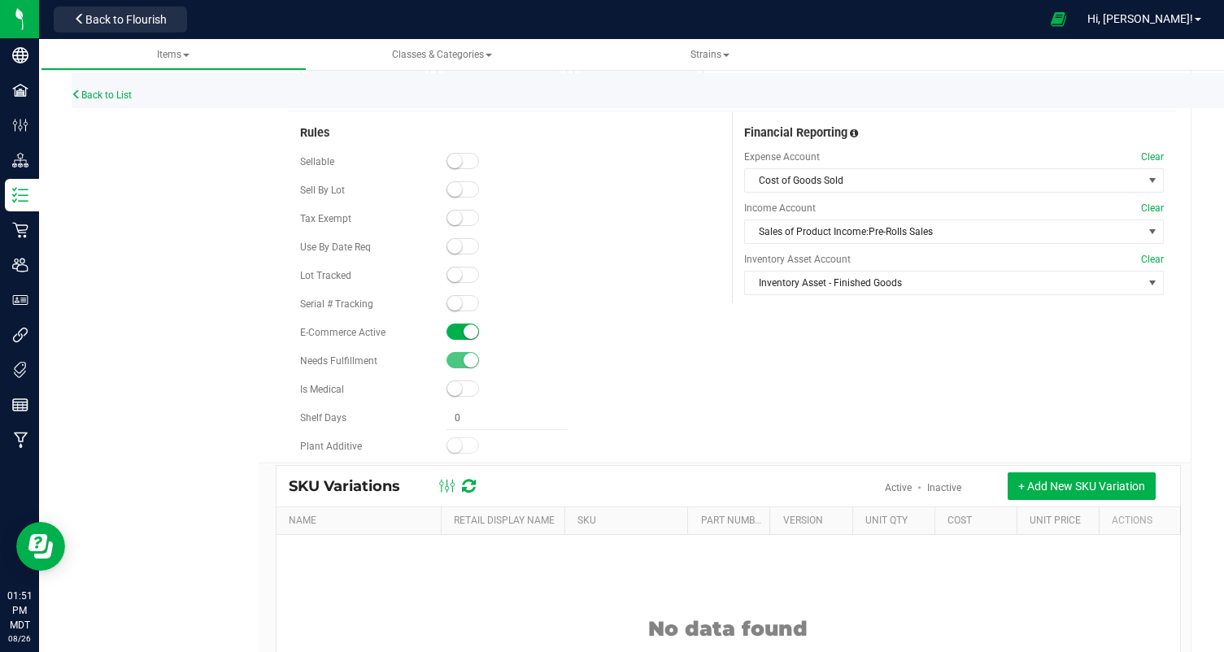
click at [464, 160] on span at bounding box center [463, 161] width 33 height 16
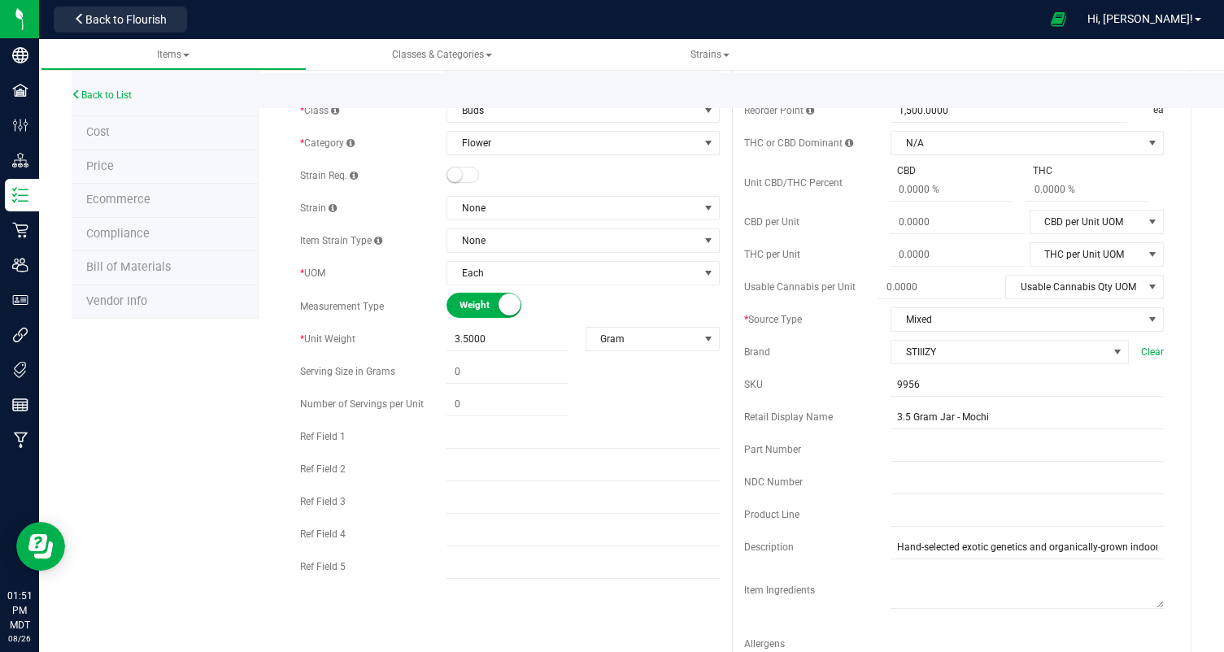
scroll to position [0, 0]
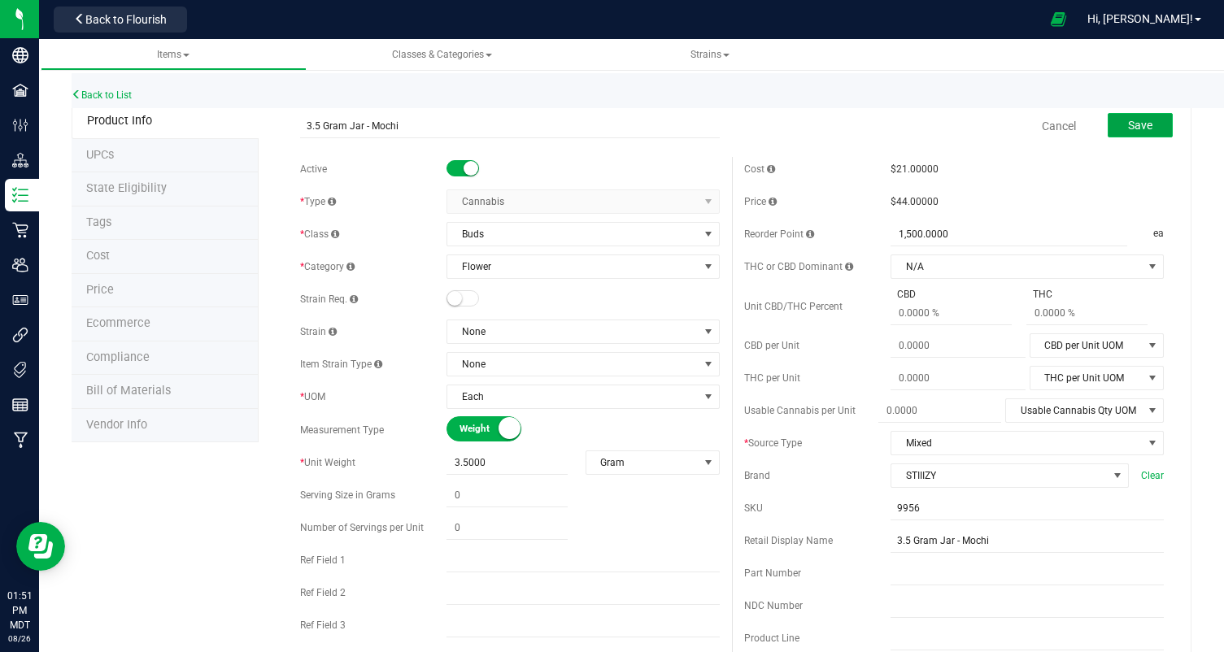
click at [1157, 125] on button "Save" at bounding box center [1140, 125] width 65 height 24
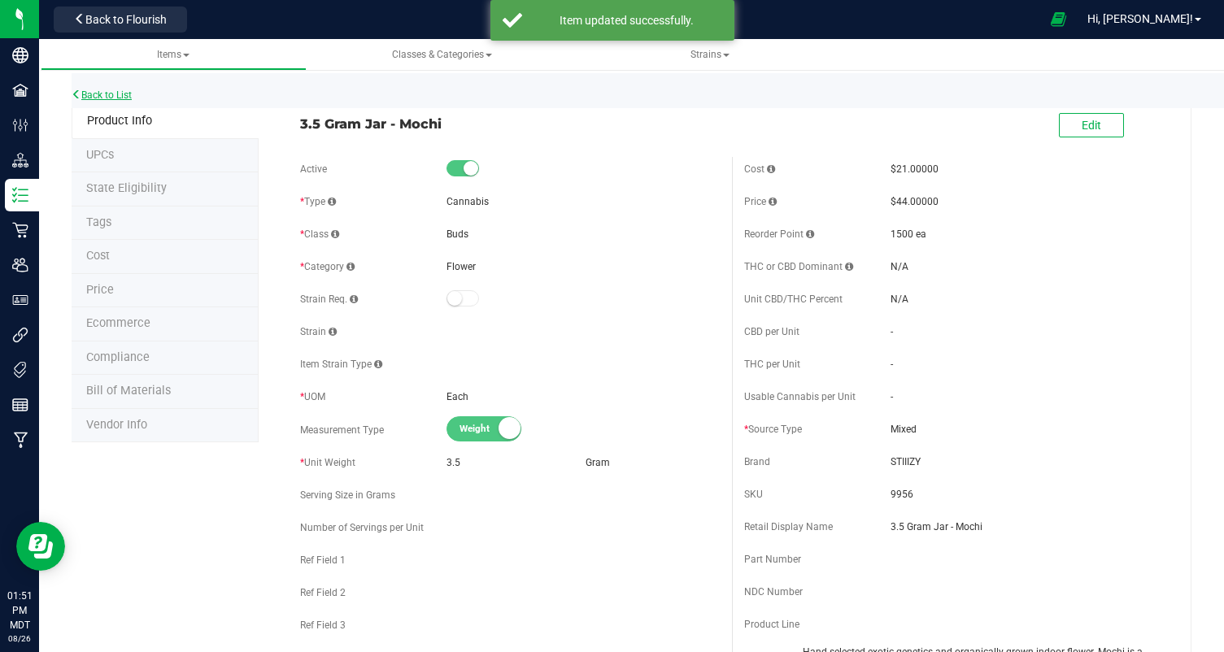
click at [89, 90] on link "Back to List" at bounding box center [102, 94] width 60 height 11
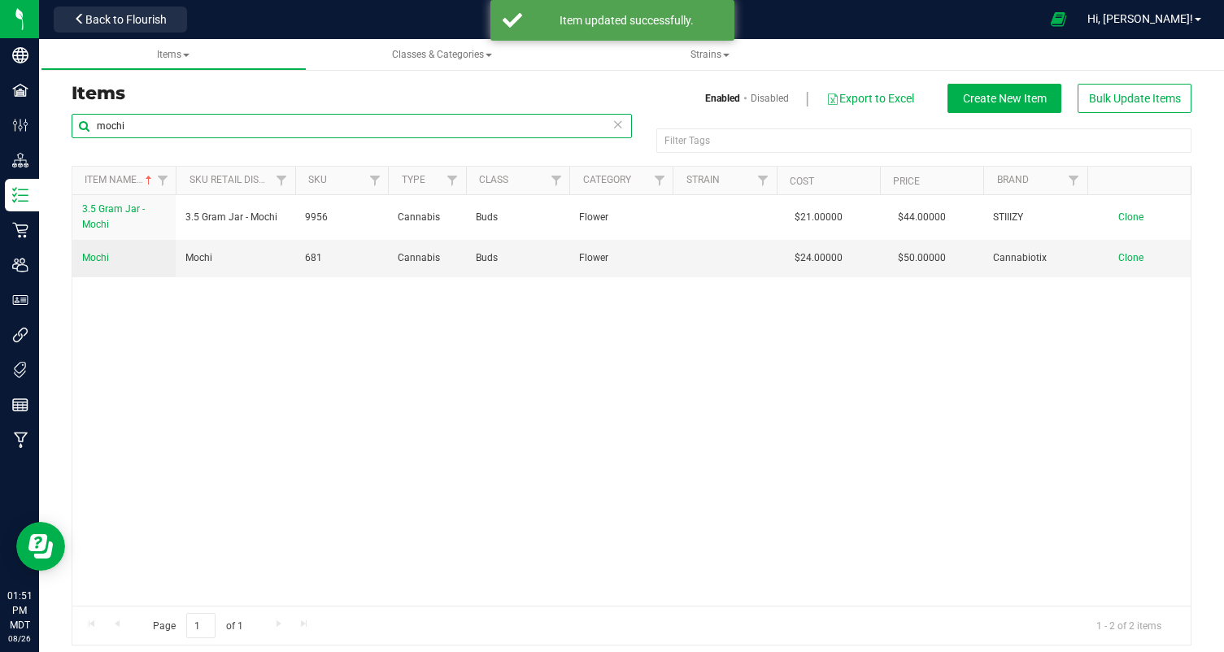
click at [139, 122] on input "mochi" at bounding box center [352, 126] width 560 height 24
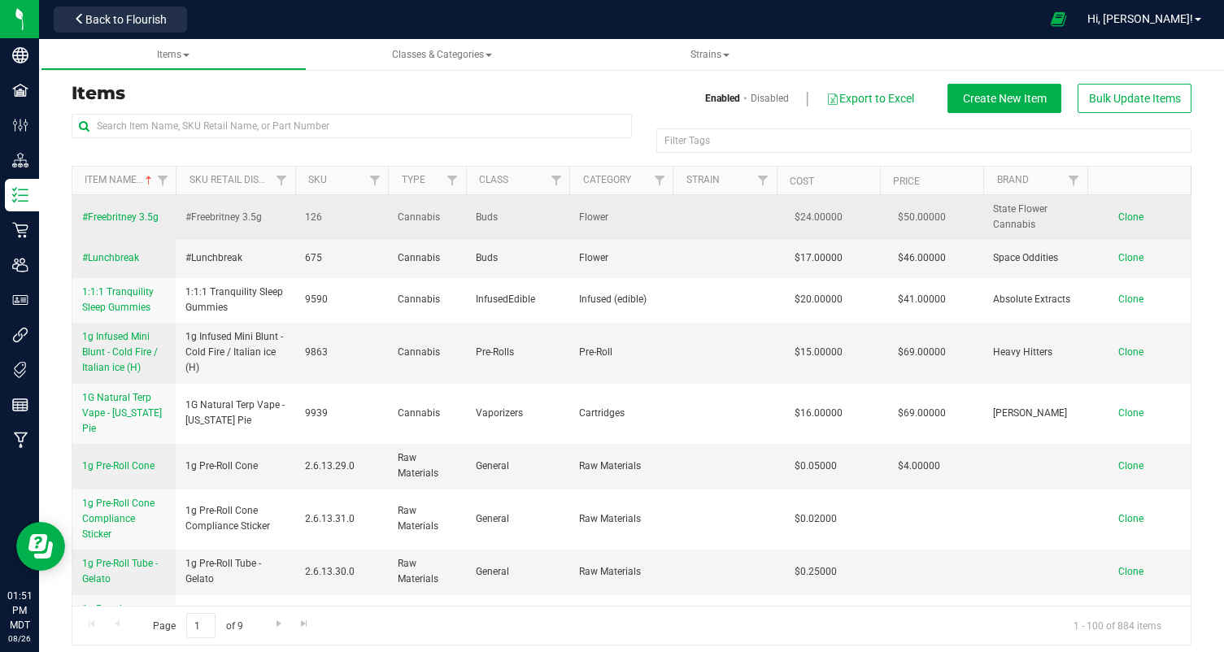
click at [120, 216] on span "#Freebritney 3.5g" at bounding box center [120, 216] width 76 height 11
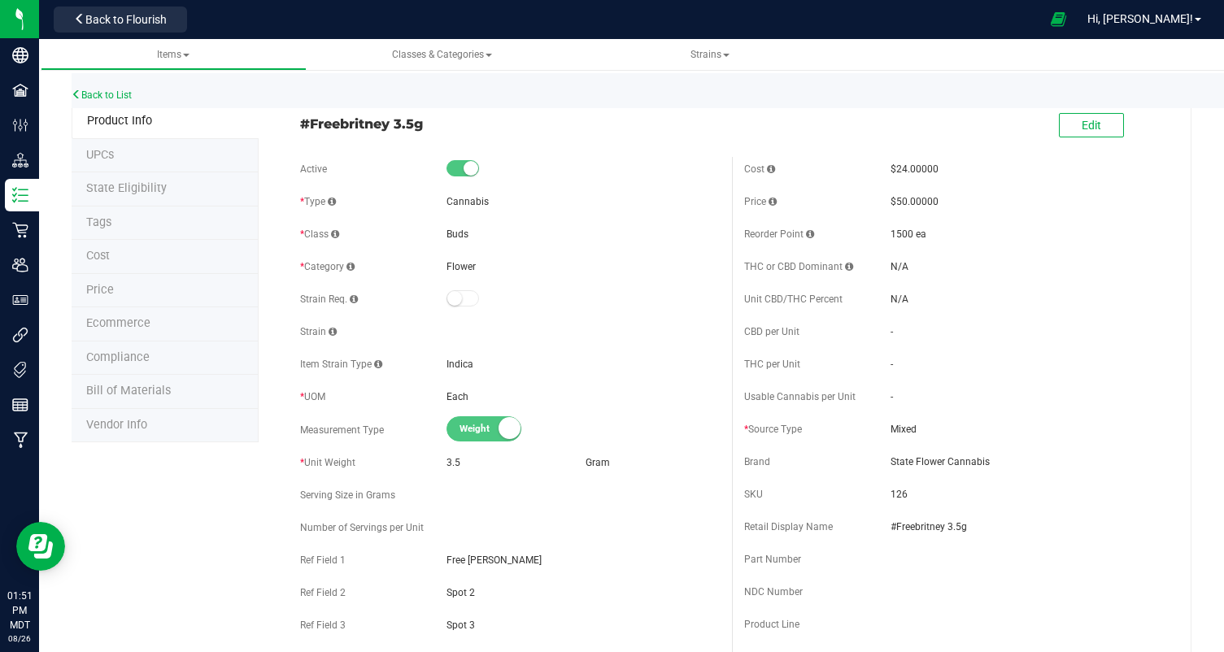
click at [140, 325] on span "Ecommerce" at bounding box center [118, 323] width 64 height 14
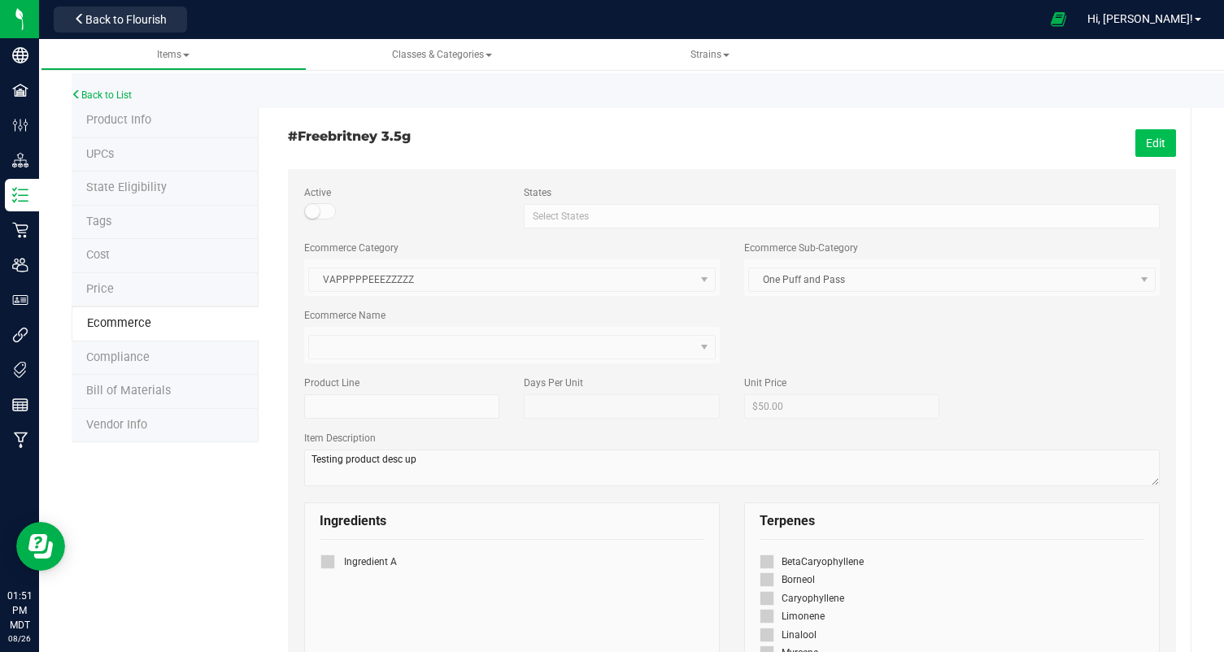
click at [1161, 145] on button "Edit" at bounding box center [1156, 143] width 41 height 28
click at [317, 212] on small at bounding box center [312, 211] width 15 height 15
click at [1160, 144] on span "Save" at bounding box center [1153, 143] width 24 height 13
click at [84, 88] on div "Back to List" at bounding box center [684, 90] width 1224 height 35
click at [87, 100] on link "Back to List" at bounding box center [102, 94] width 60 height 11
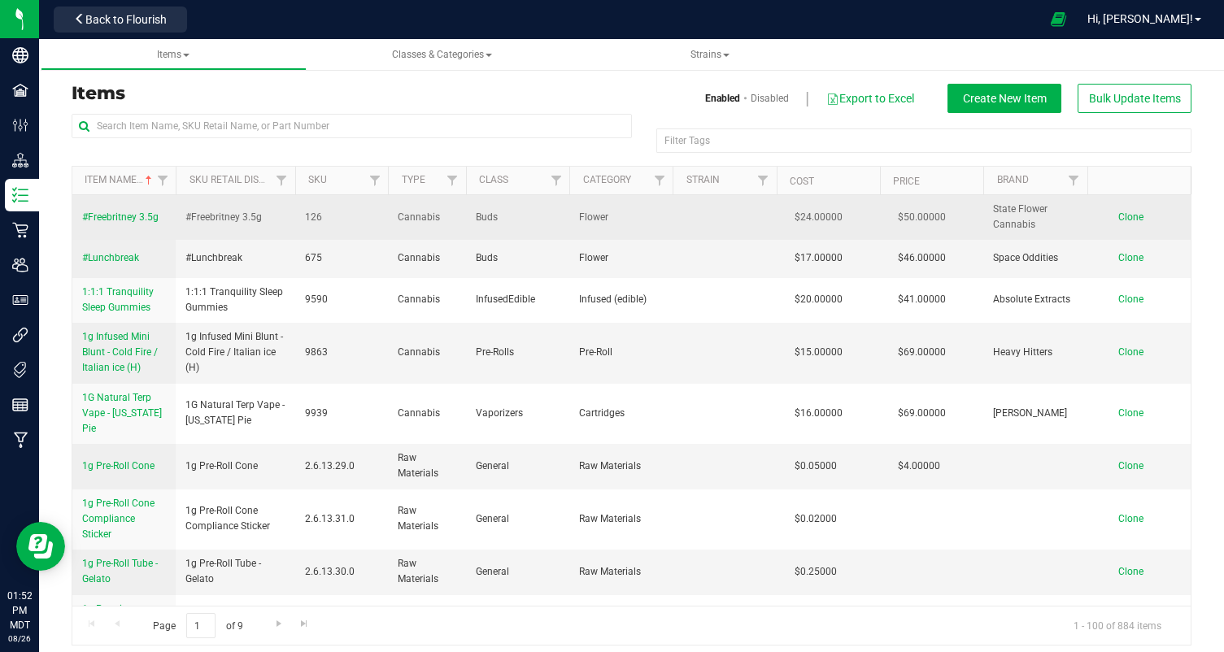
click at [102, 222] on span "#Freebritney 3.5g" at bounding box center [120, 216] width 76 height 11
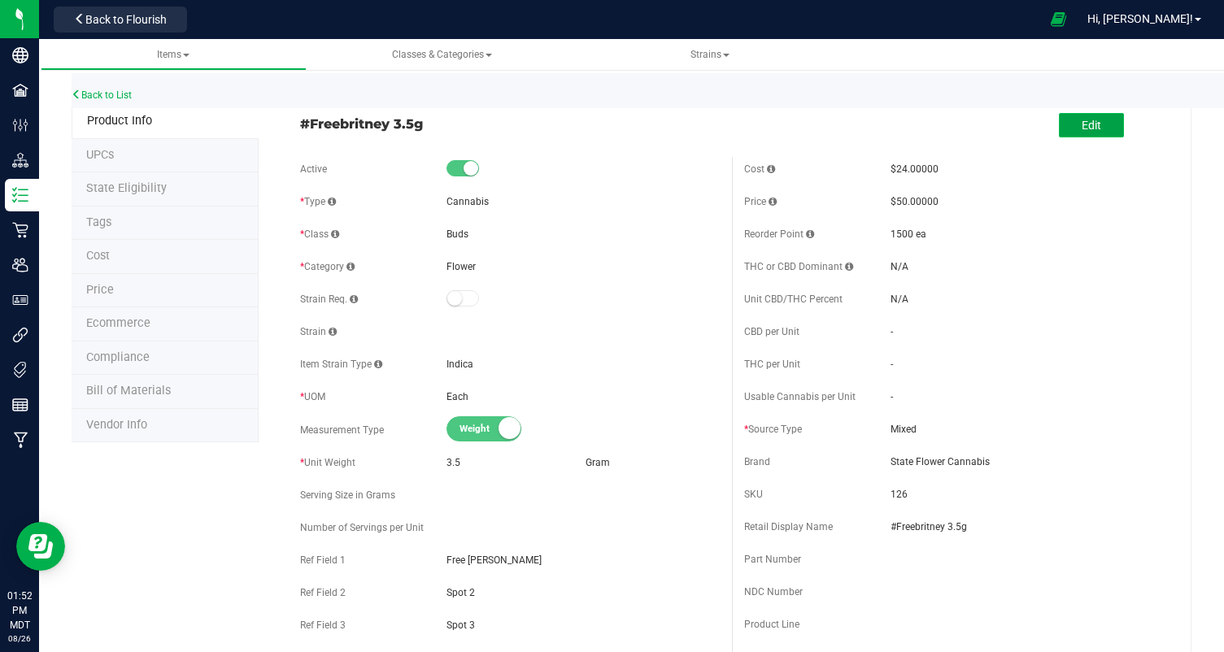
click at [1087, 119] on span "Edit" at bounding box center [1092, 125] width 20 height 13
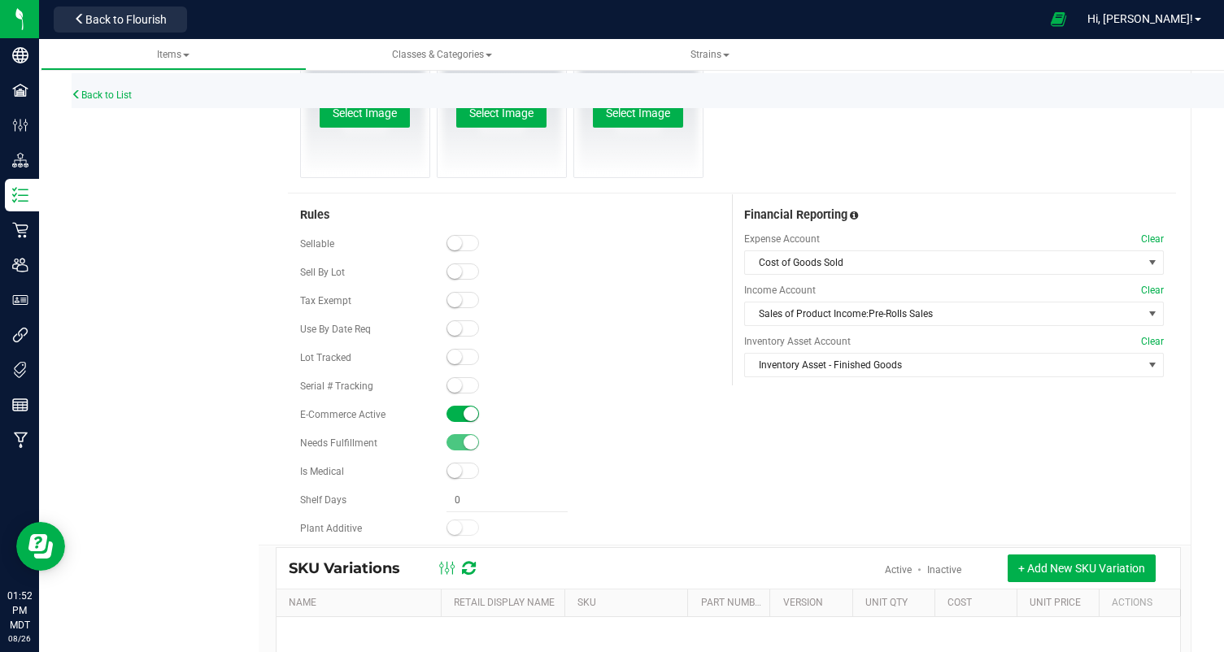
scroll to position [777, 0]
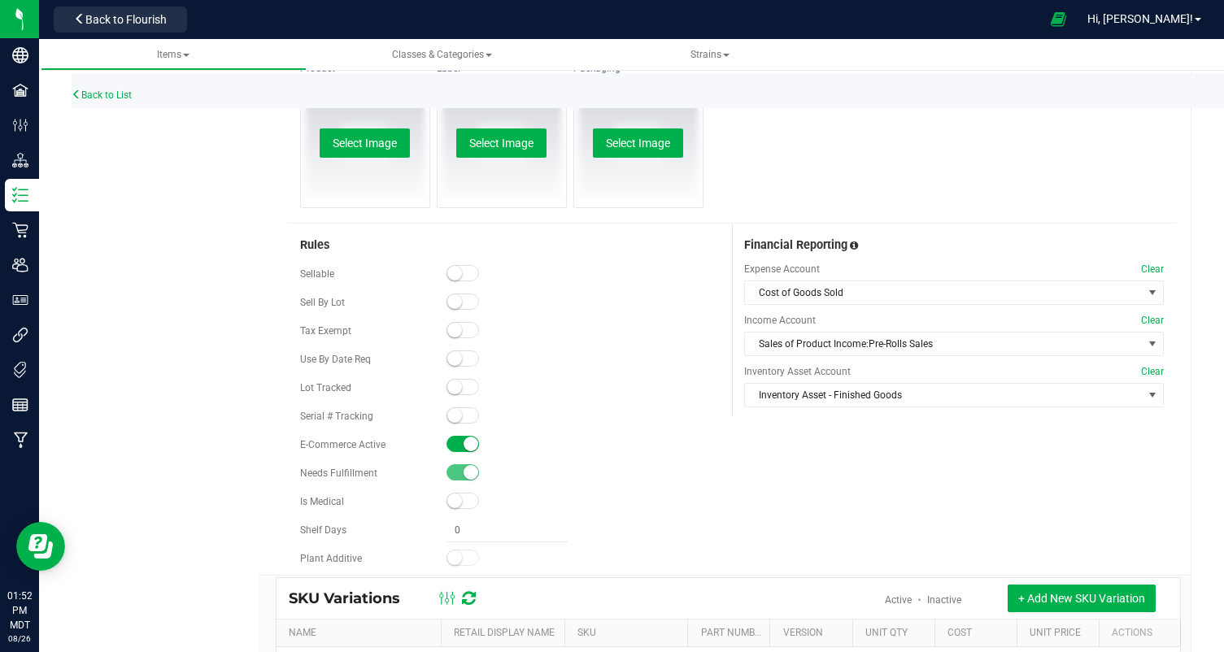
click at [447, 273] on small at bounding box center [454, 273] width 15 height 15
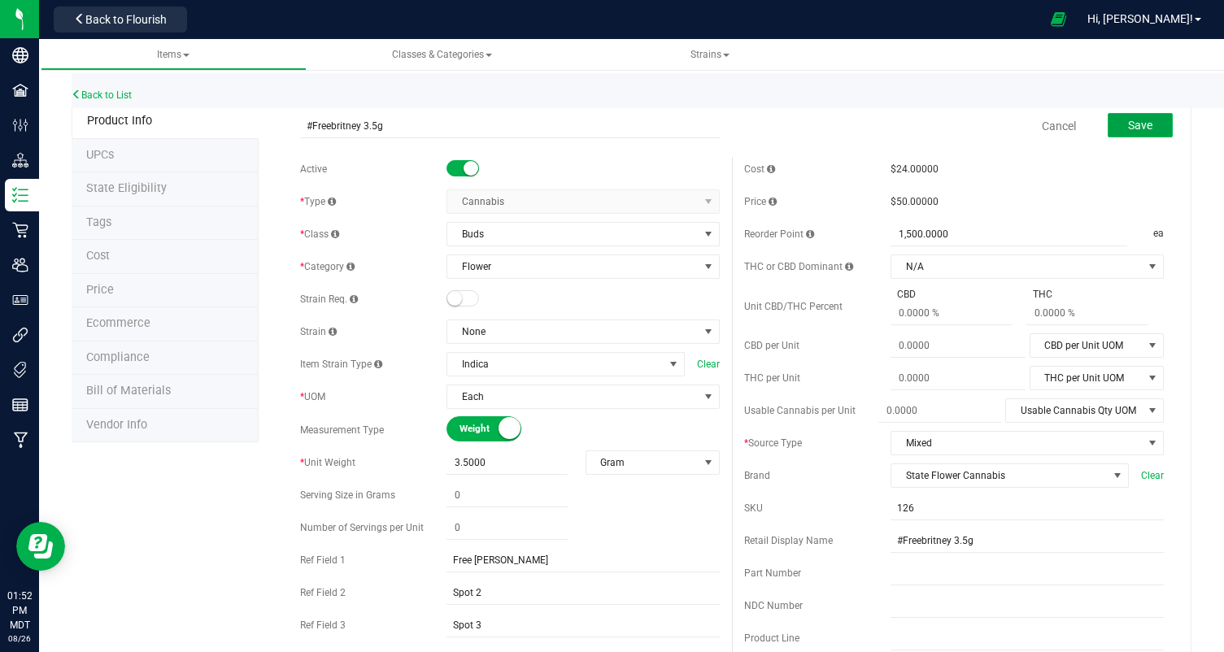
click at [1147, 122] on span "Save" at bounding box center [1140, 125] width 24 height 13
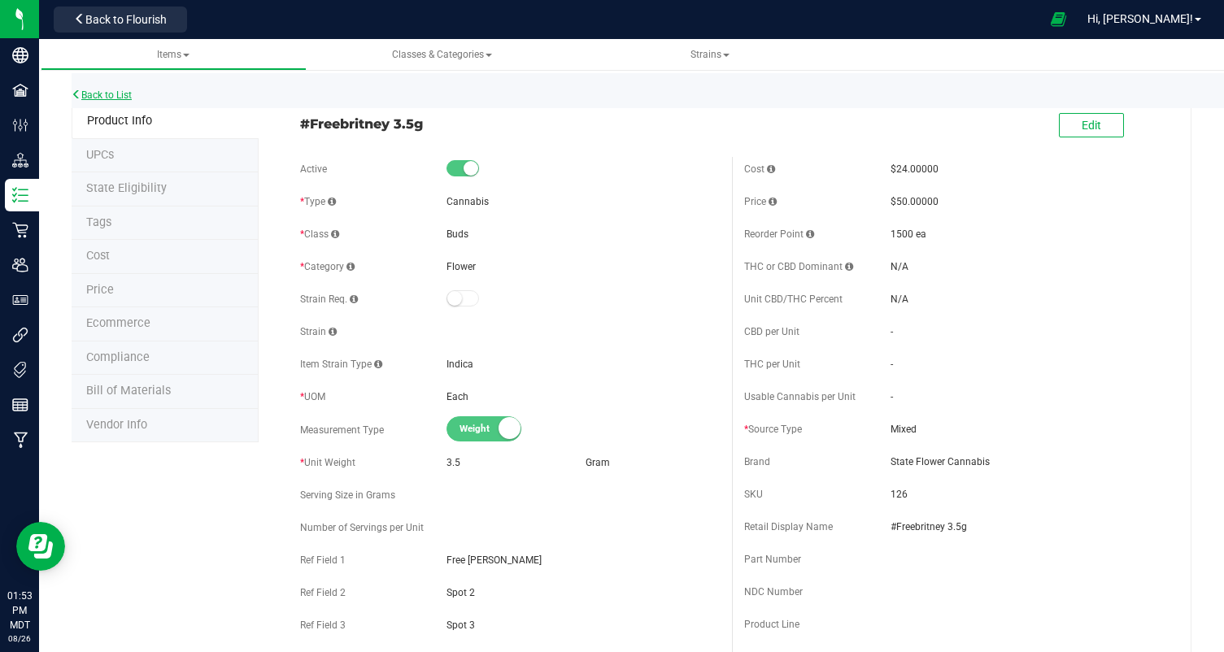
click at [95, 92] on link "Back to List" at bounding box center [102, 94] width 60 height 11
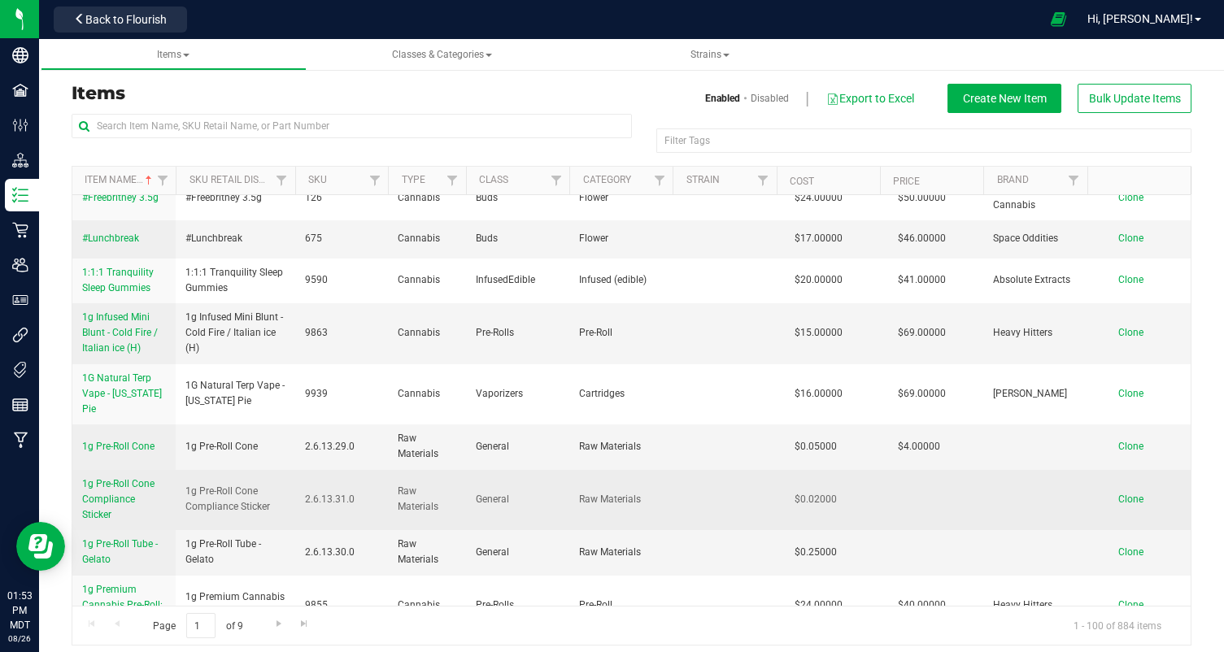
scroll to position [11, 0]
